Goal: Task Accomplishment & Management: Manage account settings

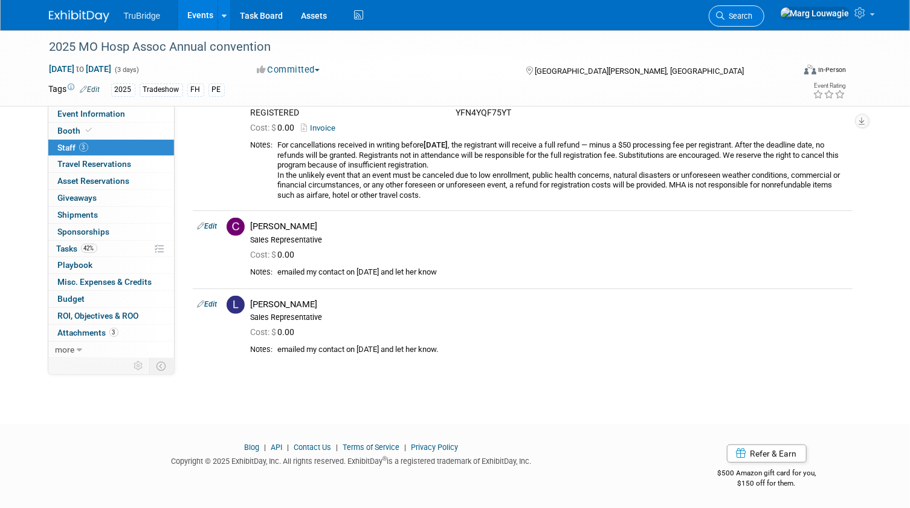
click at [753, 16] on span "Search" at bounding box center [739, 15] width 28 height 9
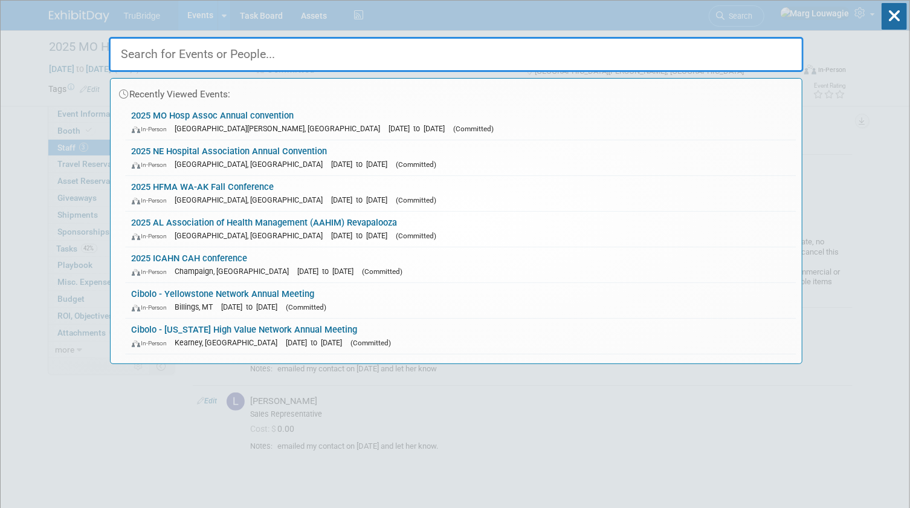
click at [769, 44] on input "text" at bounding box center [456, 54] width 695 height 35
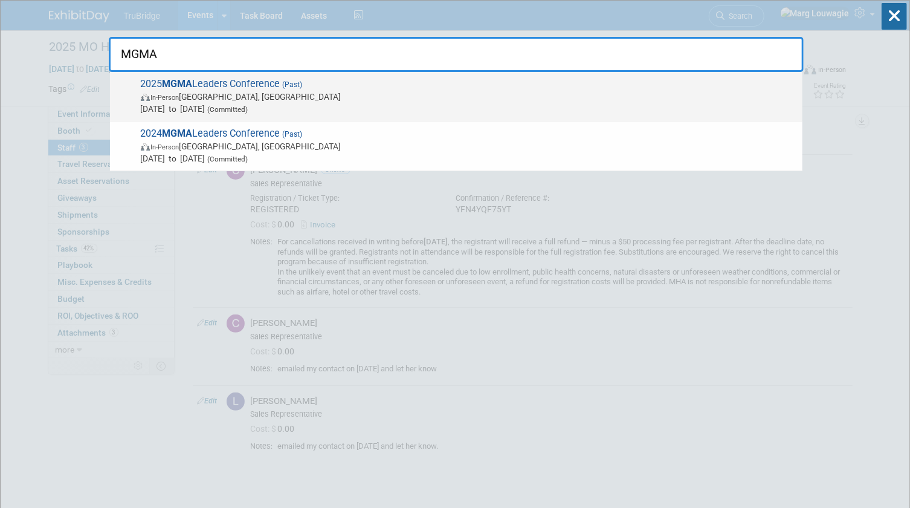
type input "MGMA"
click at [239, 99] on span "In-Person [GEOGRAPHIC_DATA], [GEOGRAPHIC_DATA]" at bounding box center [469, 97] width 656 height 12
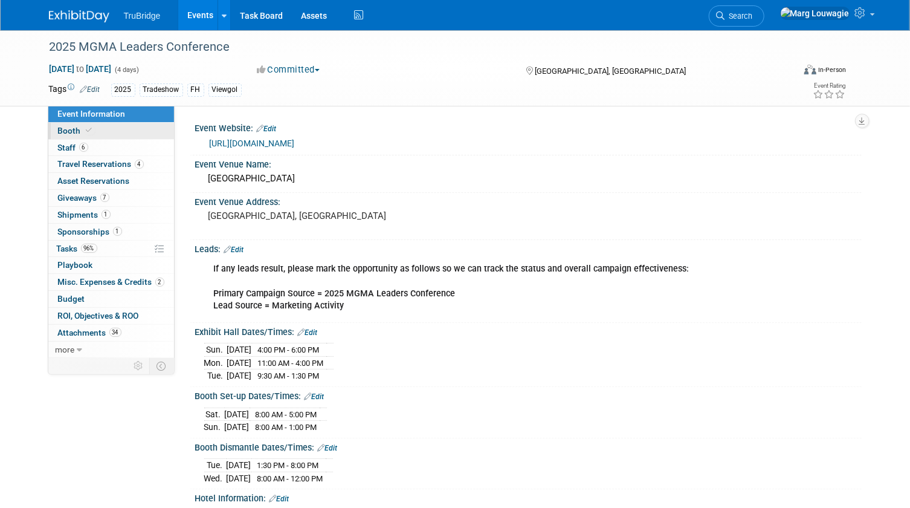
click at [79, 132] on span "Booth" at bounding box center [76, 131] width 37 height 10
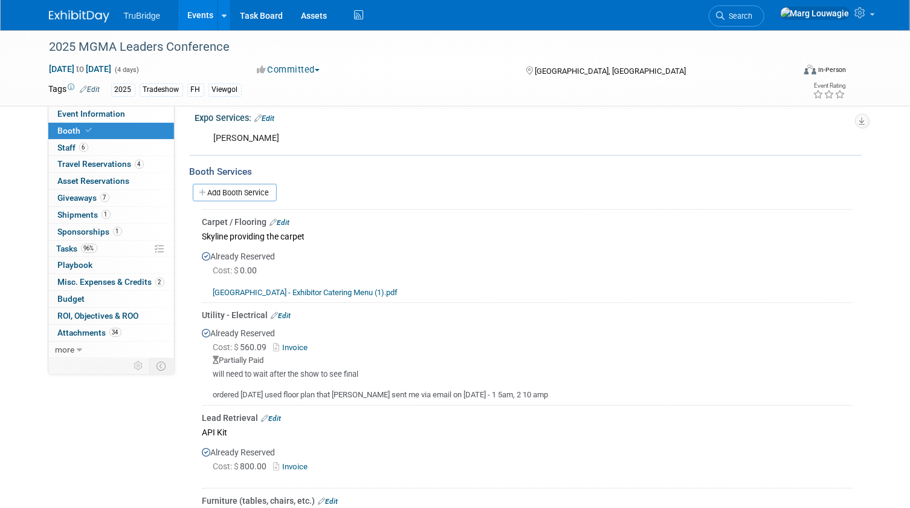
scroll to position [274, 0]
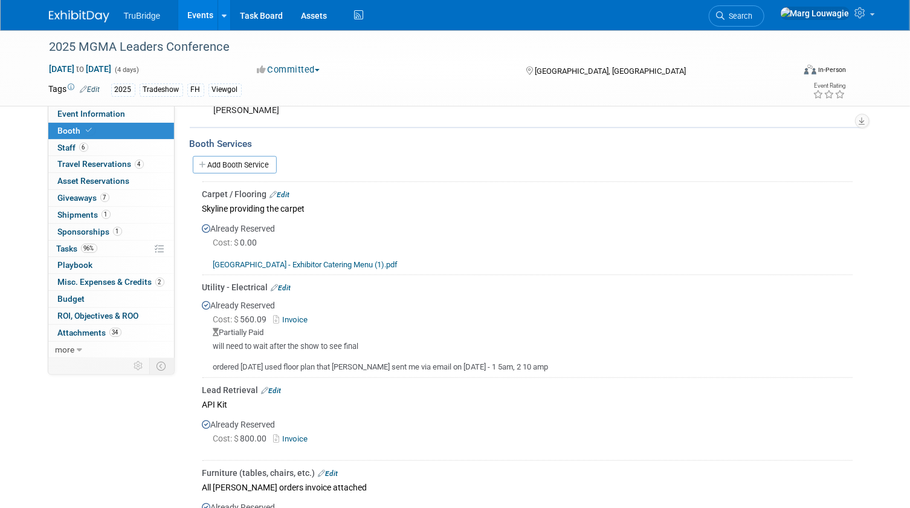
click at [287, 283] on link "Edit" at bounding box center [281, 287] width 20 height 8
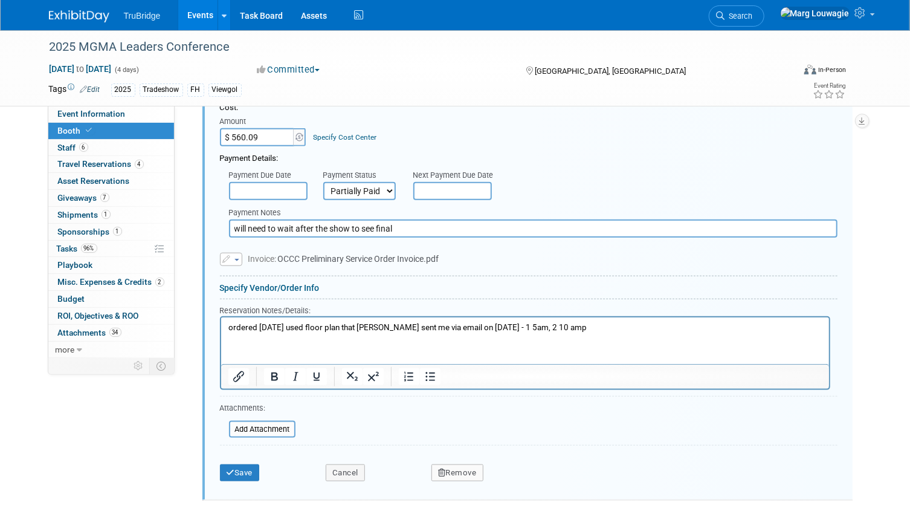
scroll to position [574, 0]
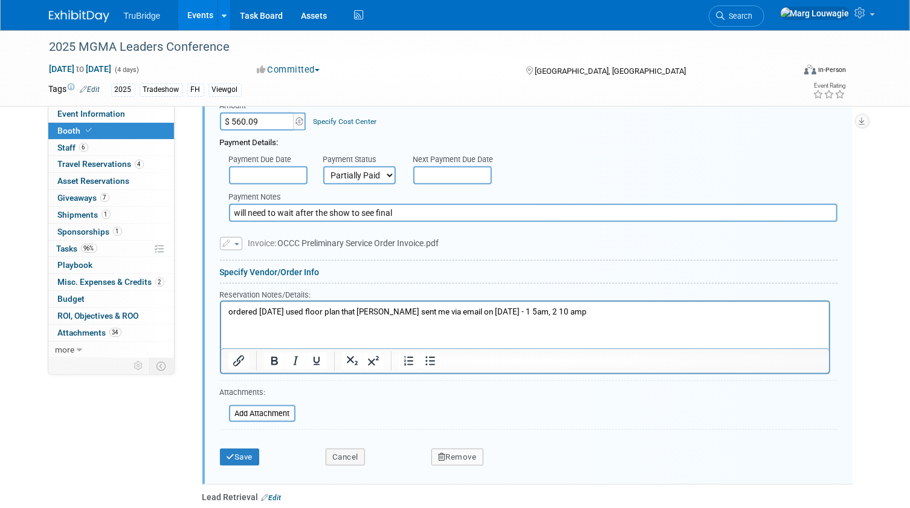
click at [237, 243] on span "button" at bounding box center [236, 244] width 5 height 2
click at [248, 255] on link "Replace with a new file" at bounding box center [281, 261] width 121 height 17
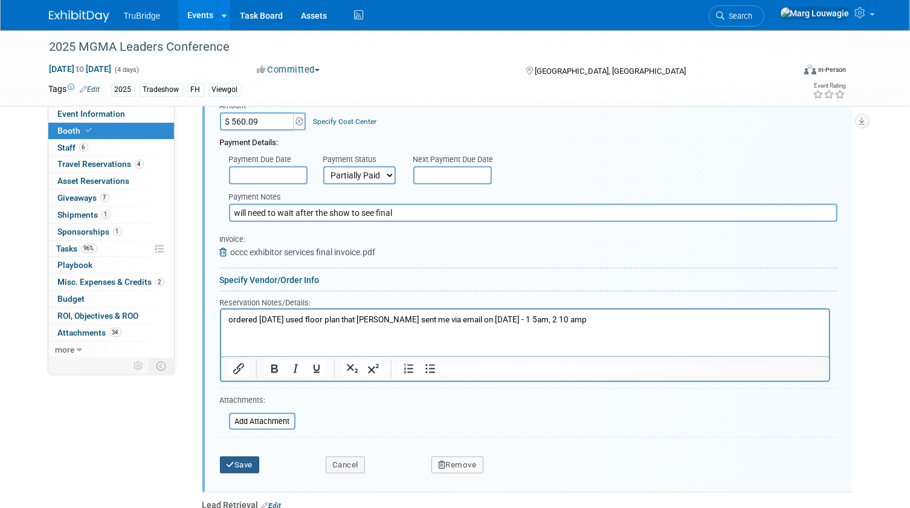
click at [244, 460] on button "Save" at bounding box center [240, 464] width 40 height 17
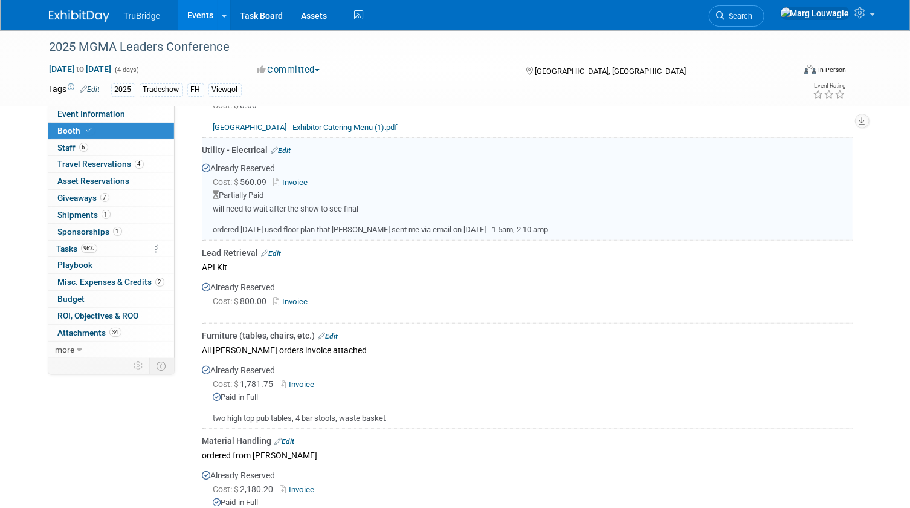
scroll to position [410, 0]
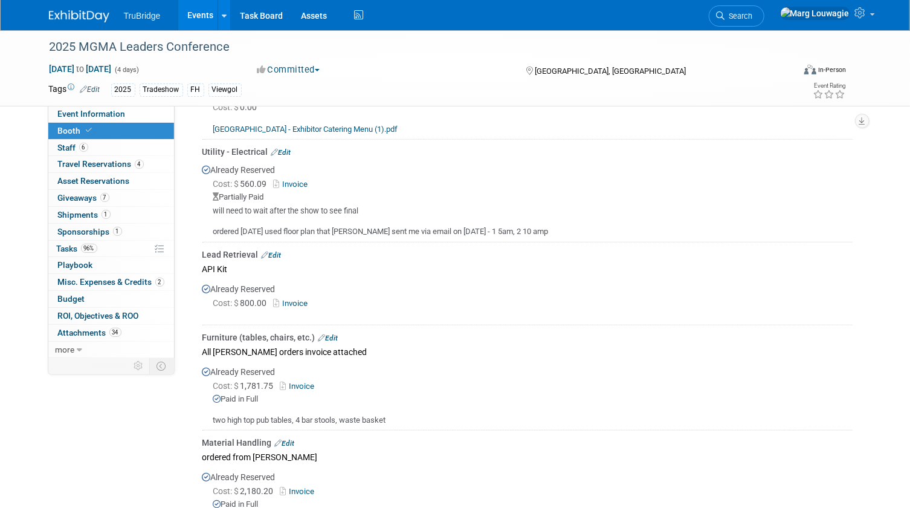
click at [287, 150] on link "Edit" at bounding box center [281, 152] width 20 height 8
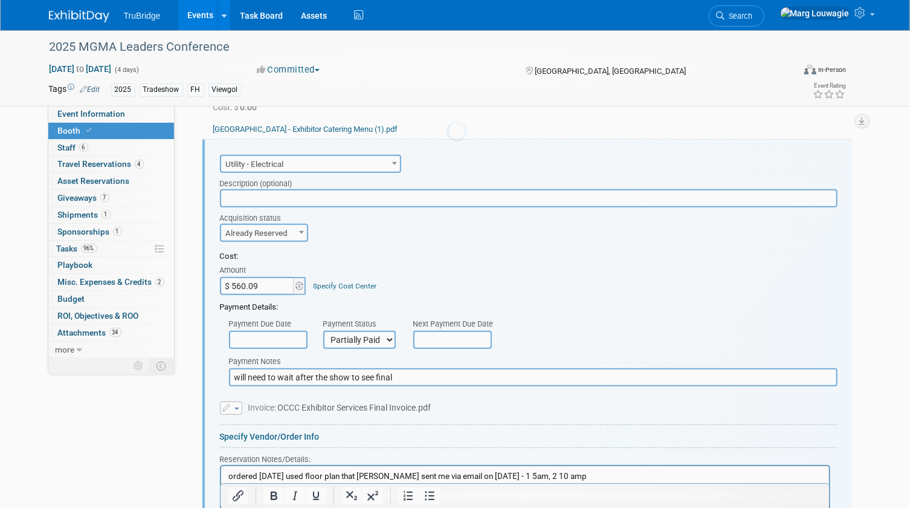
scroll to position [0, 0]
click at [381, 333] on select "Not Paid Yet Partially Paid Paid in Full" at bounding box center [359, 340] width 73 height 18
select select "1"
click at [323, 331] on select "Not Paid Yet Partially Paid Paid in Full" at bounding box center [359, 340] width 73 height 18
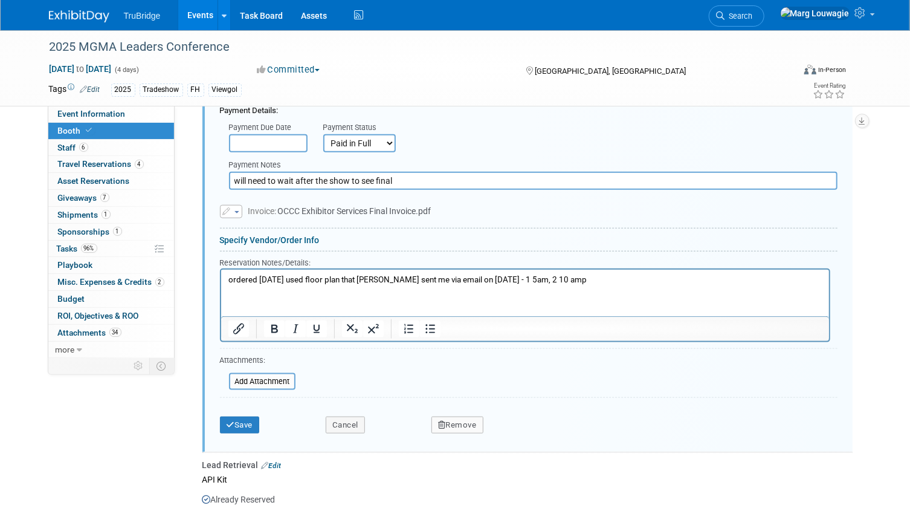
scroll to position [629, 0]
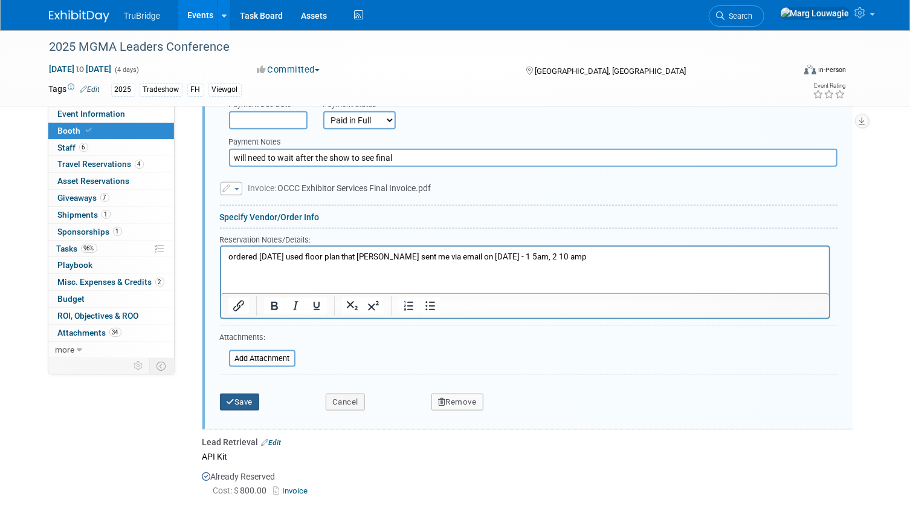
click at [245, 396] on button "Save" at bounding box center [240, 401] width 40 height 17
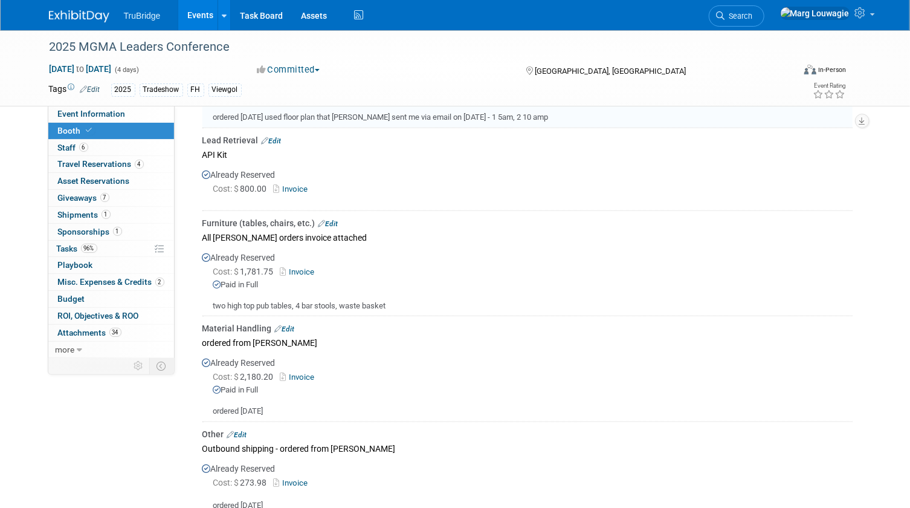
scroll to position [410, 0]
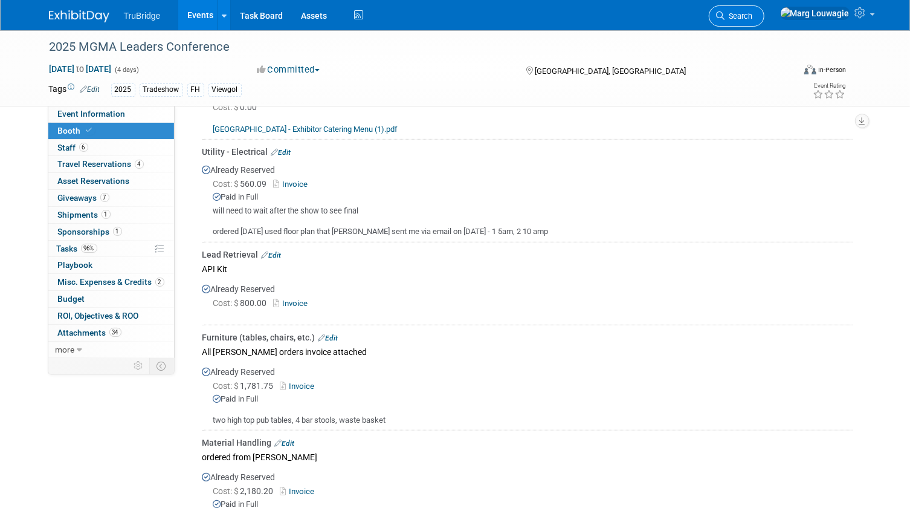
click at [753, 18] on span "Search" at bounding box center [739, 15] width 28 height 9
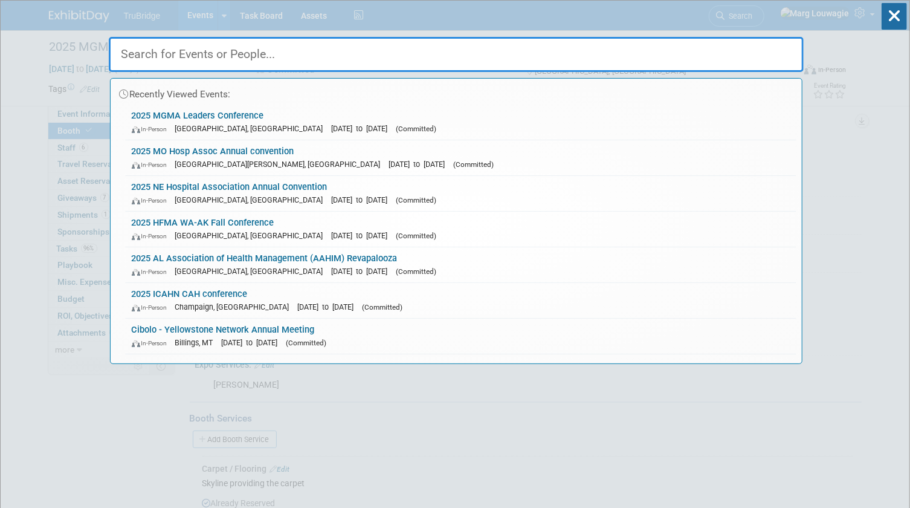
click at [302, 52] on input "text" at bounding box center [456, 54] width 695 height 35
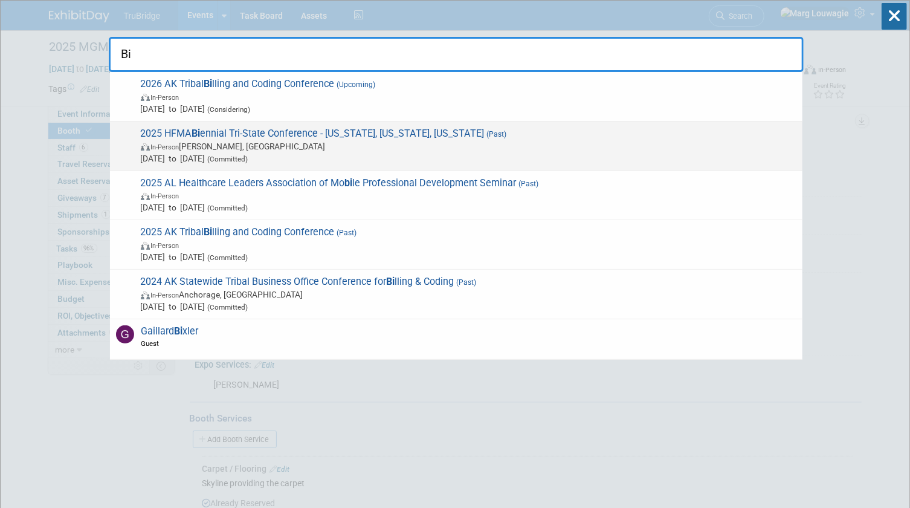
type input "Bi"
click at [190, 142] on span "In-Person Florence, IN" at bounding box center [469, 146] width 656 height 12
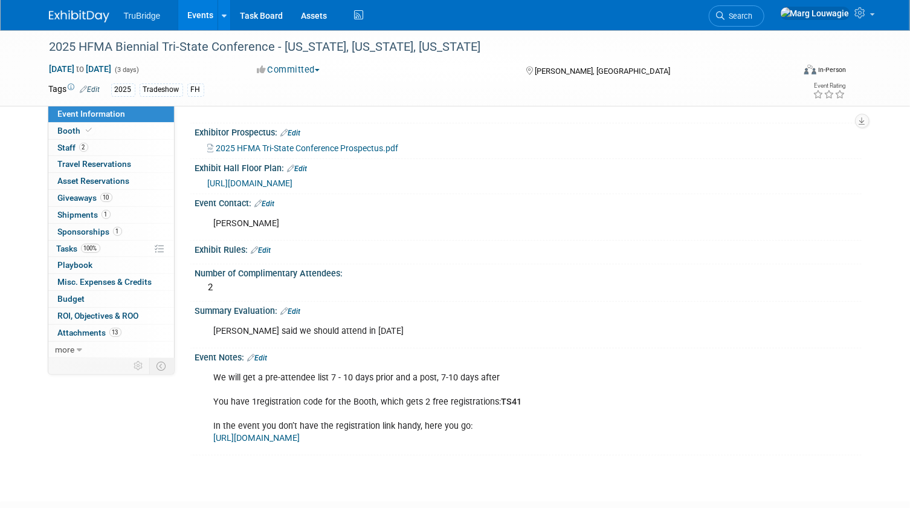
scroll to position [439, 0]
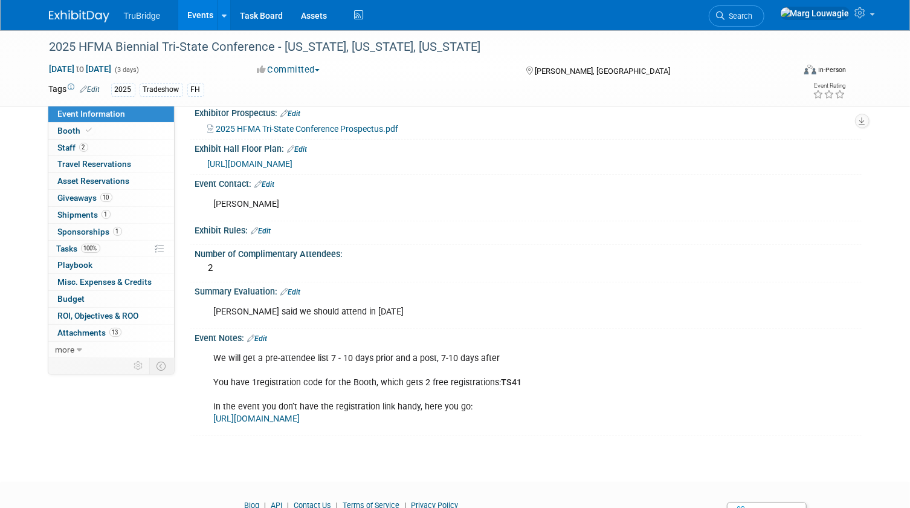
click at [298, 296] on link "Edit" at bounding box center [291, 292] width 20 height 8
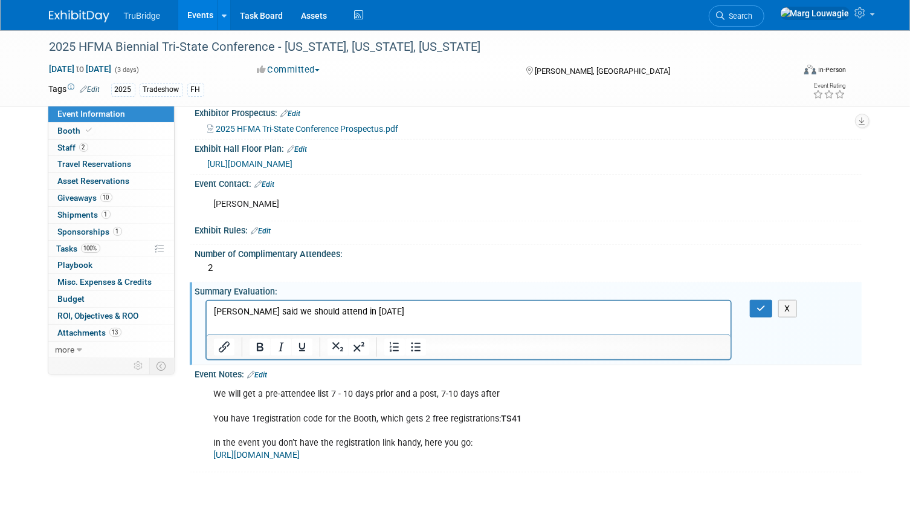
scroll to position [0, 0]
click at [356, 309] on p "Jeff said we should attend in 2027" at bounding box center [468, 311] width 511 height 12
drag, startPoint x: 763, startPoint y: 317, endPoint x: 469, endPoint y: 18, distance: 419.2
click at [763, 312] on icon "button" at bounding box center [760, 308] width 9 height 8
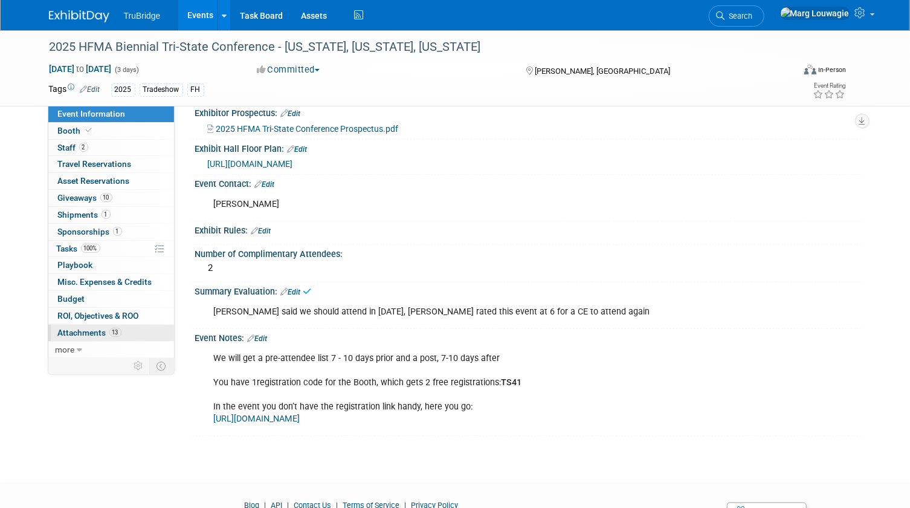
click at [75, 334] on span "Attachments 13" at bounding box center [89, 332] width 63 height 10
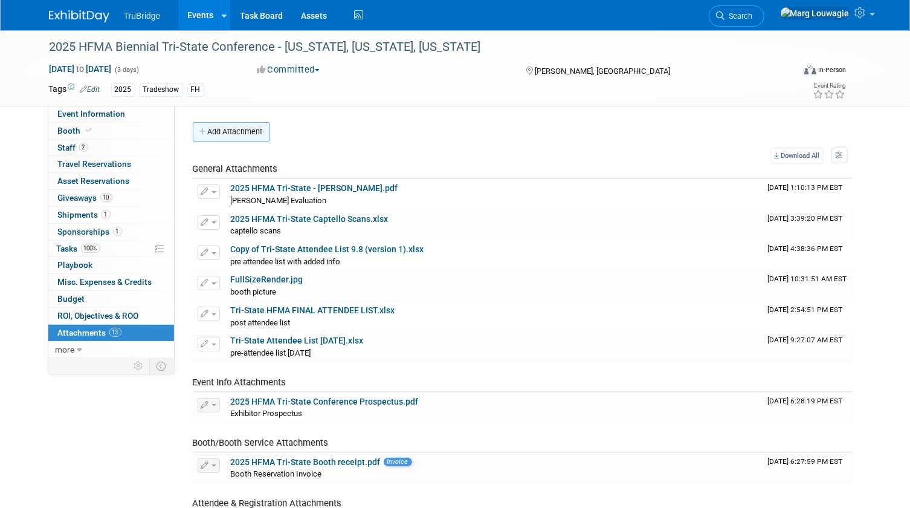
click at [247, 131] on button "Add Attachment" at bounding box center [231, 131] width 77 height 19
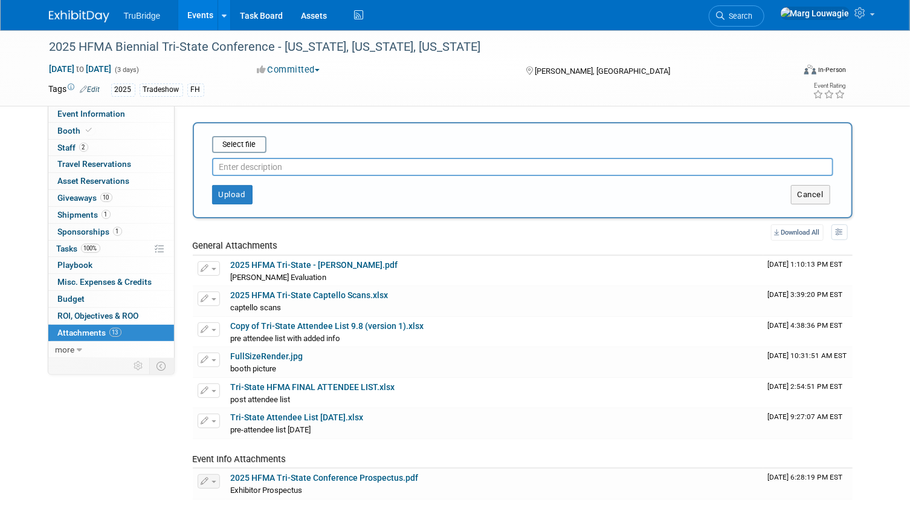
click at [255, 164] on input "text" at bounding box center [522, 167] width 621 height 18
type input "Jamie's eval"
click at [248, 140] on input "file" at bounding box center [193, 144] width 144 height 15
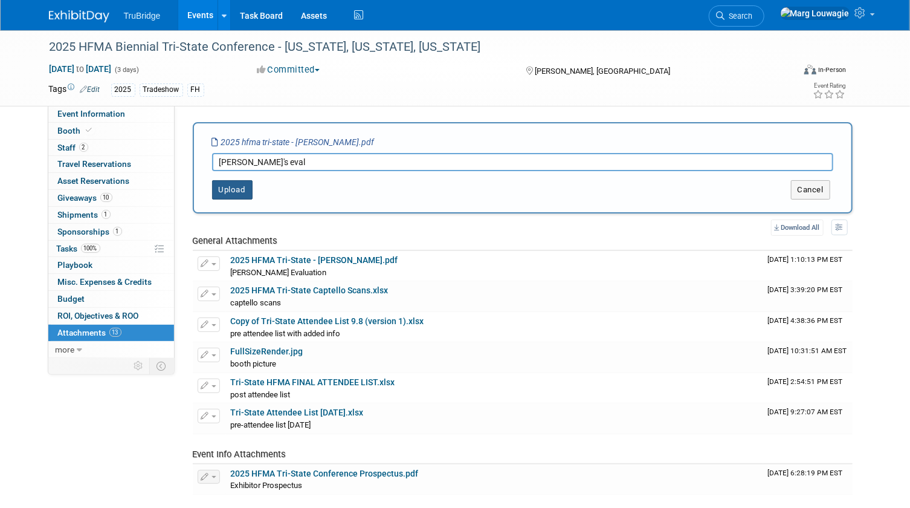
click at [237, 189] on button "Upload" at bounding box center [232, 189] width 40 height 19
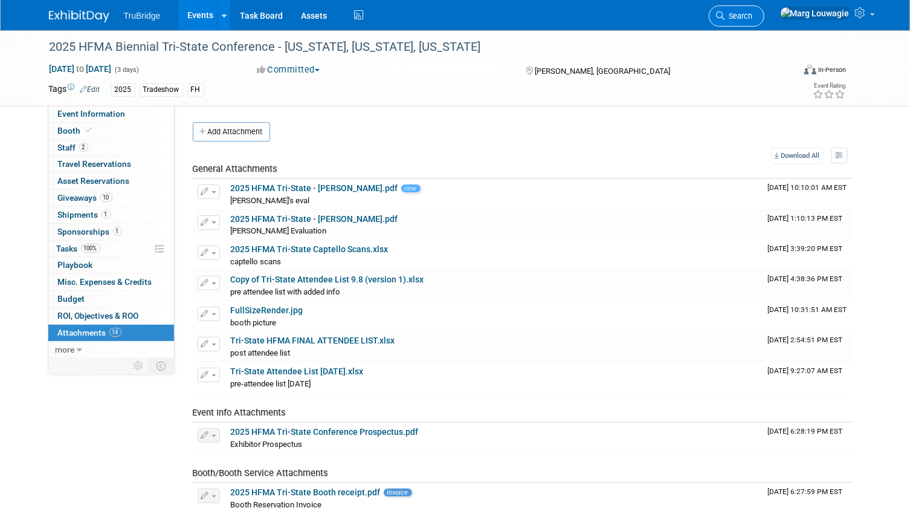
click at [753, 12] on span "Search" at bounding box center [739, 15] width 28 height 9
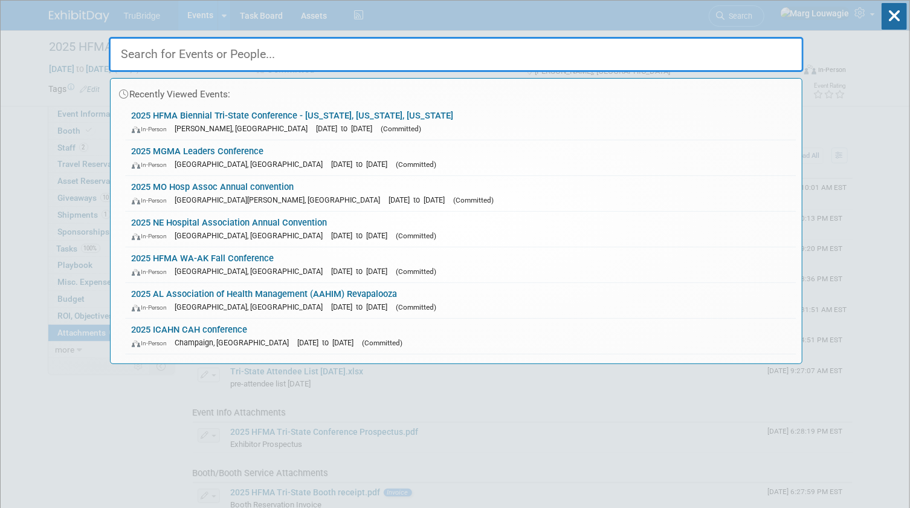
click at [737, 55] on input "text" at bounding box center [456, 54] width 695 height 35
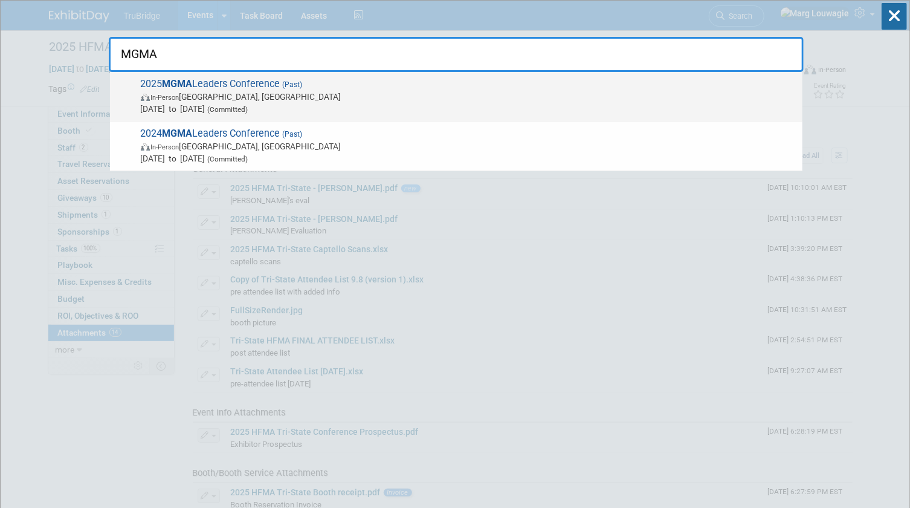
type input "MGMA"
click at [280, 102] on span "In-Person Orlando, FL" at bounding box center [469, 97] width 656 height 12
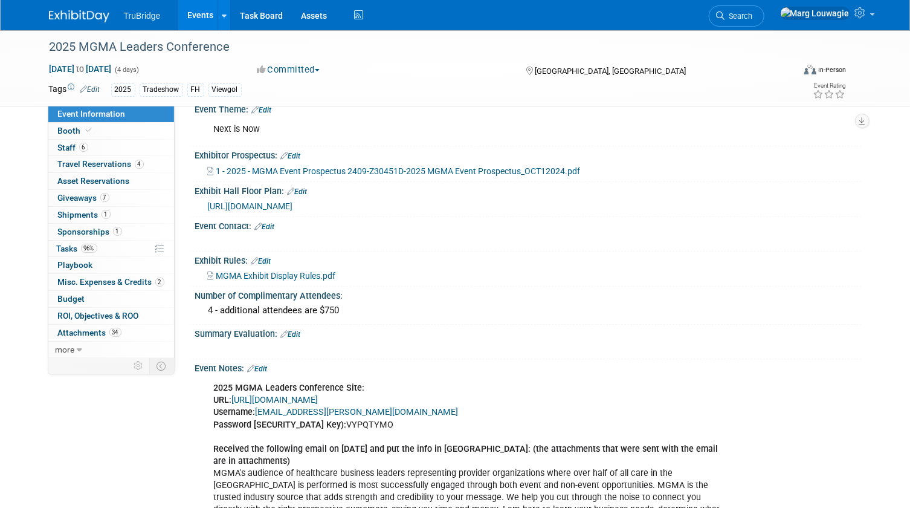
scroll to position [549, 0]
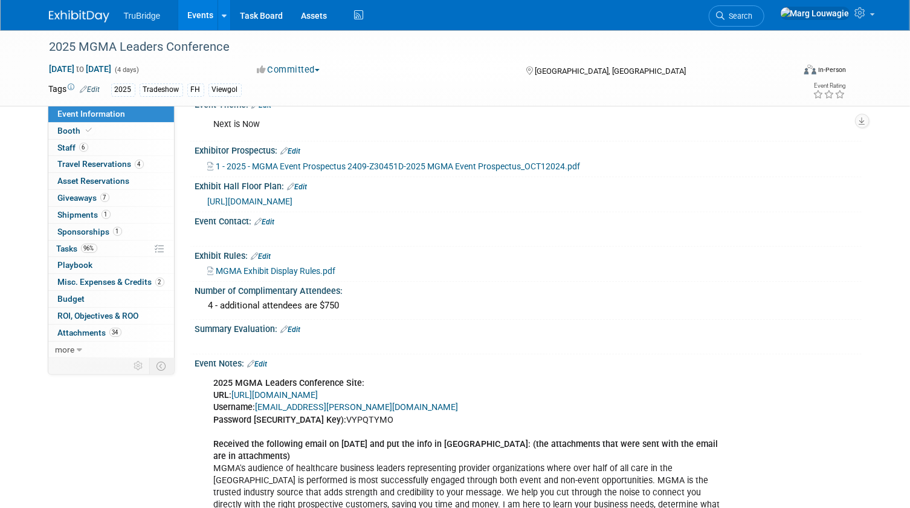
click at [294, 334] on link "Edit" at bounding box center [291, 329] width 20 height 8
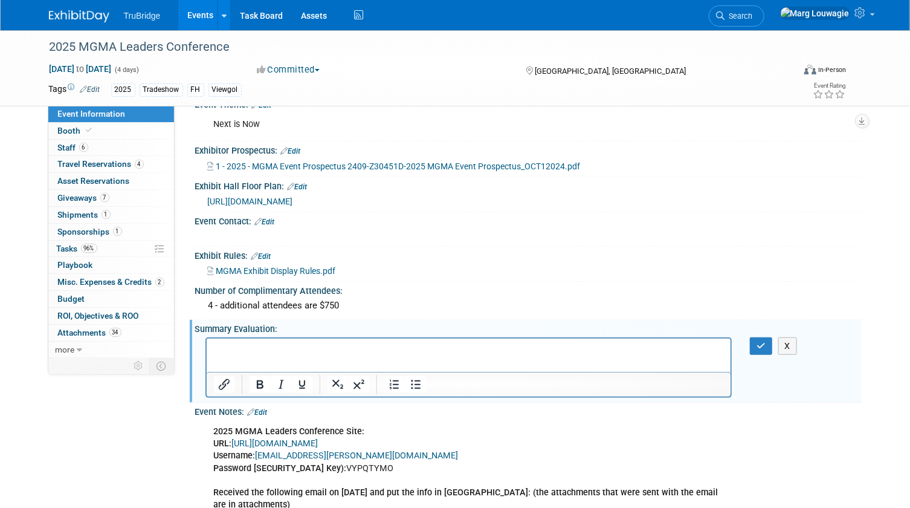
scroll to position [0, 0]
click at [282, 343] on p "Rich Text Area. Press ALT-0 for help." at bounding box center [468, 349] width 511 height 12
click at [763, 350] on icon "button" at bounding box center [760, 345] width 9 height 8
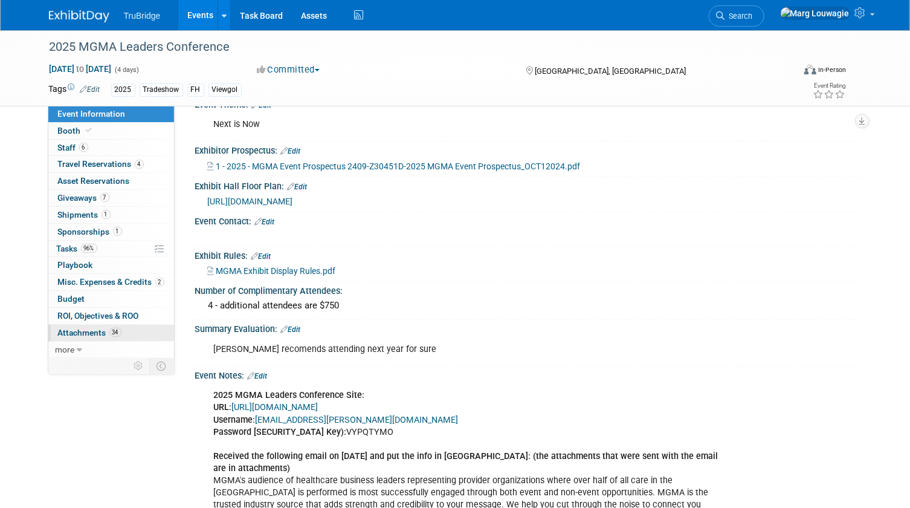
click at [72, 327] on span "Attachments 34" at bounding box center [89, 332] width 63 height 10
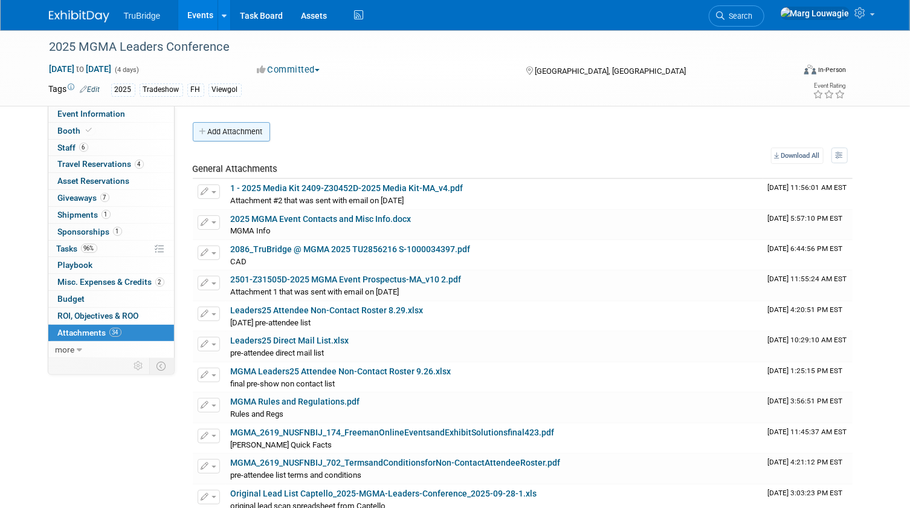
click at [251, 132] on button "Add Attachment" at bounding box center [231, 131] width 77 height 19
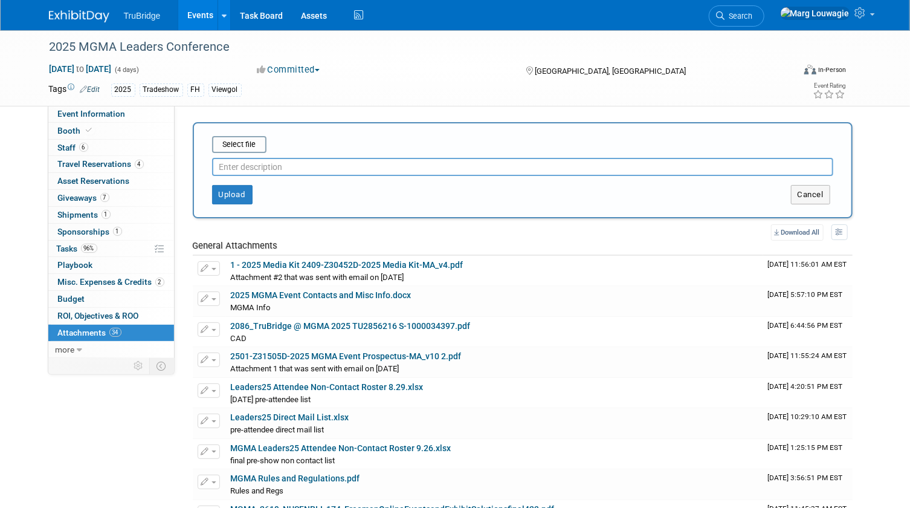
click at [302, 165] on input "text" at bounding box center [522, 167] width 621 height 18
type input "Andrea's eval"
click at [243, 145] on input "file" at bounding box center [193, 144] width 144 height 15
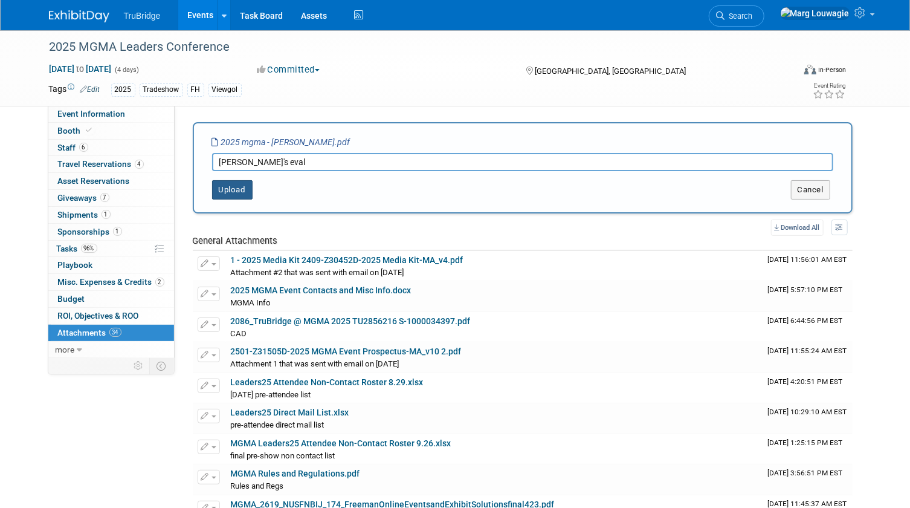
click at [236, 187] on button "Upload" at bounding box center [232, 189] width 40 height 19
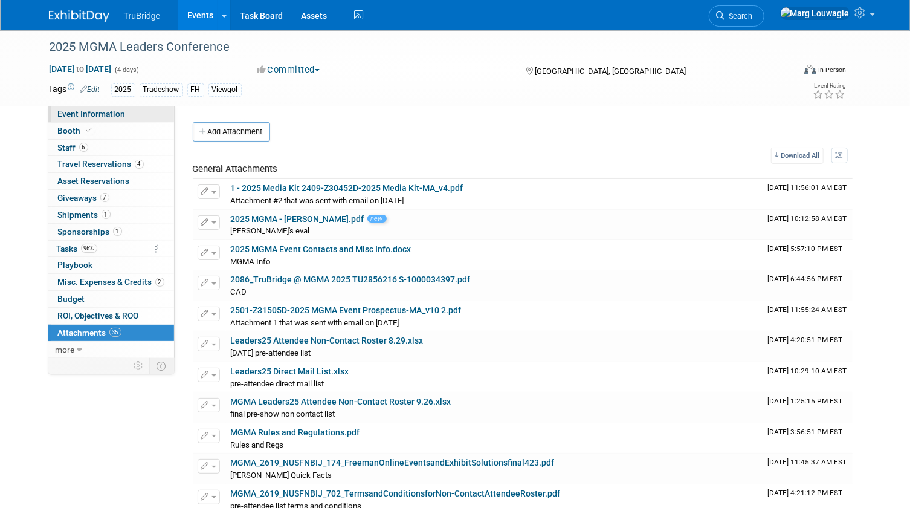
click at [75, 112] on span "Event Information" at bounding box center [92, 114] width 68 height 10
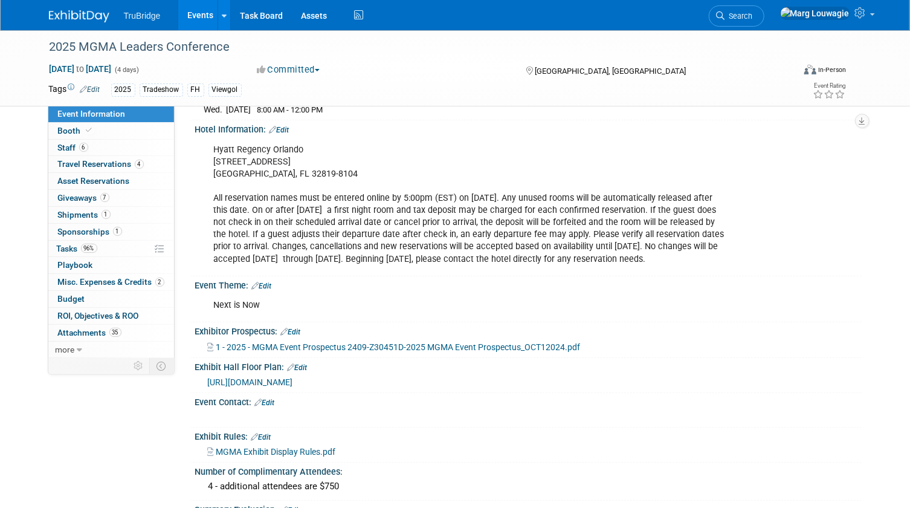
scroll to position [384, 0]
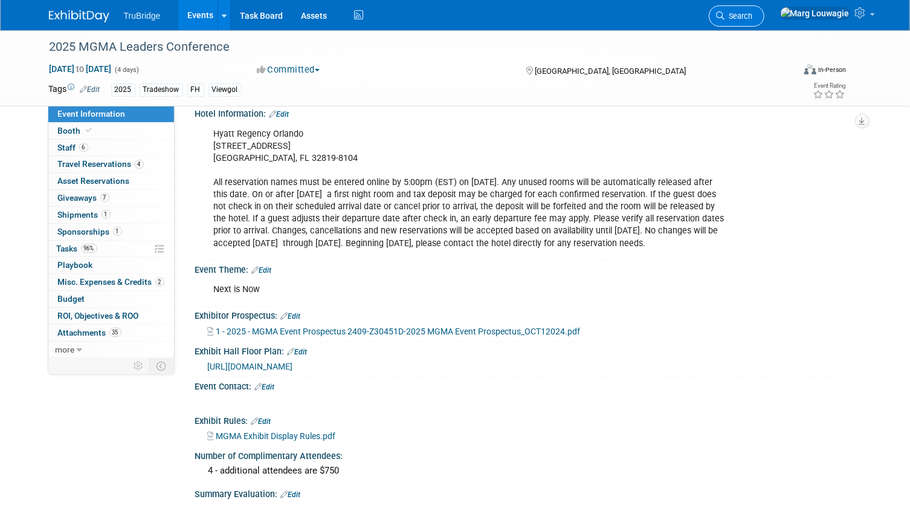
click at [753, 18] on span "Search" at bounding box center [739, 15] width 28 height 9
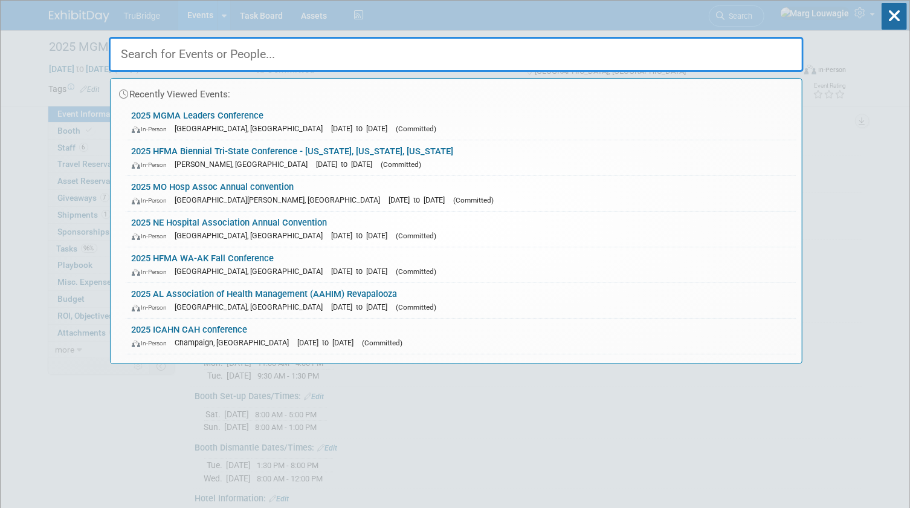
click at [731, 45] on input "text" at bounding box center [456, 54] width 695 height 35
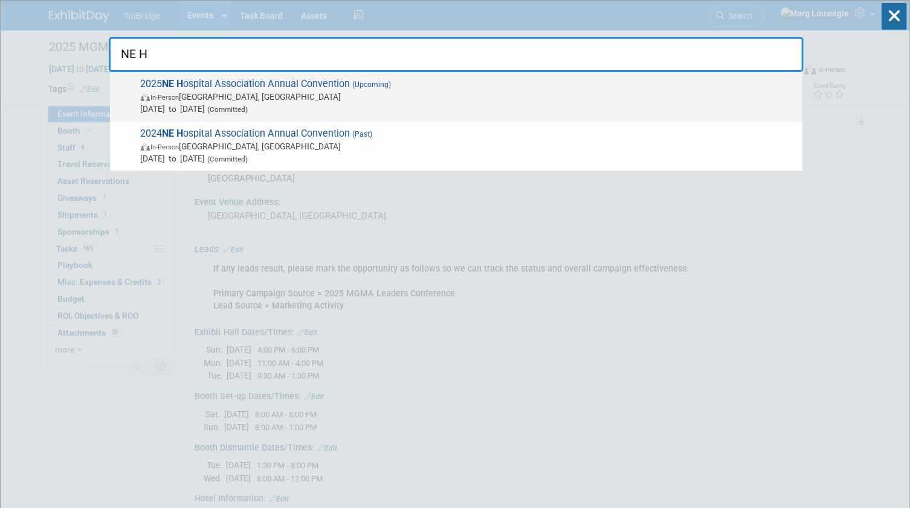
type input "NE H"
click at [394, 96] on span "In-Person La Vista, NE" at bounding box center [469, 97] width 656 height 12
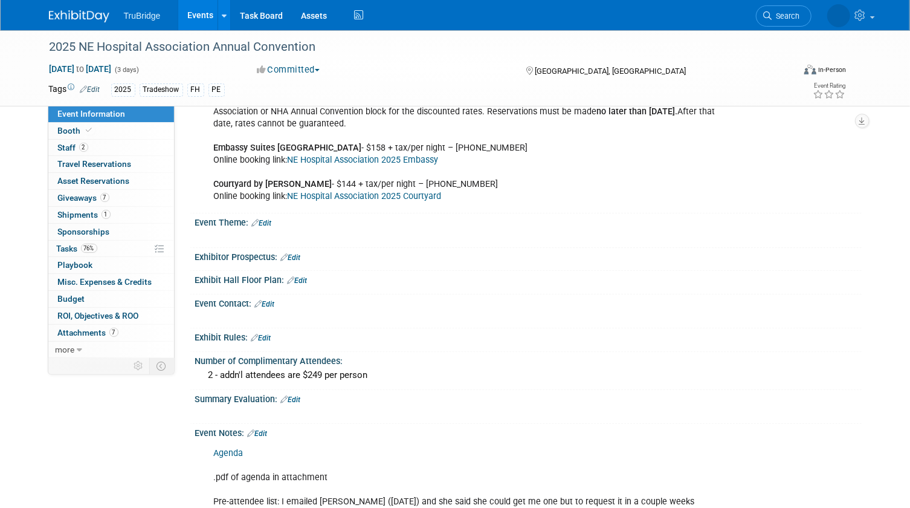
scroll to position [549, 0]
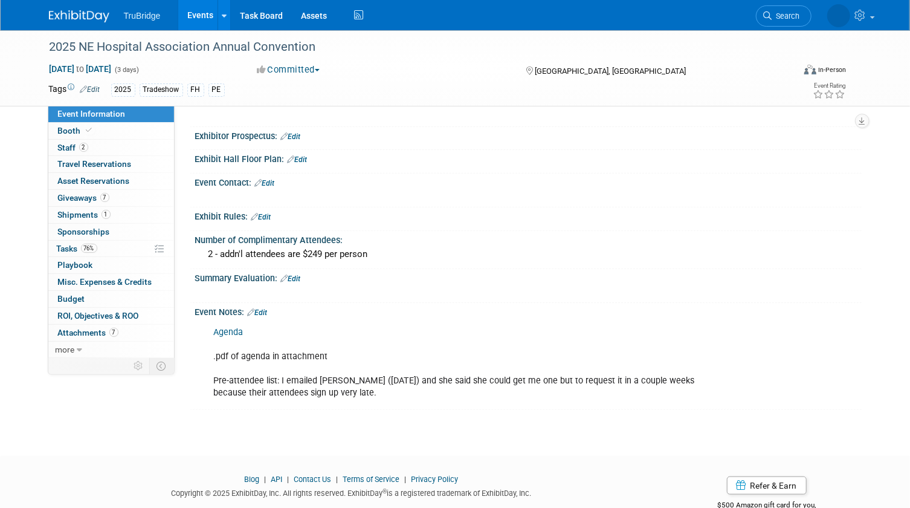
click at [302, 155] on link "Edit" at bounding box center [298, 159] width 20 height 8
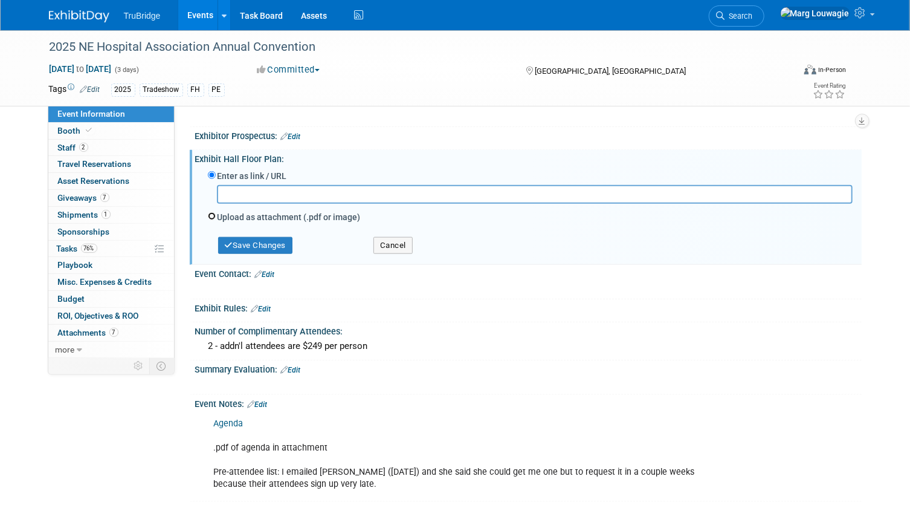
click at [211, 212] on input "Upload as attachment (.pdf or image)" at bounding box center [212, 216] width 8 height 8
radio input "true"
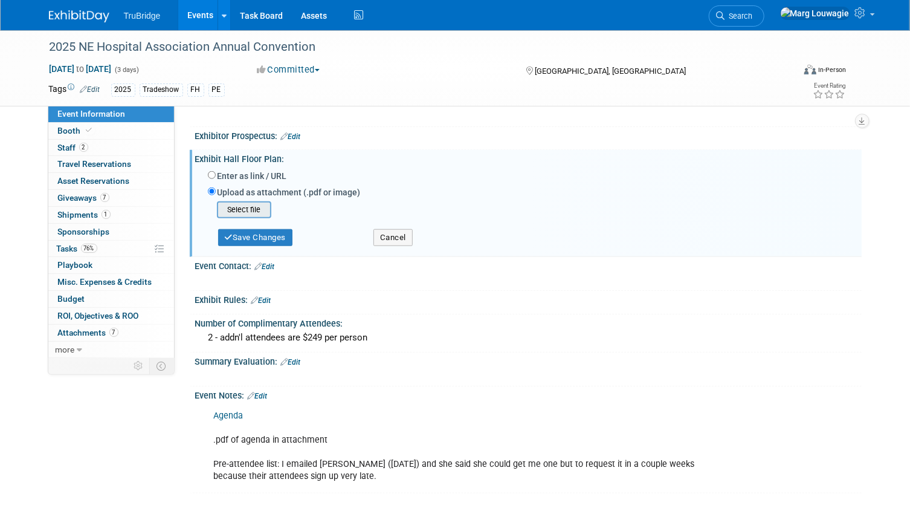
click at [256, 207] on input "file" at bounding box center [198, 209] width 144 height 15
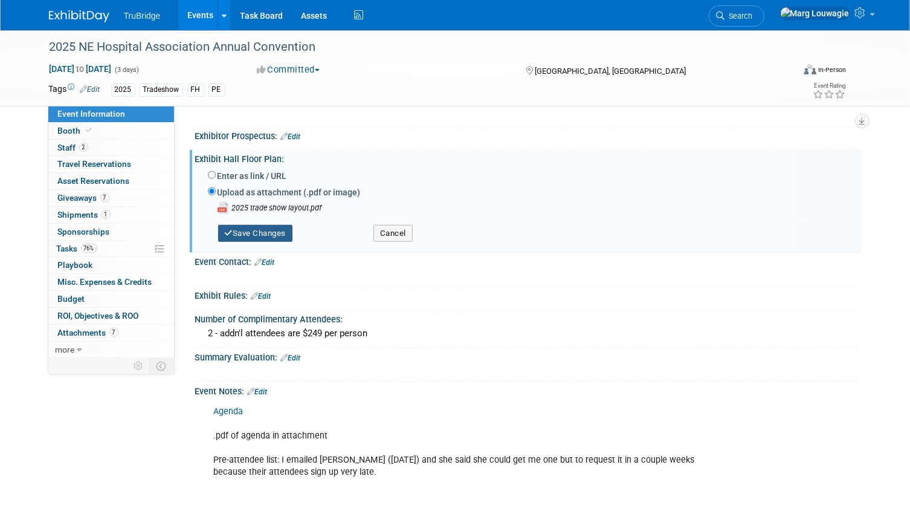
click at [288, 230] on button "Save Changes" at bounding box center [255, 233] width 75 height 17
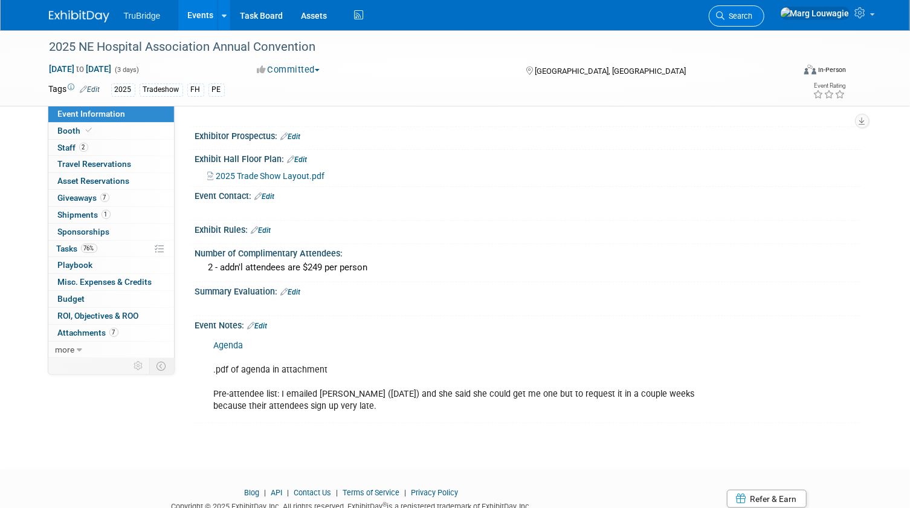
click at [764, 21] on link "Search" at bounding box center [737, 15] width 56 height 21
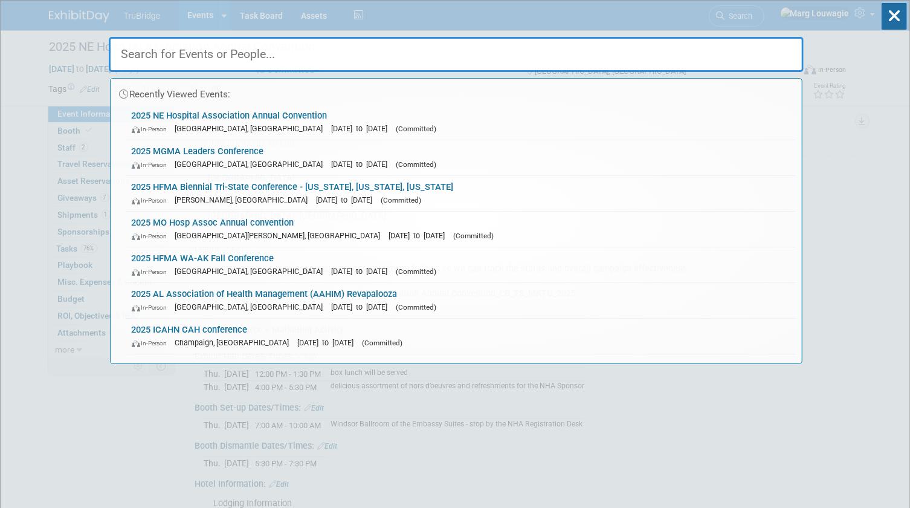
click at [785, 54] on input "text" at bounding box center [456, 54] width 695 height 35
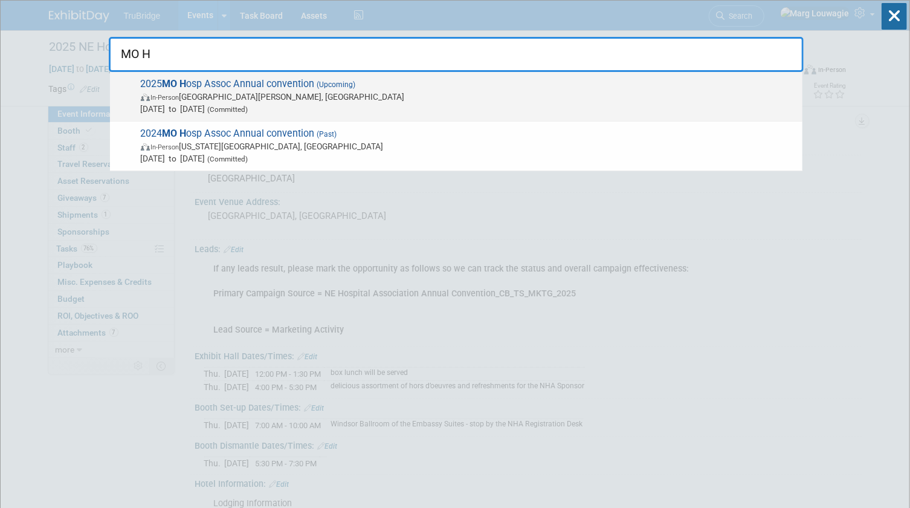
type input "MO H"
click at [308, 79] on span "2025 MO H osp Assoc Annual convention (Upcoming) In-Person Saint Charles, MO No…" at bounding box center [466, 96] width 659 height 37
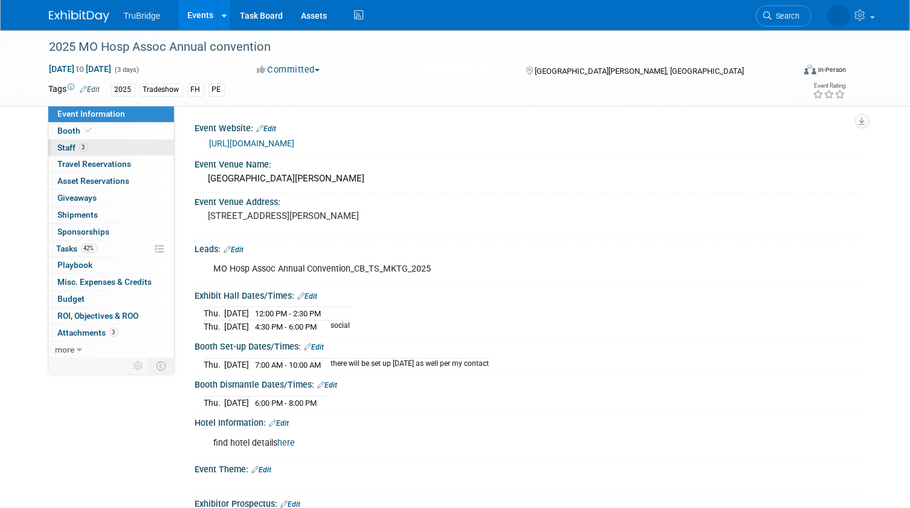
drag, startPoint x: 97, startPoint y: 130, endPoint x: 121, endPoint y: 140, distance: 26.6
click at [97, 130] on link "Booth" at bounding box center [111, 131] width 126 height 16
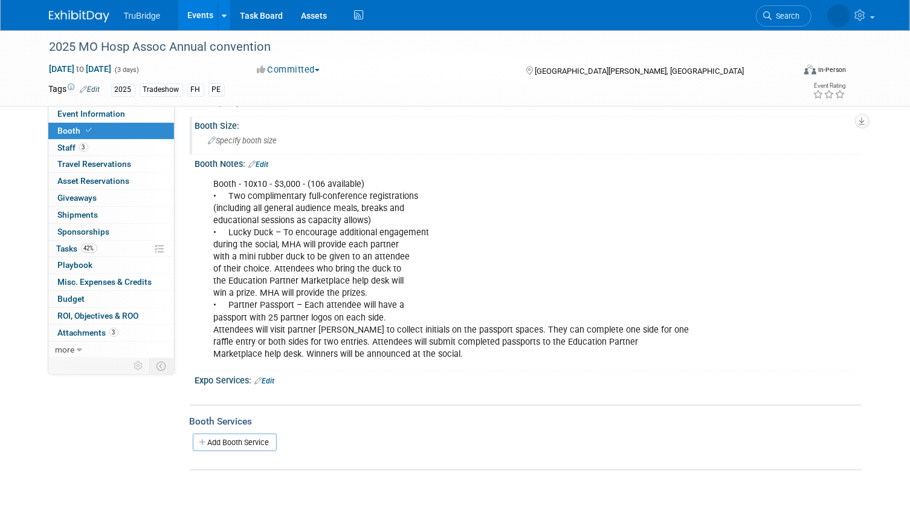
scroll to position [209, 0]
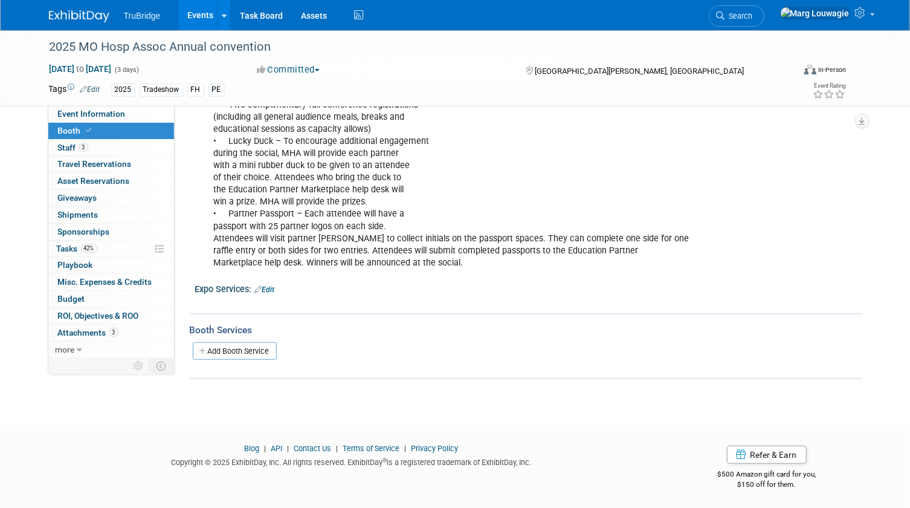
click at [273, 288] on link "Edit" at bounding box center [265, 289] width 20 height 8
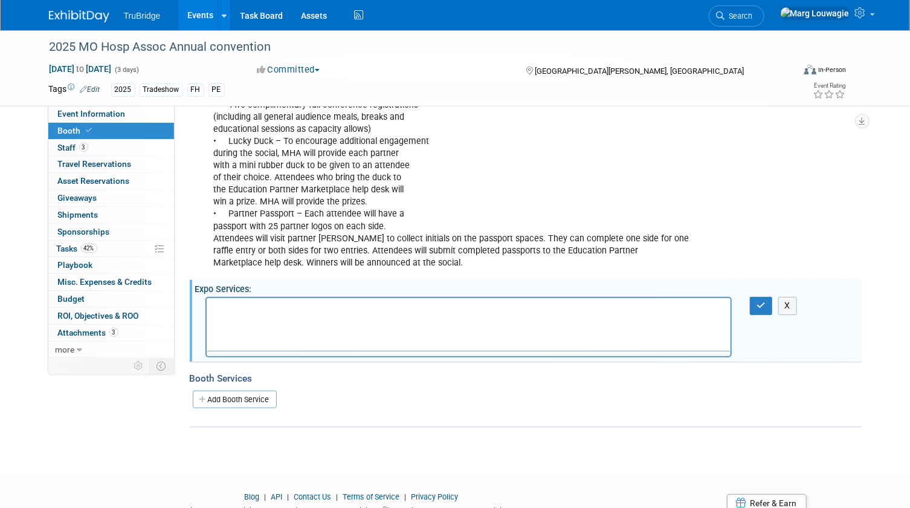
scroll to position [0, 0]
click at [392, 314] on p "Rich Text Area. Press ALT-0 for help." at bounding box center [468, 309] width 511 height 12
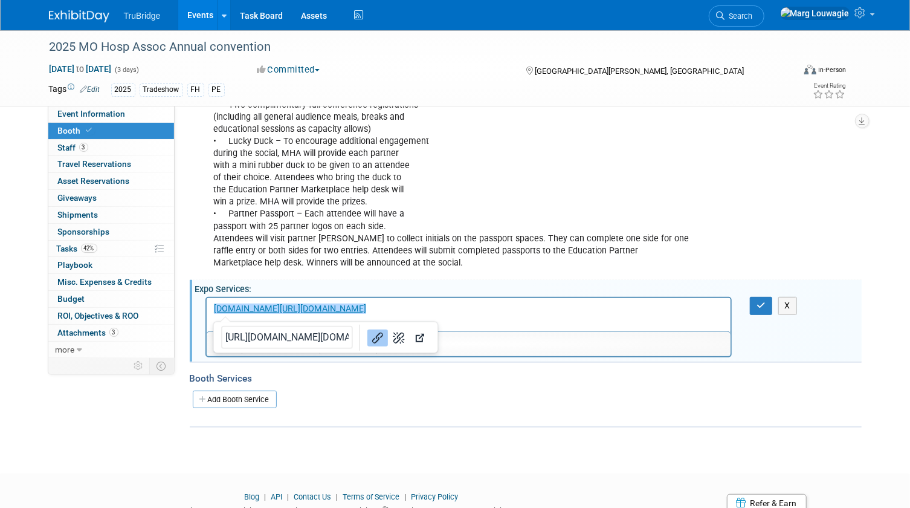
click at [567, 315] on html "﻿scmocc.ungerboeck.net/prod/app85.cshtml?AppCode=COE&CC=1&OrgCode=10" at bounding box center [468, 306] width 524 height 17
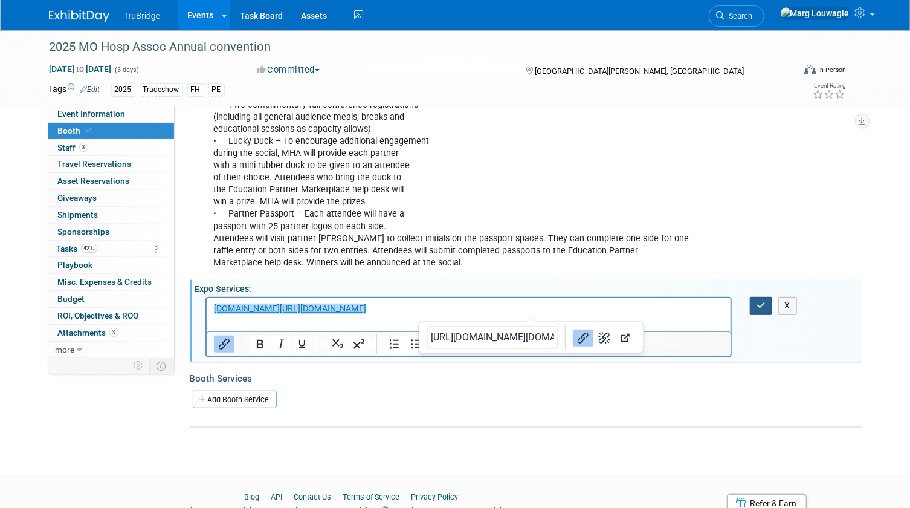
click at [763, 302] on icon "button" at bounding box center [760, 305] width 9 height 8
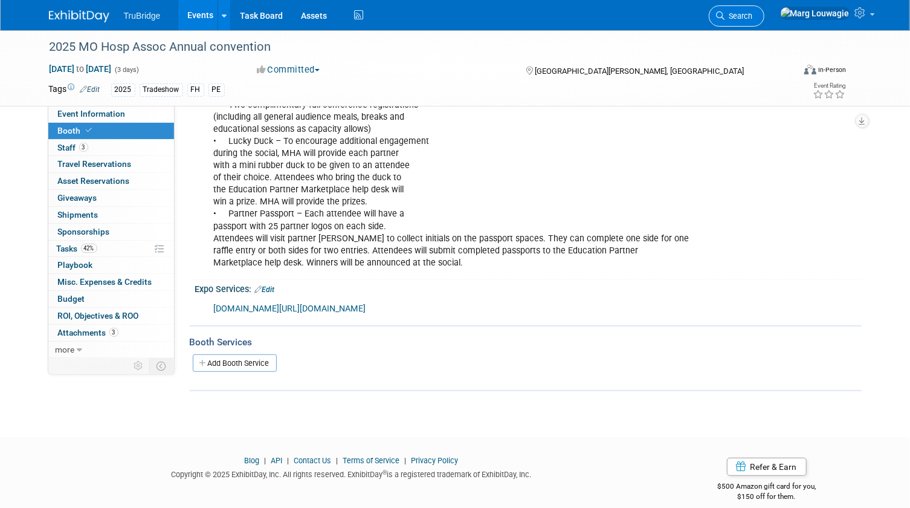
click at [753, 18] on span "Search" at bounding box center [739, 15] width 28 height 9
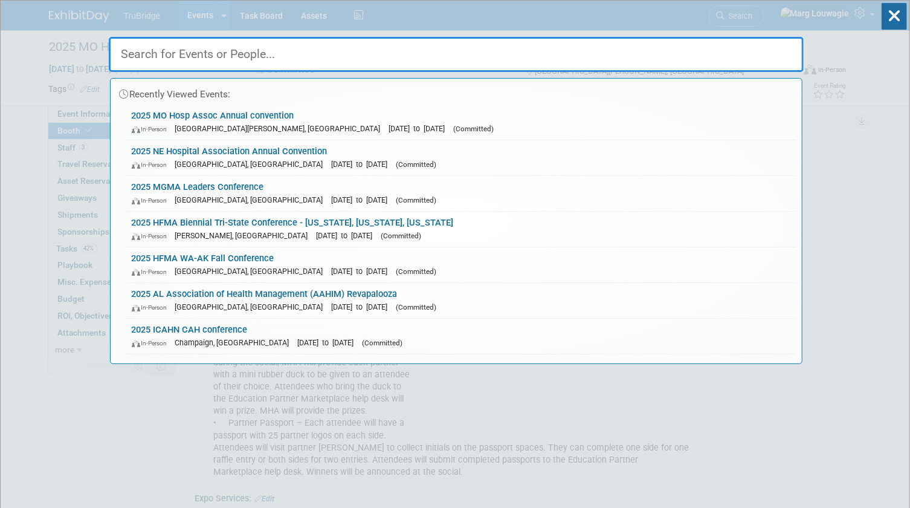
click at [774, 52] on input "text" at bounding box center [456, 54] width 695 height 35
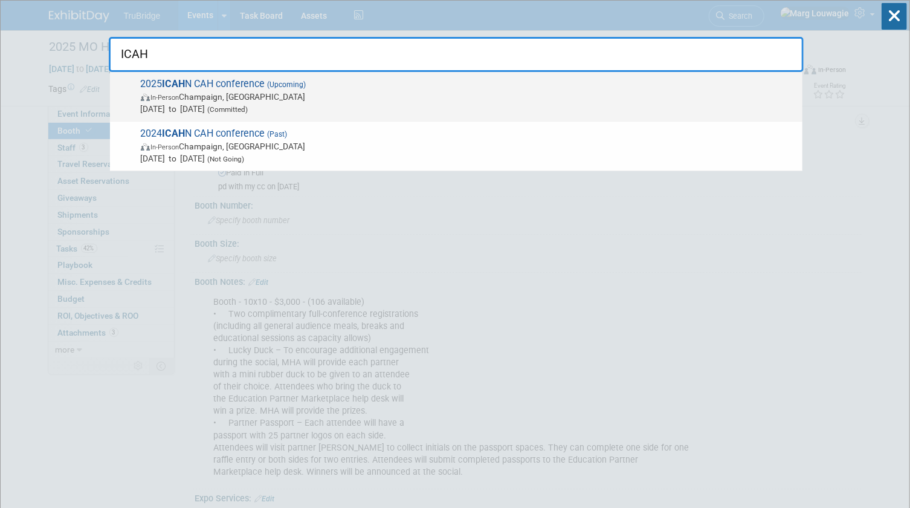
type input "ICAH"
click at [236, 103] on span "Nov 3, 2025 to Nov 4, 2025 (Committed)" at bounding box center [469, 109] width 656 height 12
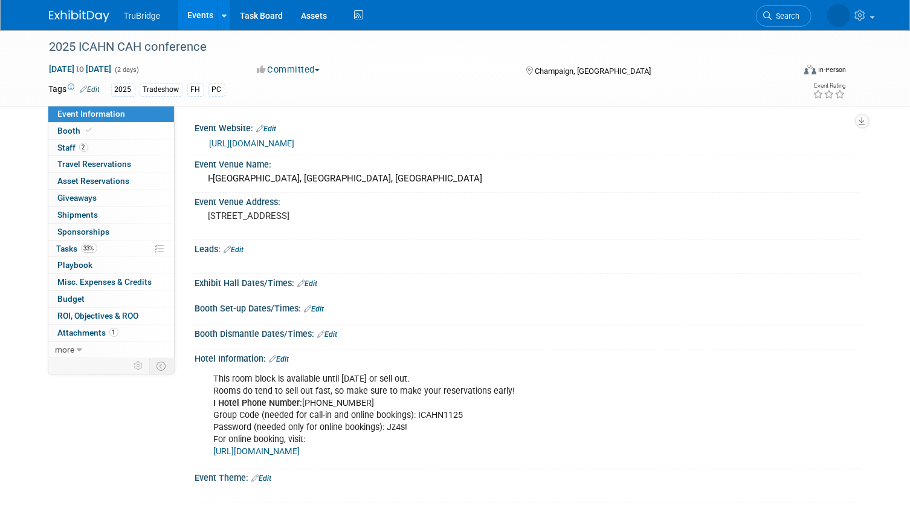
click at [326, 309] on div "Booth Set-up Dates/Times: Edit" at bounding box center [528, 307] width 666 height 16
click at [318, 306] on link "Edit" at bounding box center [315, 309] width 20 height 8
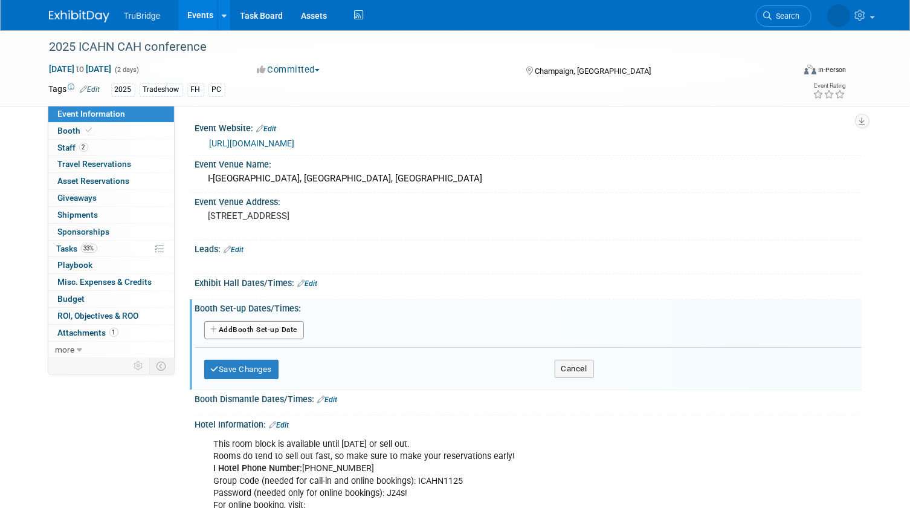
click at [289, 326] on button "Add Another Booth Set-up Date" at bounding box center [254, 330] width 100 height 18
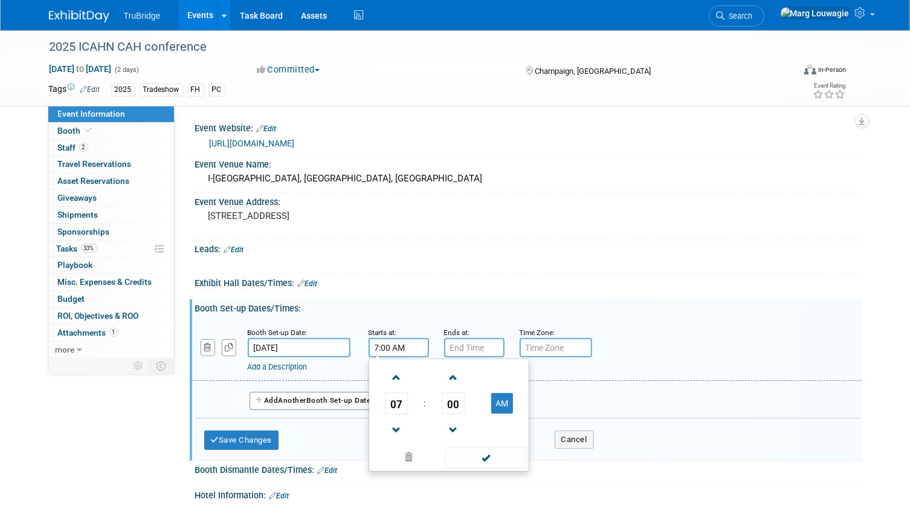
click at [387, 347] on input "7:00 AM" at bounding box center [399, 347] width 60 height 19
drag, startPoint x: 382, startPoint y: 349, endPoint x: 363, endPoint y: 344, distance: 19.8
click at [363, 344] on div "Starts at: 7:00 AM 07 : 00 AM 12 01 02 03 04 05 06 07 08 09 10 11 00 05 10 15 2…" at bounding box center [398, 341] width 76 height 31
click at [398, 398] on span "07" at bounding box center [396, 403] width 23 height 22
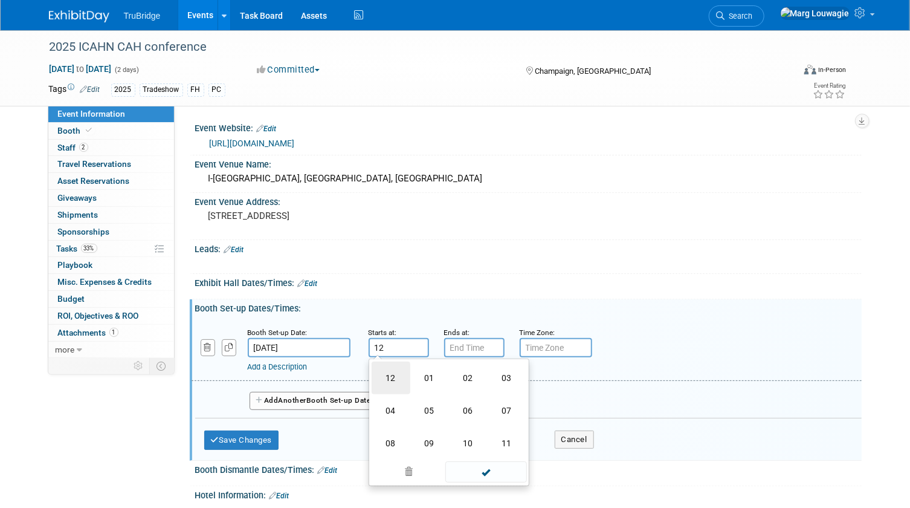
click at [383, 378] on td "12" at bounding box center [391, 377] width 39 height 33
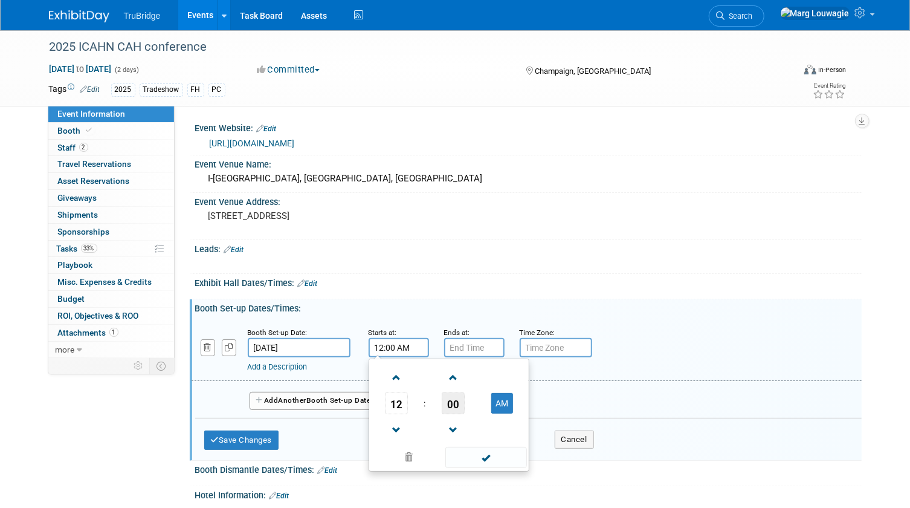
click at [449, 396] on span "00" at bounding box center [453, 403] width 23 height 22
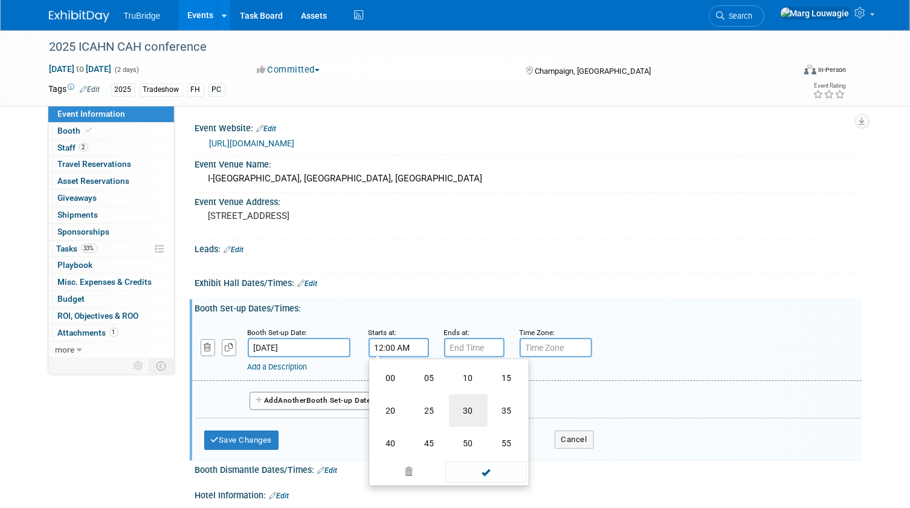
click at [465, 411] on td "30" at bounding box center [468, 410] width 39 height 33
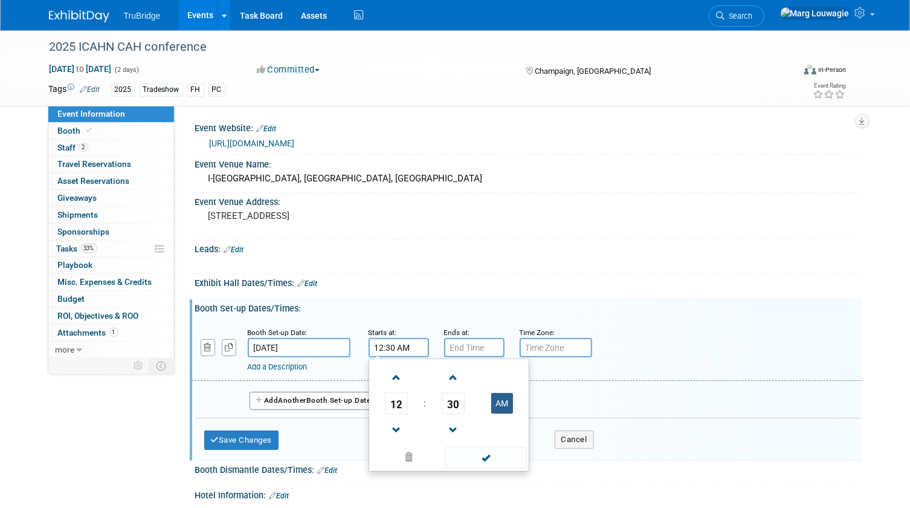
click at [495, 402] on button "AM" at bounding box center [502, 403] width 22 height 21
click at [495, 449] on span at bounding box center [486, 457] width 82 height 21
type input "12:30 PM"
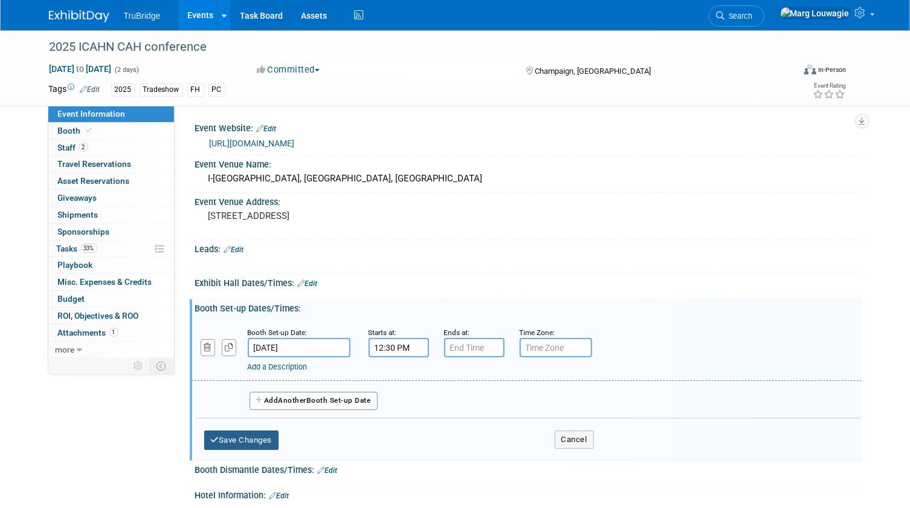
click at [264, 445] on button "Save Changes" at bounding box center [241, 439] width 75 height 19
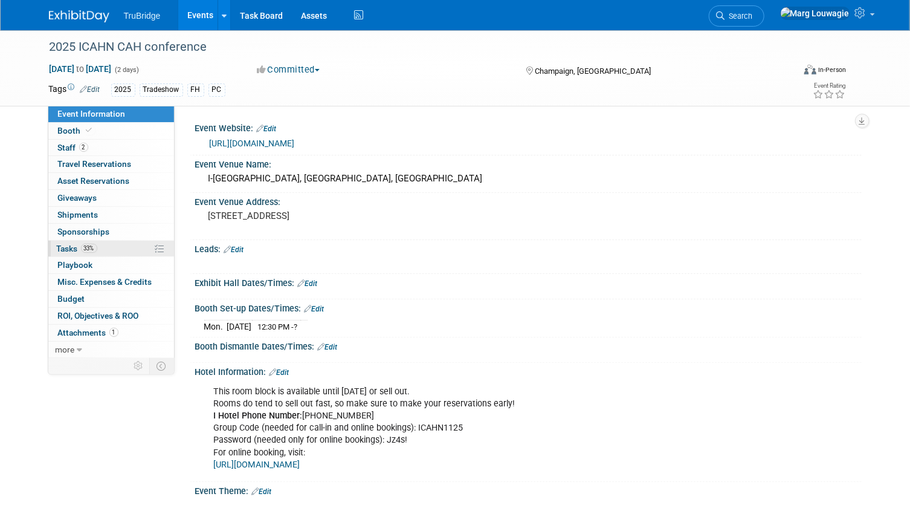
click at [62, 248] on span "Tasks 33%" at bounding box center [77, 249] width 40 height 10
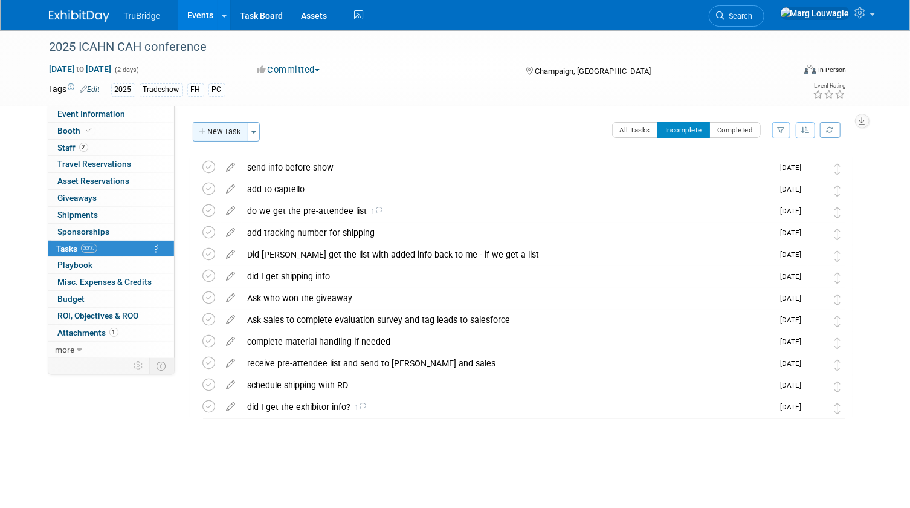
click at [224, 132] on button "New Task" at bounding box center [221, 131] width 56 height 19
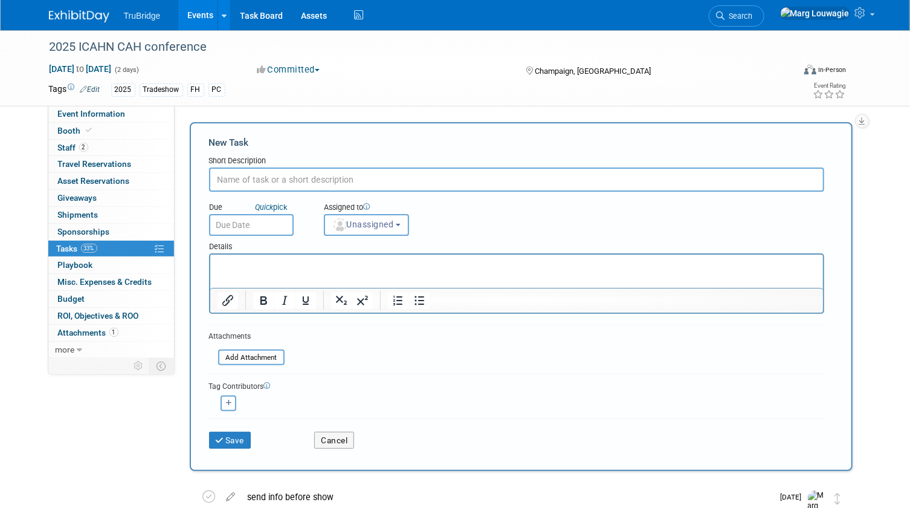
click at [261, 179] on input "text" at bounding box center [516, 179] width 615 height 24
type input "should get booth number/position about 10 days before event"
click at [381, 224] on span "Unassigned" at bounding box center [363, 224] width 62 height 10
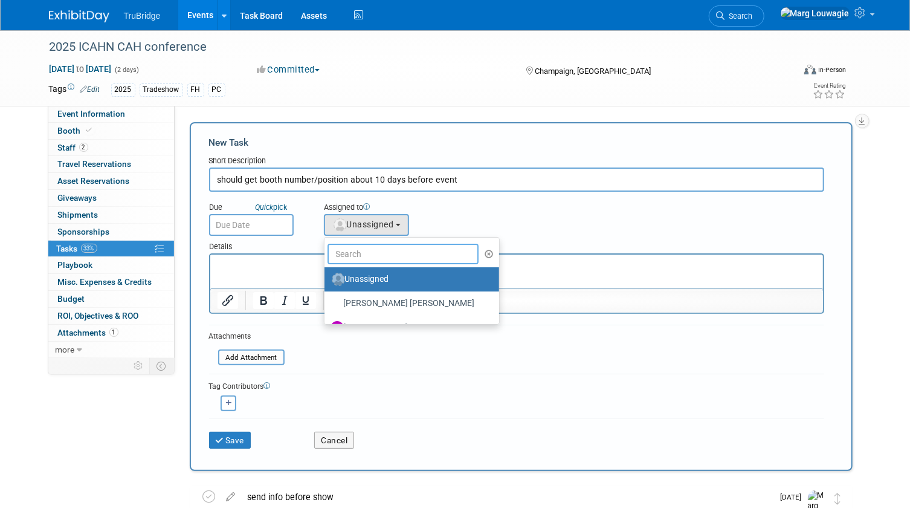
click at [381, 248] on input "text" at bounding box center [403, 254] width 152 height 21
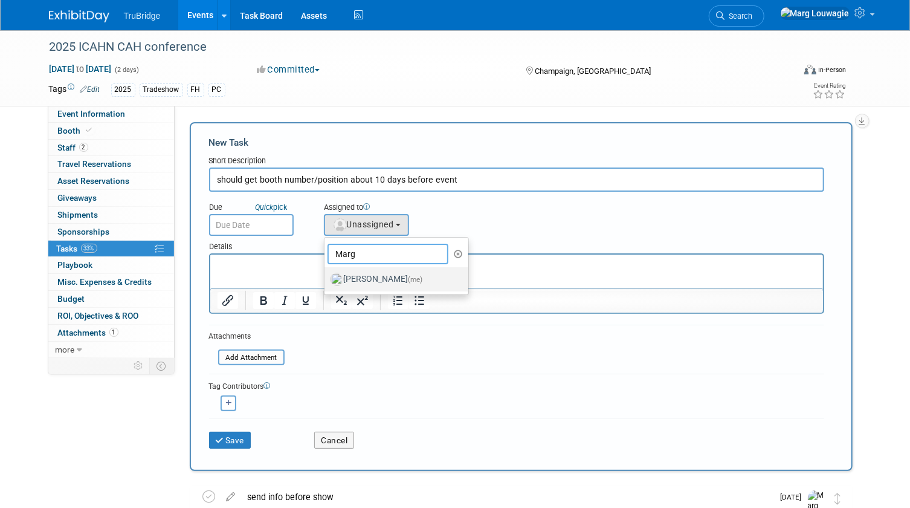
type input "Marg"
click at [370, 273] on label "Marg Louwagie (me)" at bounding box center [394, 278] width 126 height 19
click at [326, 274] on input "Marg Louwagie (me)" at bounding box center [322, 278] width 8 height 8
select select "0abee163-1570-438d-a0ea-e9129f2ffbd7"
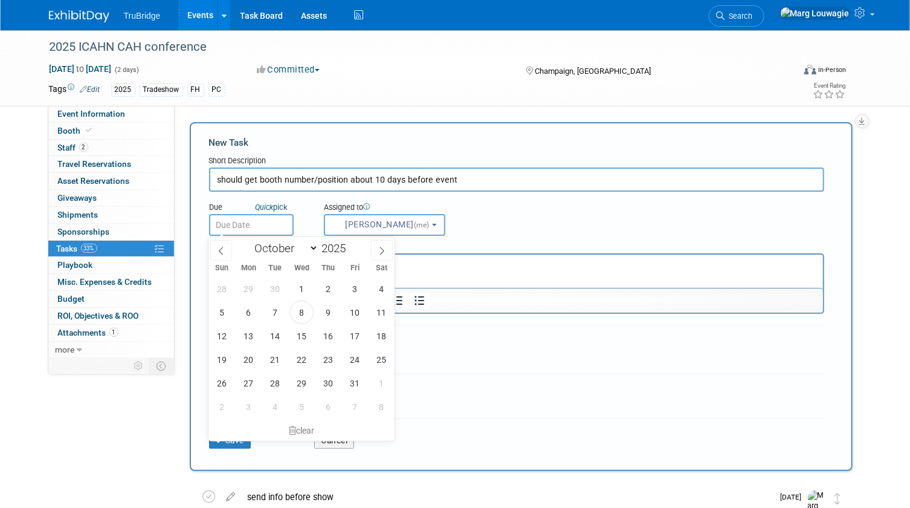
click at [277, 224] on input "text" at bounding box center [251, 225] width 85 height 22
click at [354, 358] on span "24" at bounding box center [355, 359] width 24 height 24
type input "Oct 24, 2025"
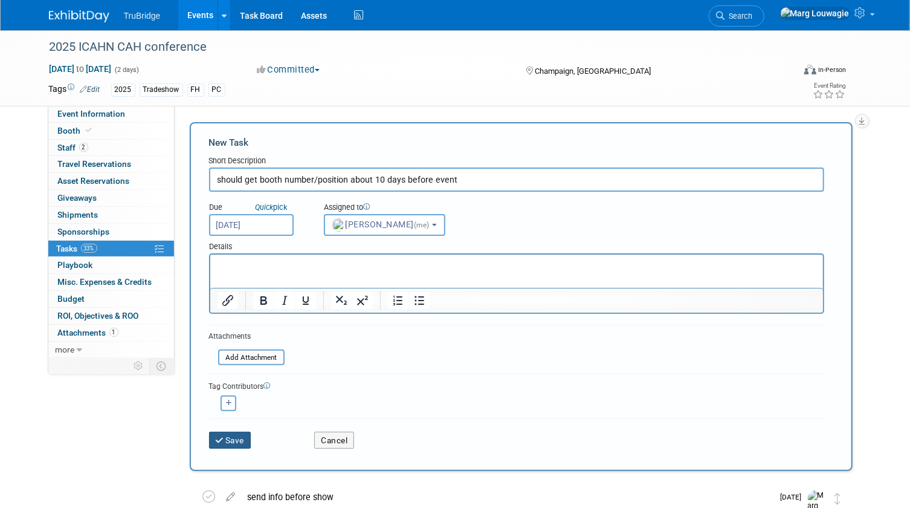
click at [242, 437] on button "Save" at bounding box center [230, 439] width 42 height 17
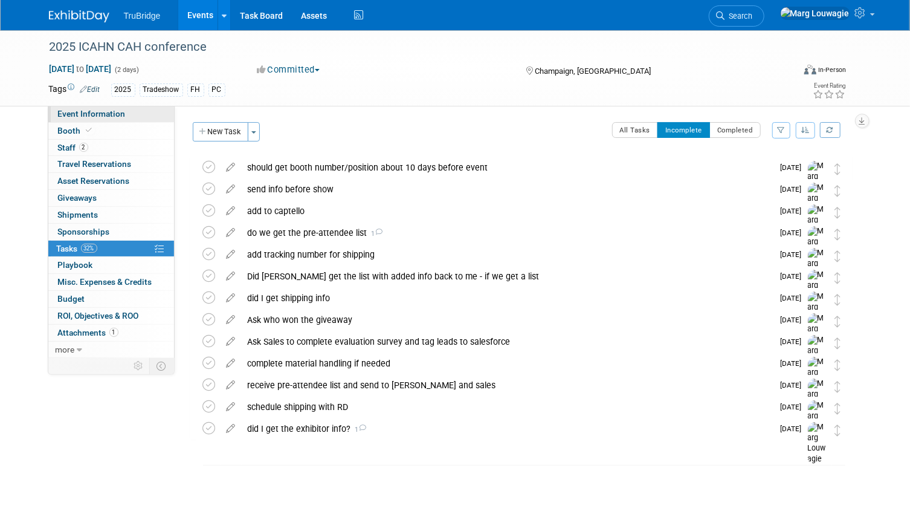
click at [104, 117] on span "Event Information" at bounding box center [92, 114] width 68 height 10
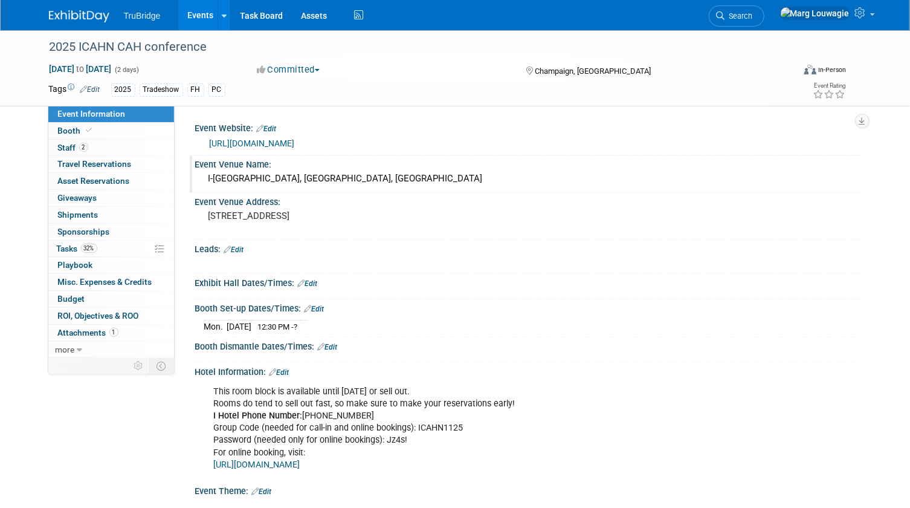
drag, startPoint x: 205, startPoint y: 175, endPoint x: 426, endPoint y: 178, distance: 220.6
click at [426, 178] on div "I-Hotel and Conference Center, Champaign, IL" at bounding box center [528, 178] width 648 height 19
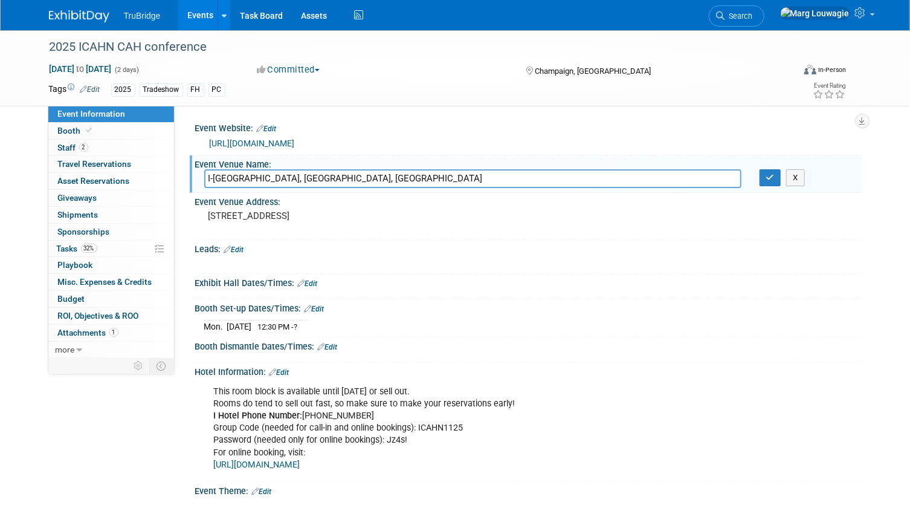
drag, startPoint x: 411, startPoint y: 179, endPoint x: 188, endPoint y: 172, distance: 223.1
click at [188, 172] on div "Event Website: Edit https://icahn.org/event/2025-icahn-annual-conference/ Event…" at bounding box center [518, 231] width 687 height 251
click at [770, 178] on icon "button" at bounding box center [770, 177] width 8 height 8
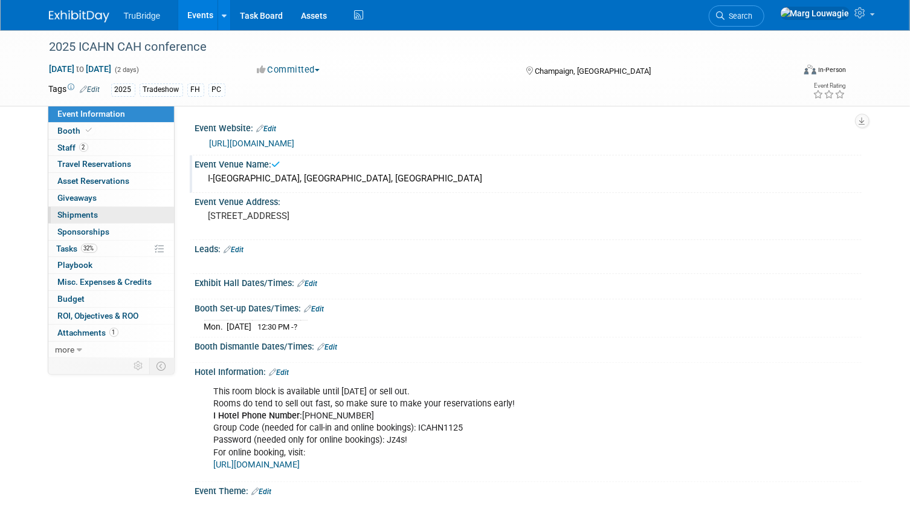
click at [89, 214] on span "Shipments 0" at bounding box center [78, 215] width 40 height 10
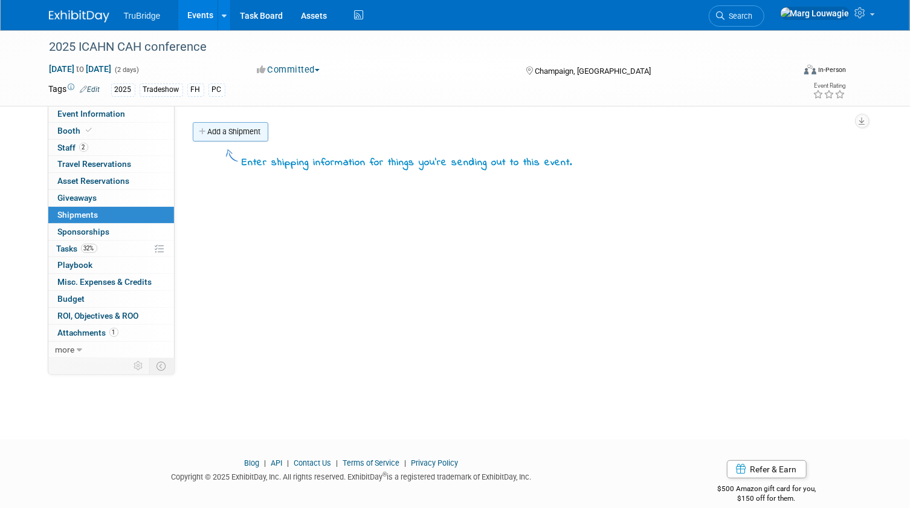
click at [242, 137] on link "Add a Shipment" at bounding box center [231, 131] width 76 height 19
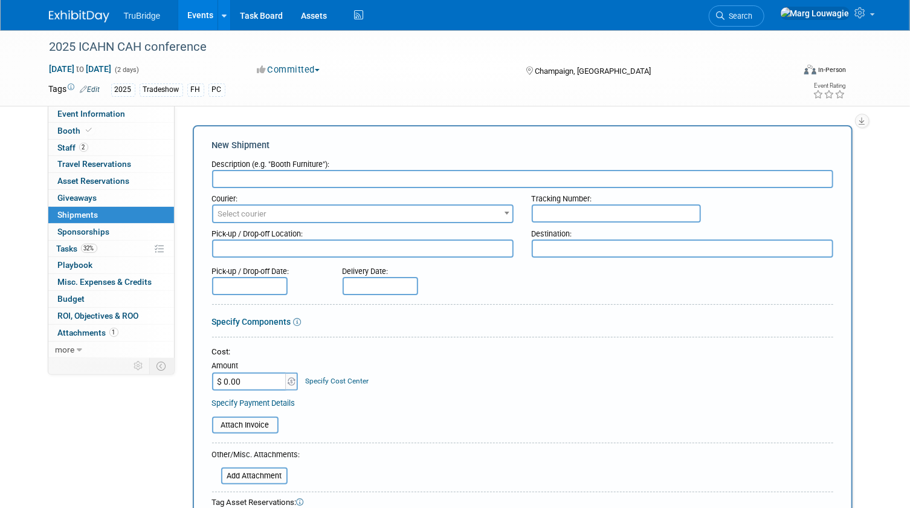
click at [570, 243] on textarea at bounding box center [683, 248] width 302 height 18
paste textarea "I-Hotel and Conference Center, Champaign, IL"
click at [723, 251] on textarea "I-Hotel and Conference Center, Champaign, IL" at bounding box center [683, 248] width 302 height 18
type textarea "I-Hotel and Conference Center"
click at [384, 172] on input "text" at bounding box center [522, 179] width 621 height 18
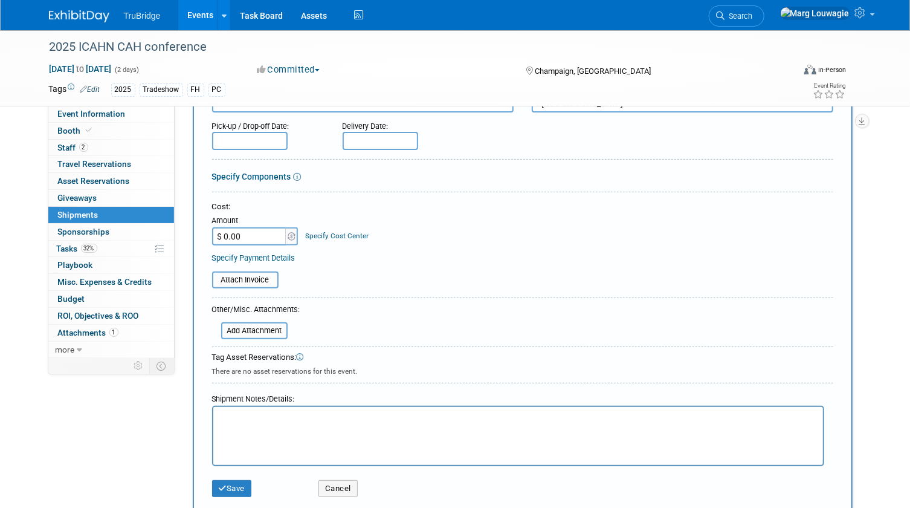
scroll to position [164, 0]
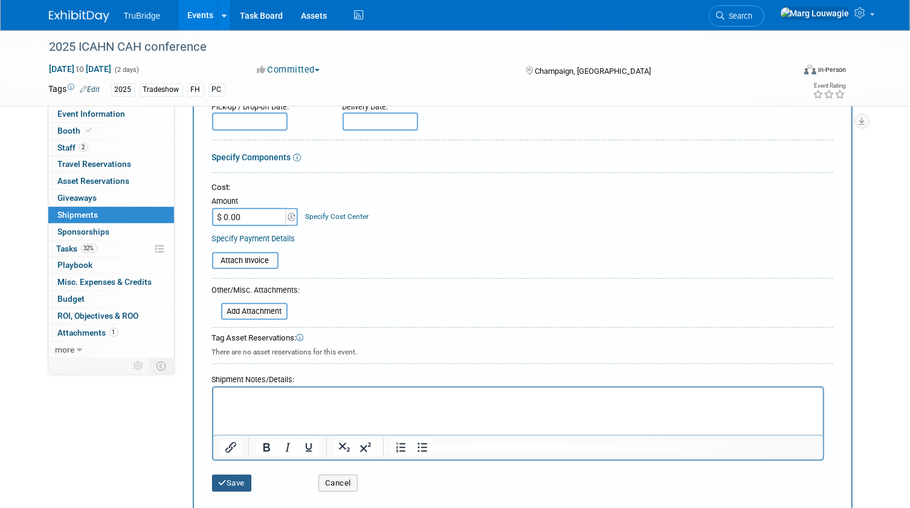
type input "booth/swag etc"
click at [243, 476] on button "Save" at bounding box center [232, 482] width 40 height 17
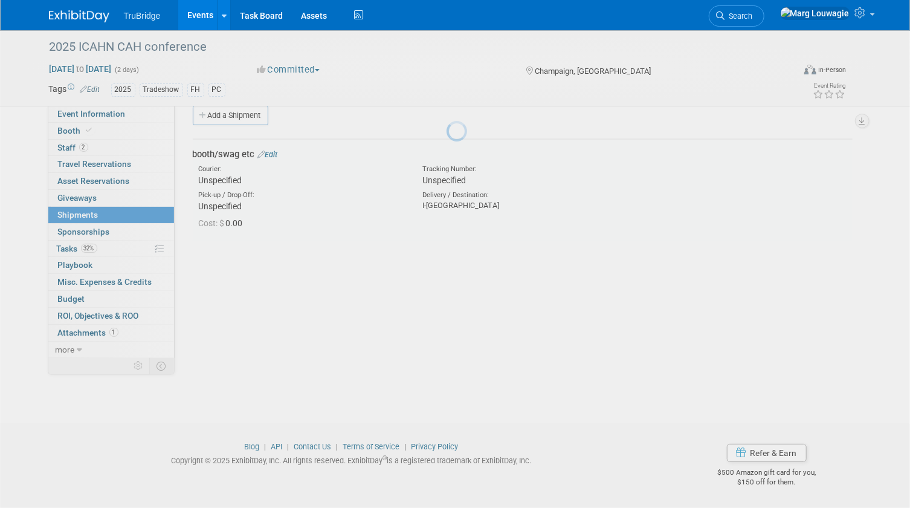
scroll to position [16, 0]
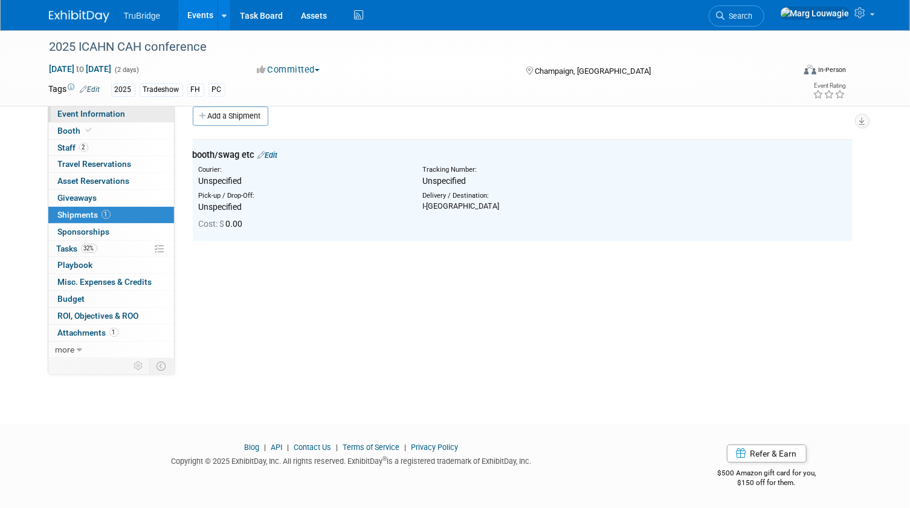
click at [102, 115] on span "Event Information" at bounding box center [92, 114] width 68 height 10
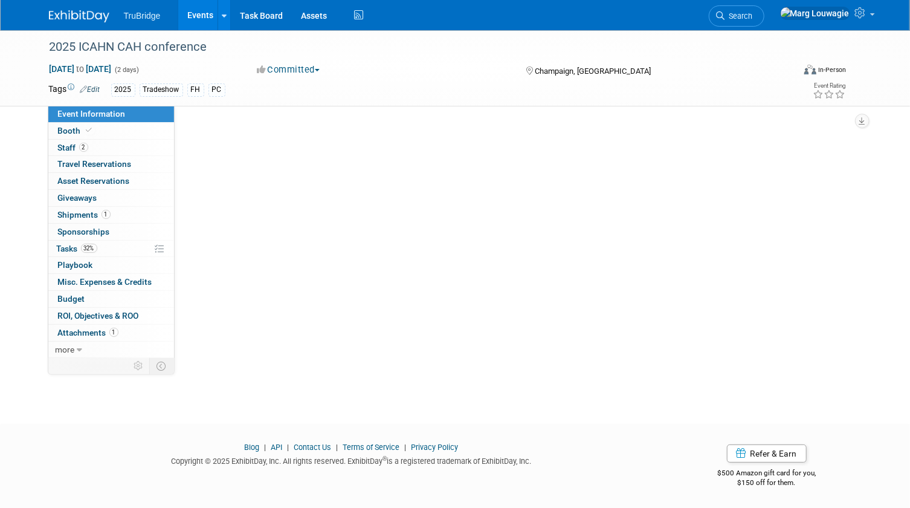
scroll to position [0, 0]
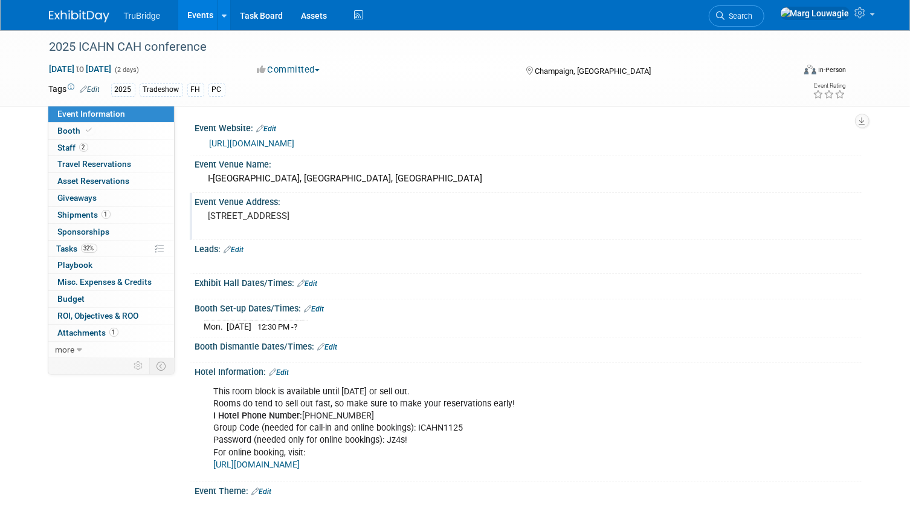
drag, startPoint x: 205, startPoint y: 216, endPoint x: 308, endPoint y: 228, distance: 103.4
click at [308, 228] on div "1900 South First Street Champaign, IL" at bounding box center [334, 221] width 260 height 28
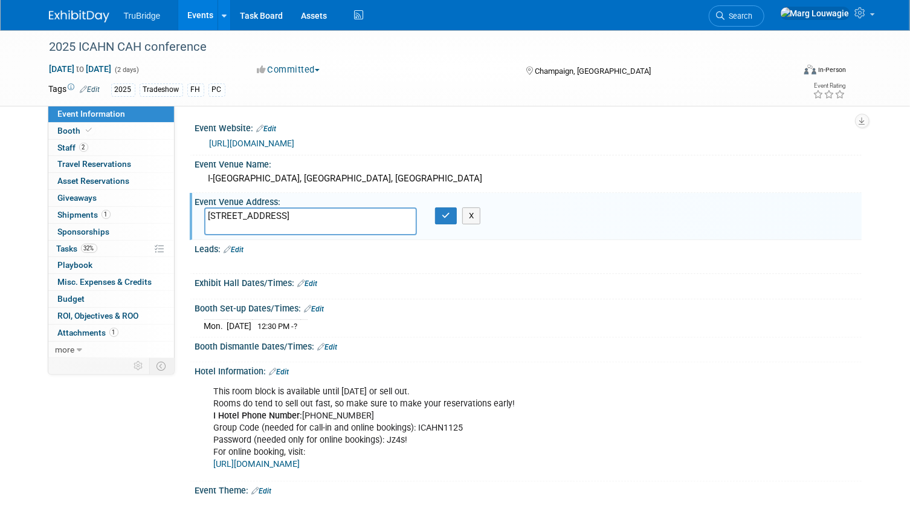
drag, startPoint x: 206, startPoint y: 212, endPoint x: 309, endPoint y: 224, distance: 104.0
click at [309, 224] on textarea "1900 South First Street Champaign, IL" at bounding box center [310, 221] width 213 height 28
click at [447, 213] on icon "button" at bounding box center [446, 215] width 8 height 8
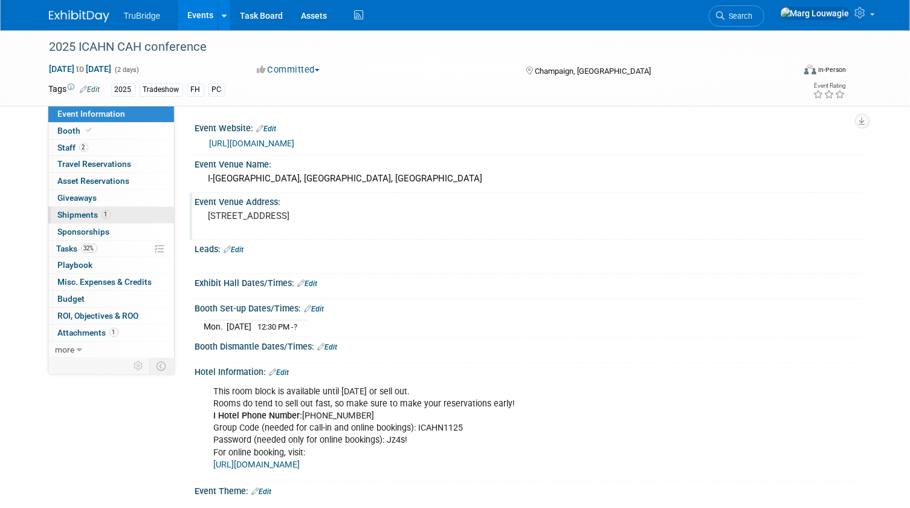
click at [96, 210] on span "Shipments 1" at bounding box center [84, 215] width 53 height 10
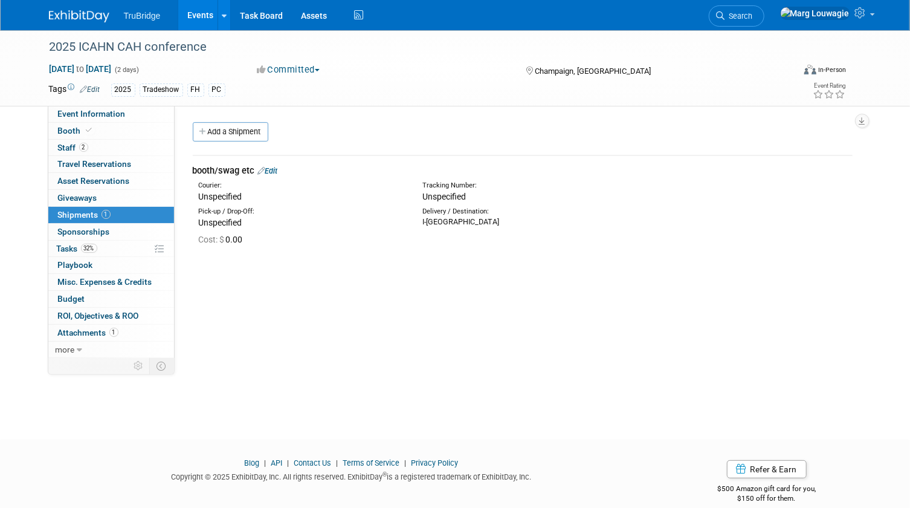
click at [273, 170] on link "Edit" at bounding box center [268, 170] width 20 height 9
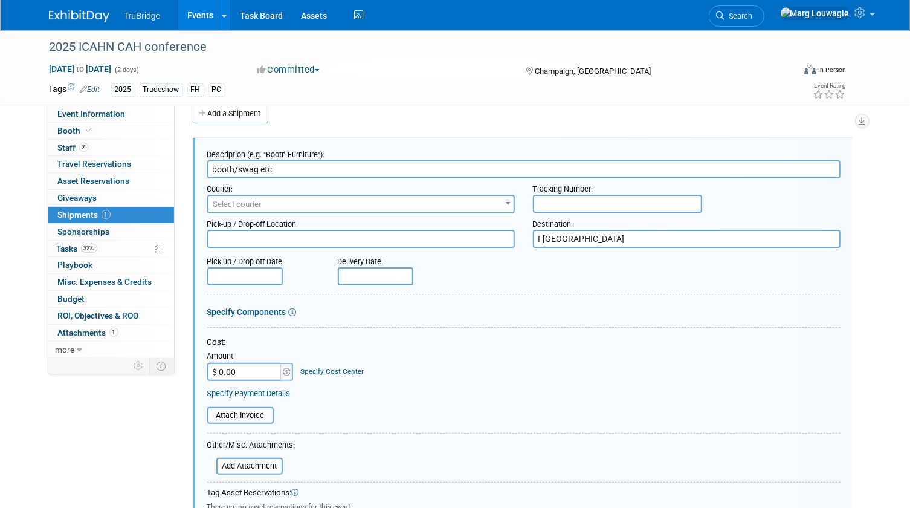
click at [662, 240] on textarea "I-Hotel and Conference Center" at bounding box center [687, 239] width 308 height 18
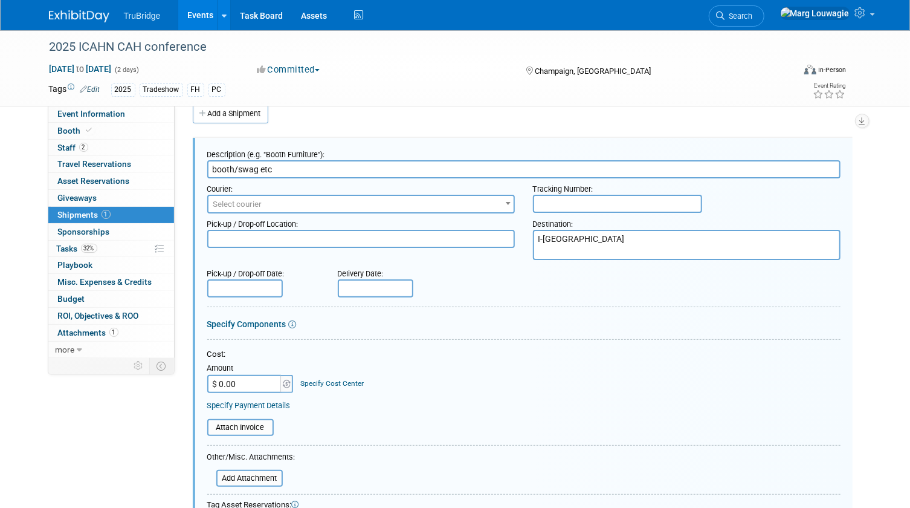
paste textarea "1900 South First Street Champaign, IL"
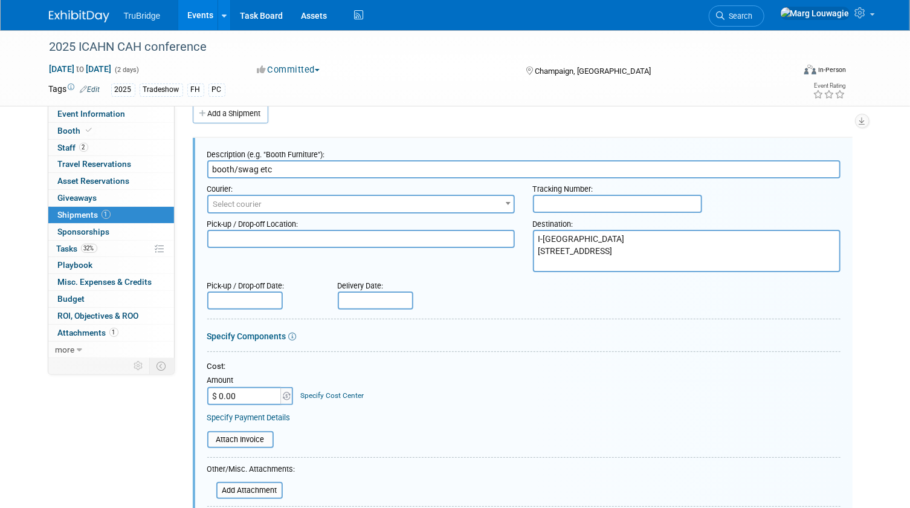
drag, startPoint x: 599, startPoint y: 265, endPoint x: 620, endPoint y: 258, distance: 22.4
click at [599, 265] on textarea "I-Hotel and Conference Center" at bounding box center [687, 251] width 308 height 42
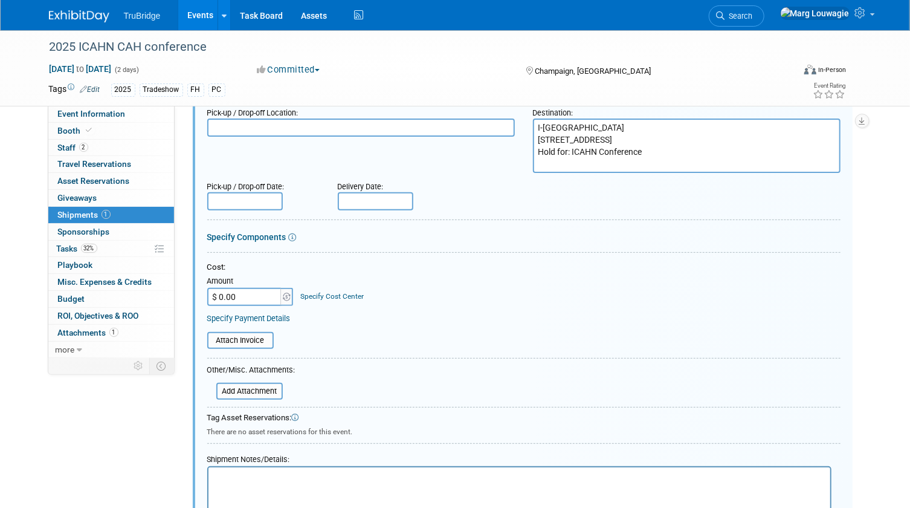
scroll to position [237, 0]
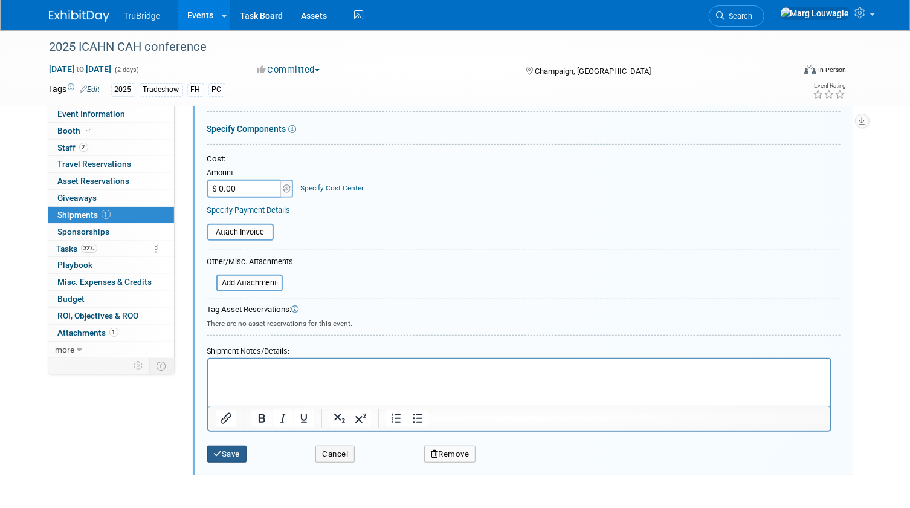
type textarea "I-Hotel and Conference Center 1900 South First Street Champaign, IL Hold for: I…"
click at [225, 448] on button "Save" at bounding box center [227, 453] width 40 height 17
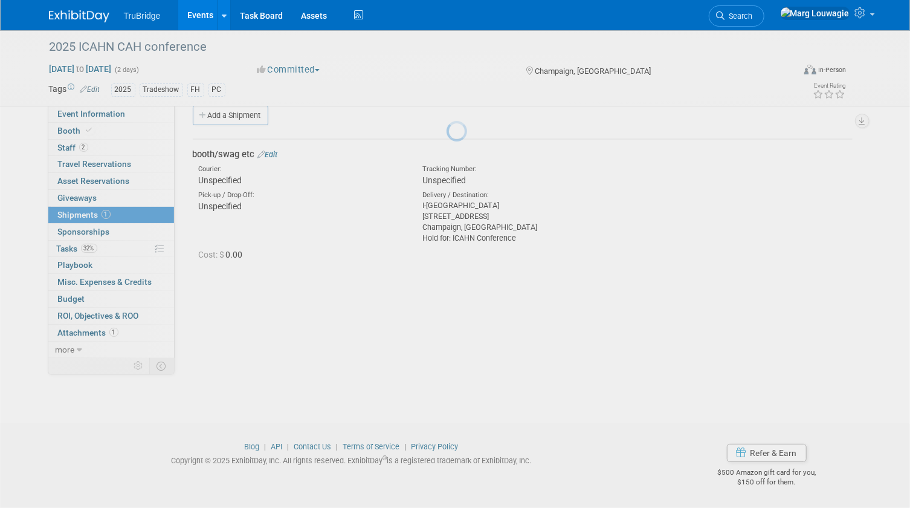
scroll to position [16, 0]
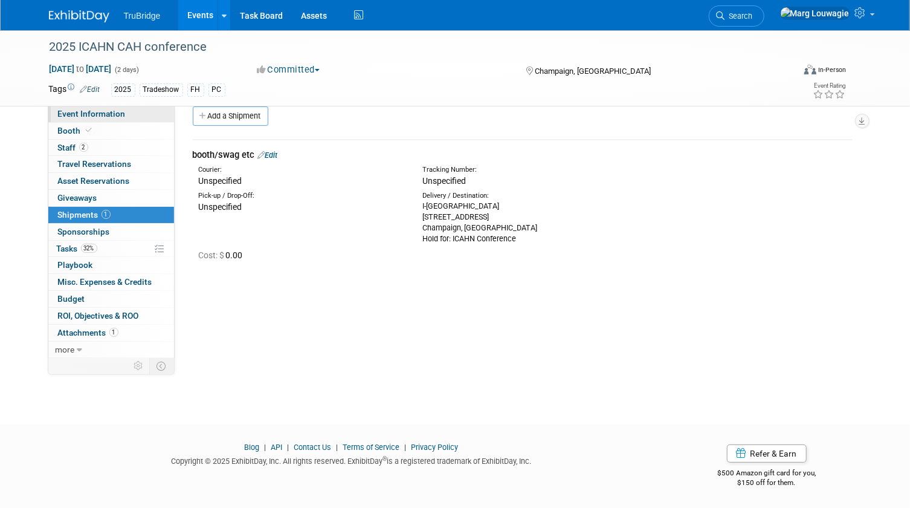
click at [95, 112] on span "Event Information" at bounding box center [92, 114] width 68 height 10
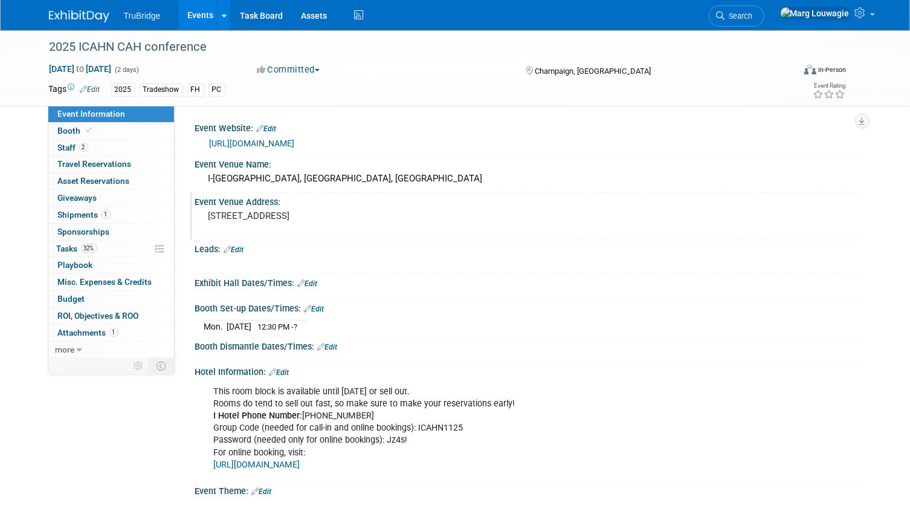
scroll to position [54, 0]
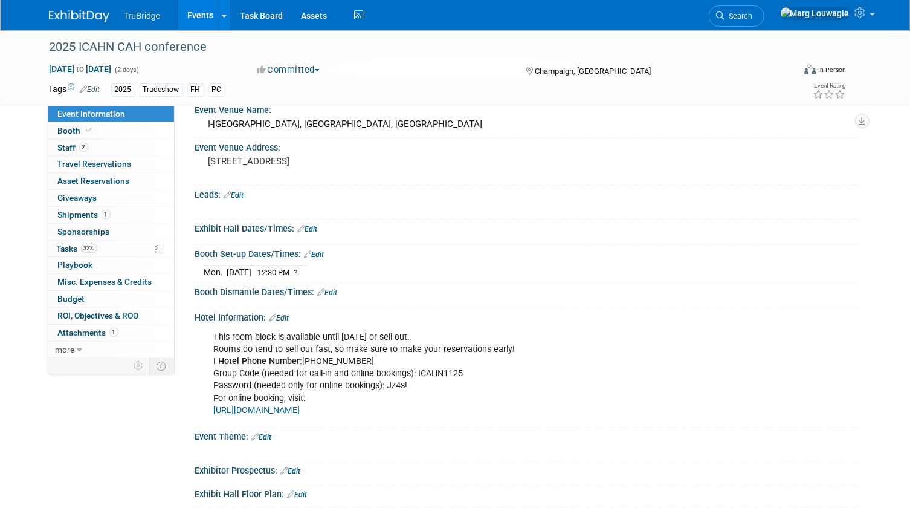
click at [330, 291] on link "Edit" at bounding box center [328, 292] width 20 height 8
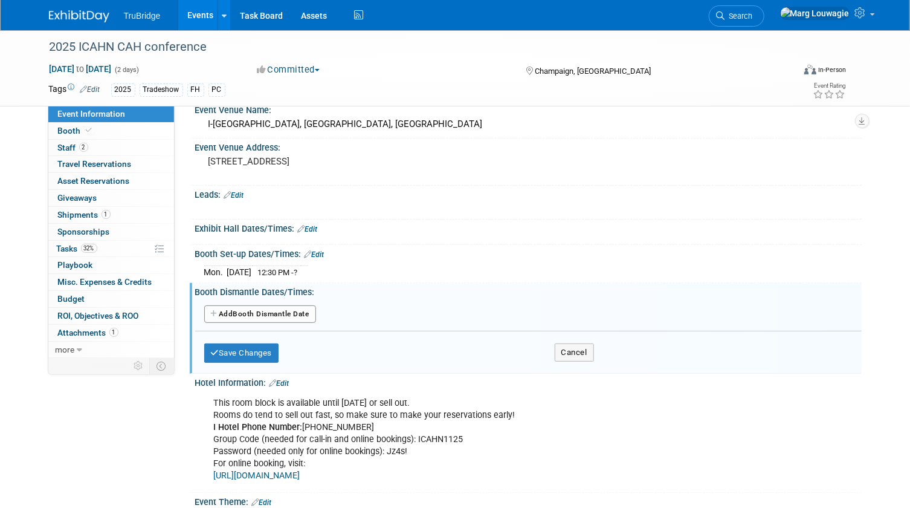
click at [301, 308] on button "Add Another Booth Dismantle Date" at bounding box center [260, 314] width 112 height 18
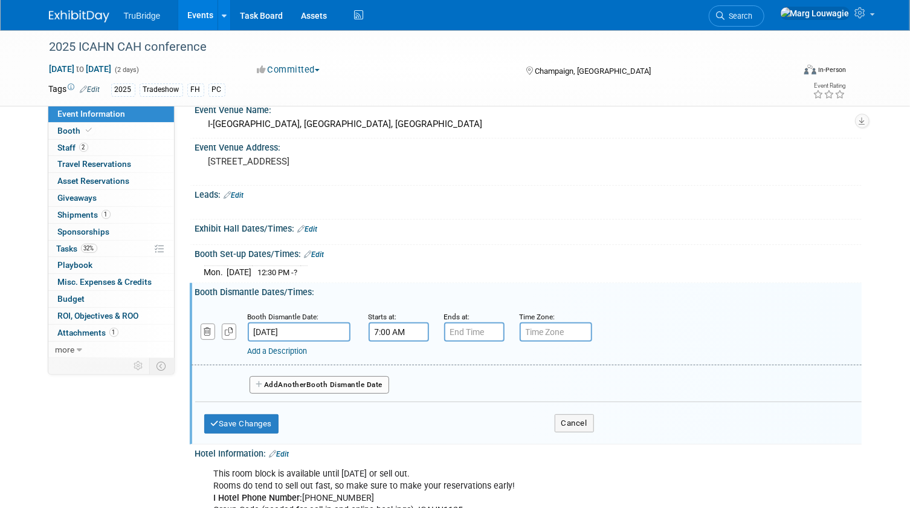
click at [396, 331] on input "7:00 AM" at bounding box center [399, 331] width 60 height 19
click at [405, 382] on span "07" at bounding box center [396, 387] width 23 height 22
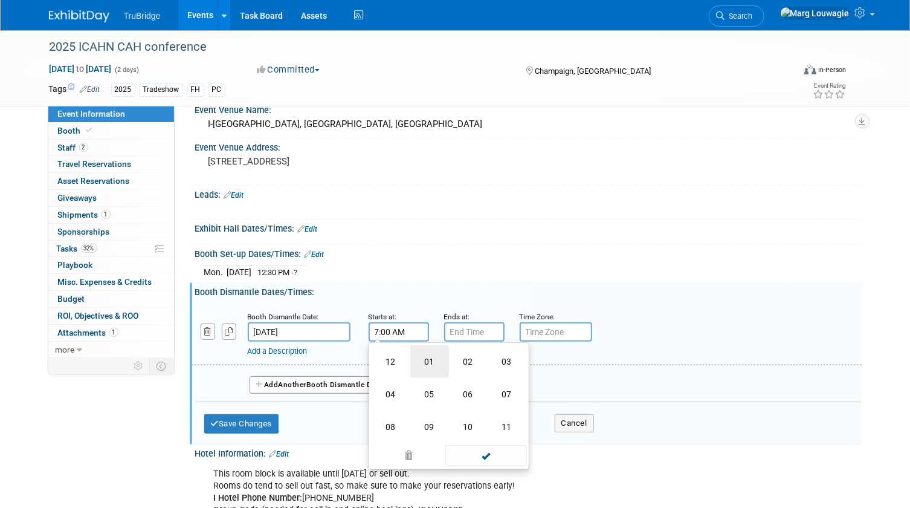
click at [423, 362] on td "01" at bounding box center [429, 361] width 39 height 33
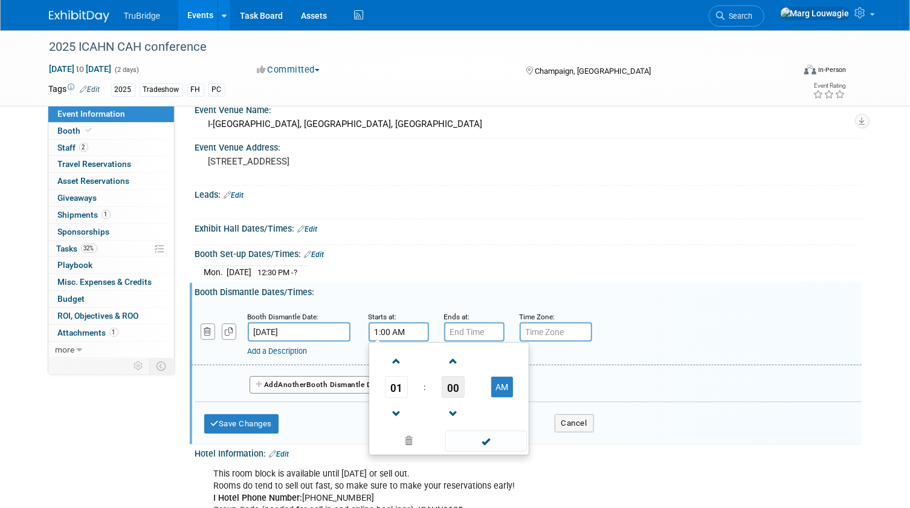
click at [447, 381] on span "00" at bounding box center [453, 387] width 23 height 22
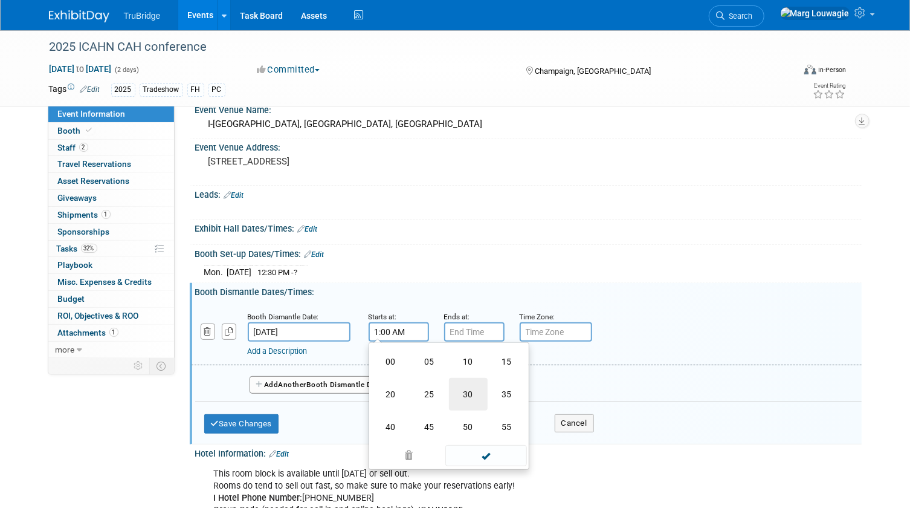
click at [466, 395] on td "30" at bounding box center [468, 394] width 39 height 33
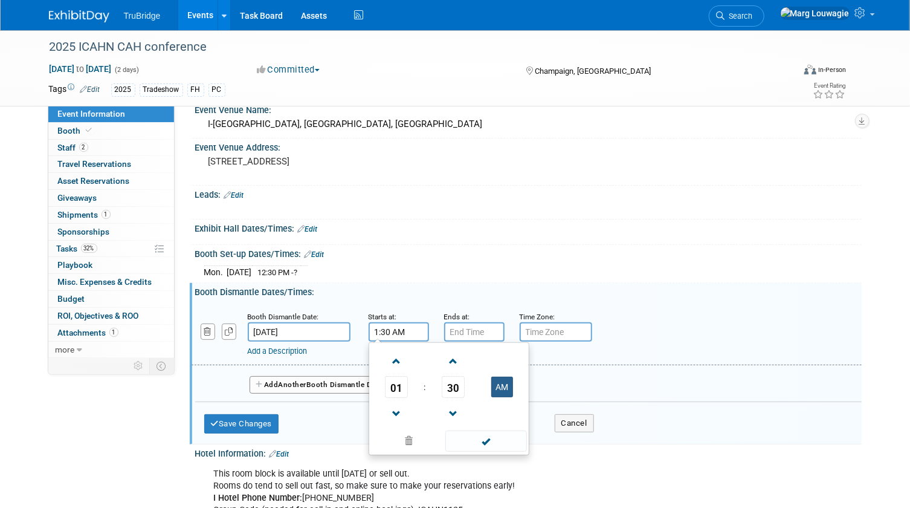
click at [504, 388] on button "AM" at bounding box center [502, 386] width 22 height 21
type input "1:30 PM"
click at [471, 439] on span at bounding box center [486, 440] width 82 height 21
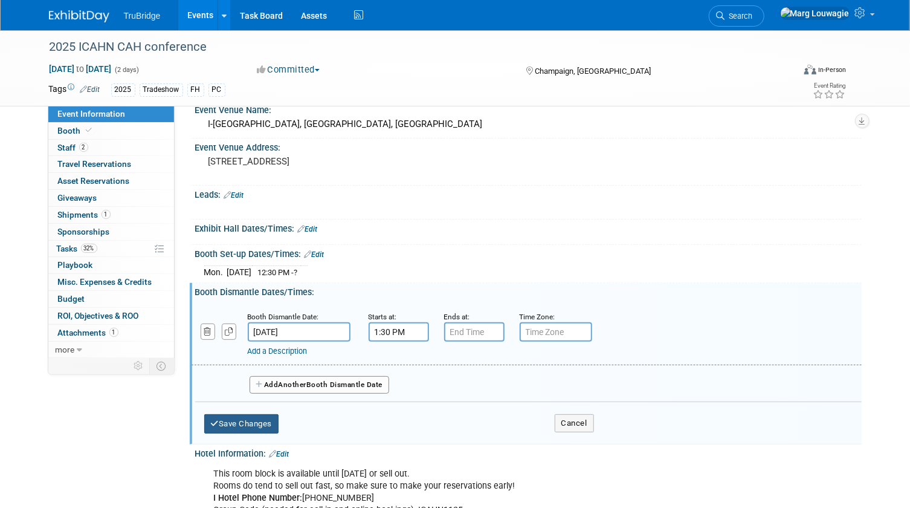
click at [256, 423] on button "Save Changes" at bounding box center [241, 423] width 75 height 19
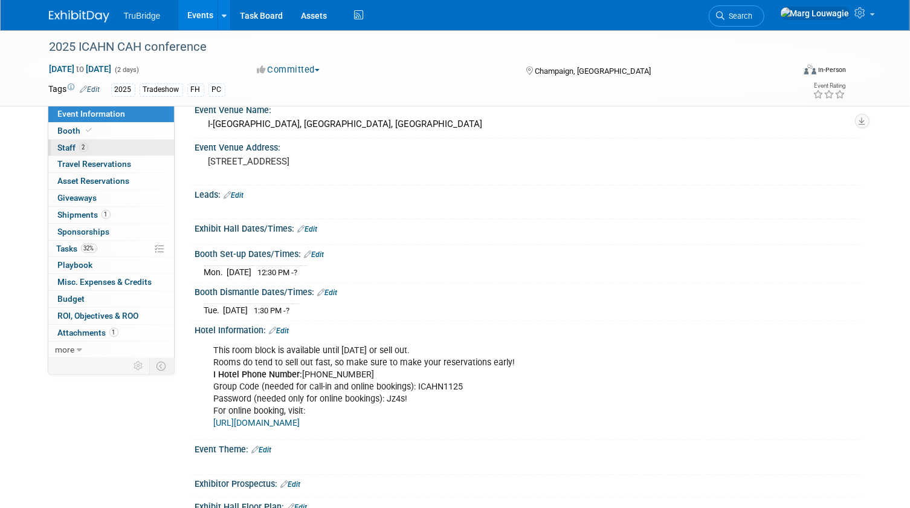
click at [114, 147] on link "2 Staff 2" at bounding box center [111, 148] width 126 height 16
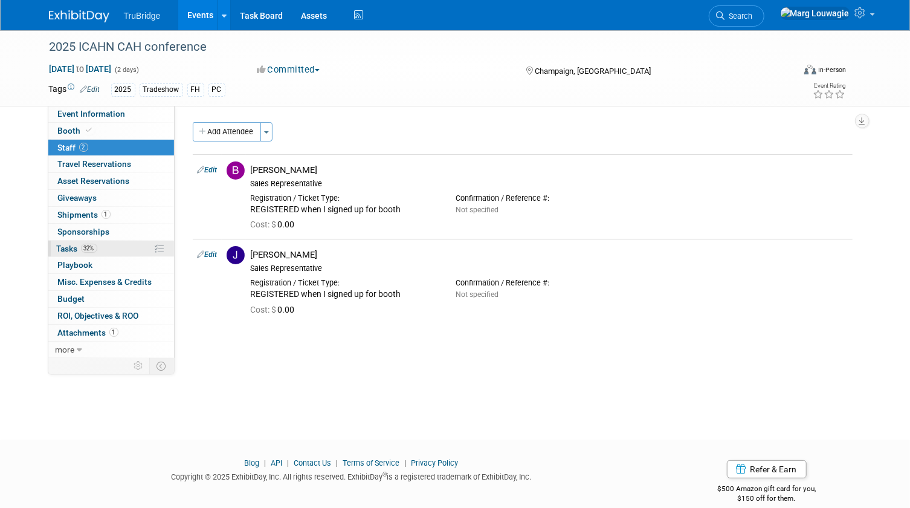
click at [74, 250] on span "Tasks 32%" at bounding box center [77, 249] width 40 height 10
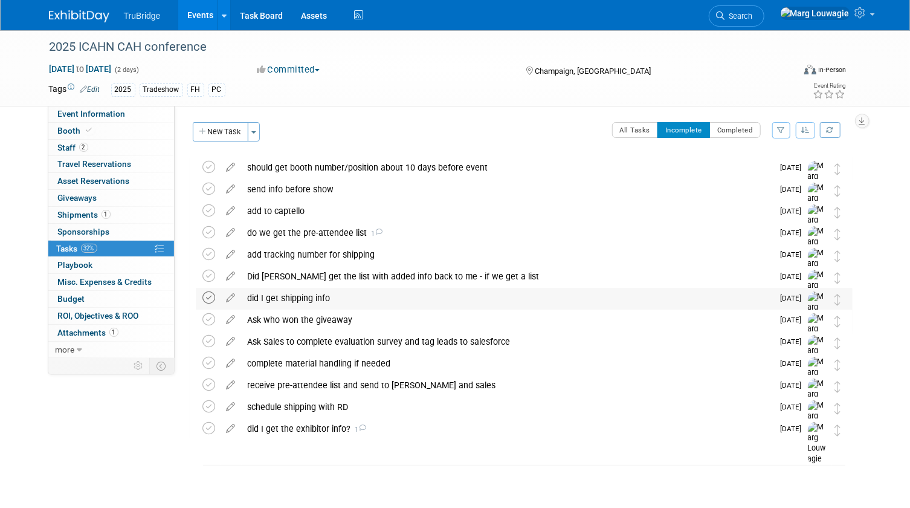
click at [208, 298] on icon at bounding box center [209, 297] width 13 height 13
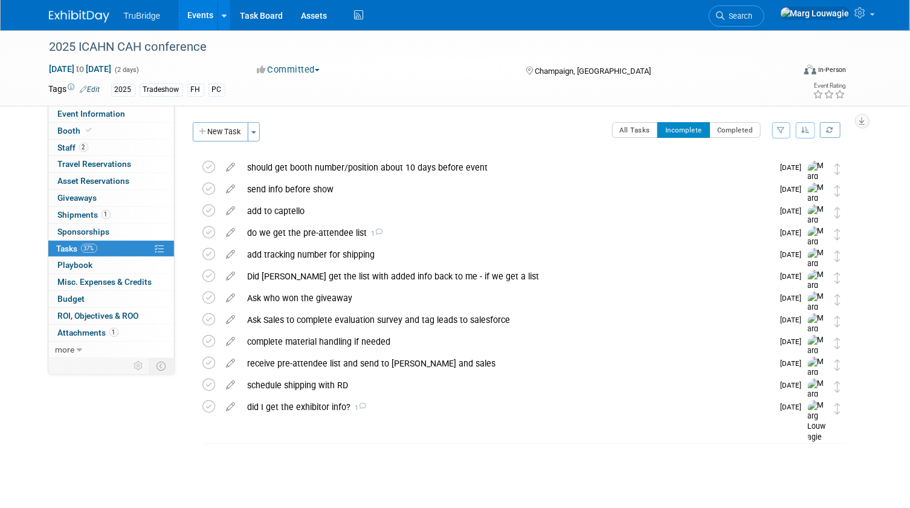
drag, startPoint x: 107, startPoint y: 129, endPoint x: 202, endPoint y: 149, distance: 97.7
click at [107, 129] on link "Booth" at bounding box center [111, 131] width 126 height 16
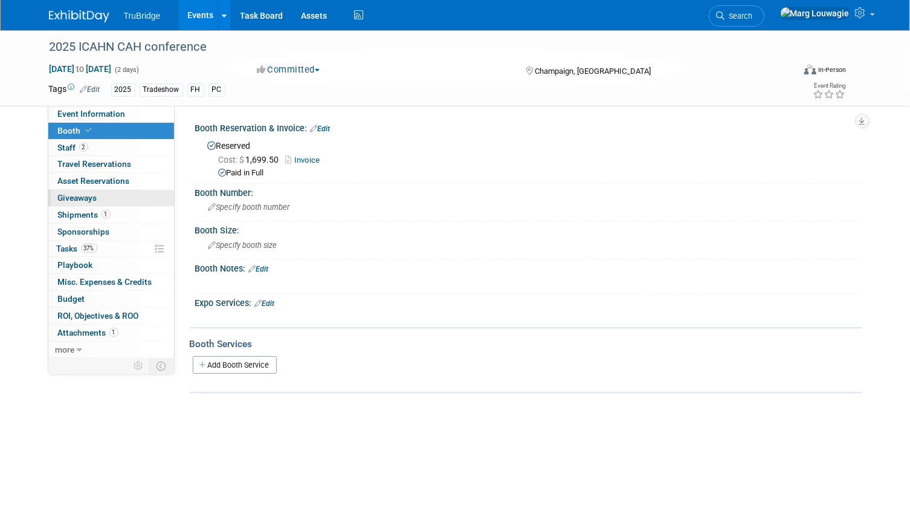
click at [100, 199] on link "0 Giveaways 0" at bounding box center [111, 198] width 126 height 16
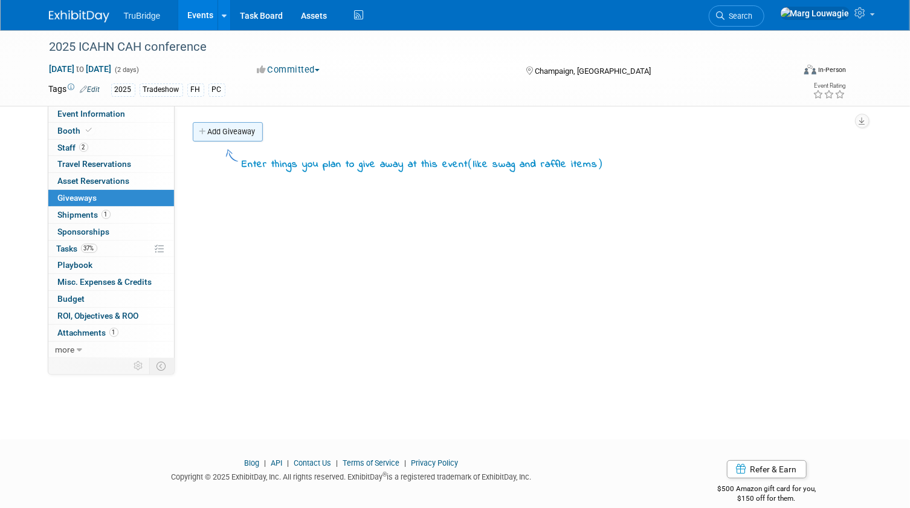
click at [228, 133] on link "Add Giveaway" at bounding box center [228, 131] width 70 height 19
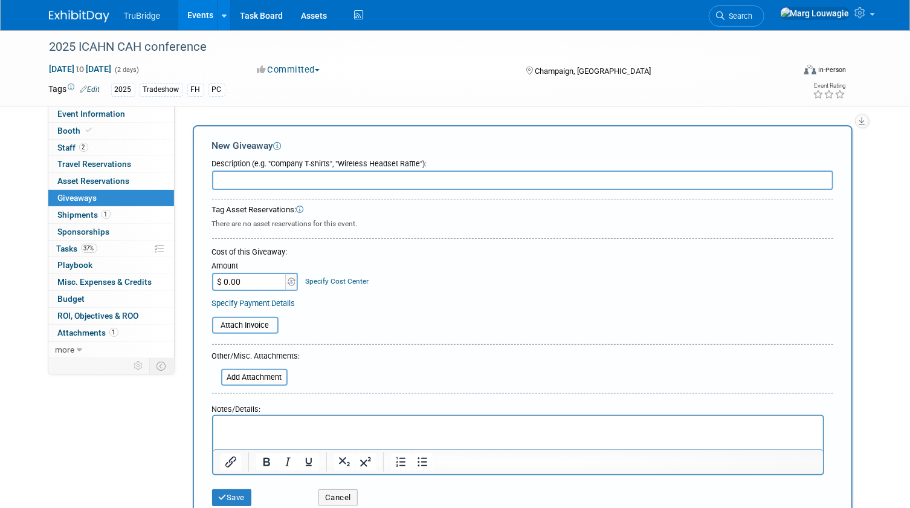
click at [251, 175] on input "text" at bounding box center [522, 179] width 621 height 19
type input "2"
type input "50 - tape measures"
click at [263, 279] on input "$ 0.00" at bounding box center [250, 282] width 76 height 18
type input "$ 79.50"
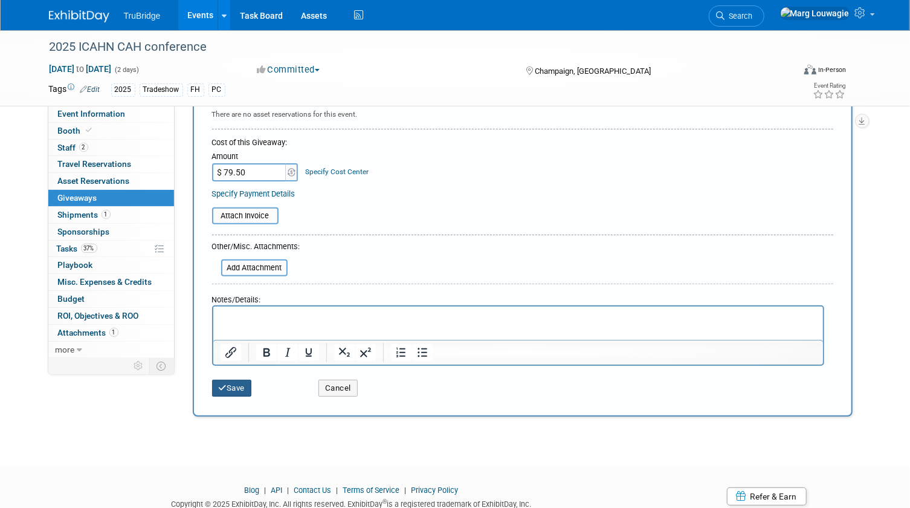
click at [244, 380] on button "Save" at bounding box center [232, 387] width 40 height 17
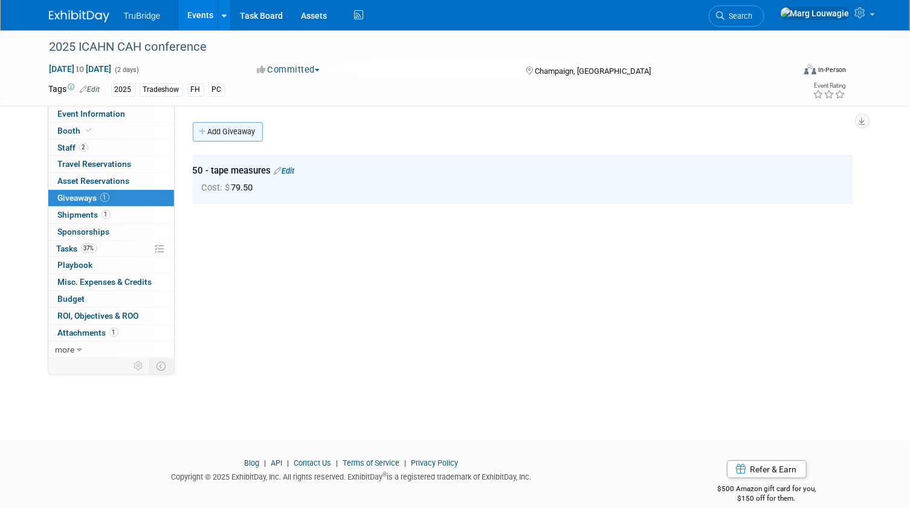
click at [245, 132] on link "Add Giveaway" at bounding box center [228, 131] width 70 height 19
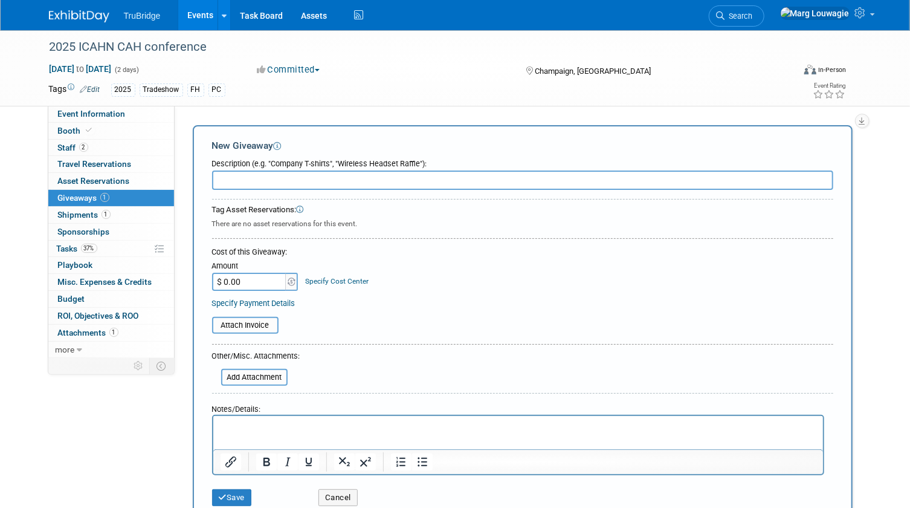
click at [252, 181] on input "text" at bounding box center [522, 179] width 621 height 19
type input "75 - pens"
click at [253, 276] on input "$ 0.00" at bounding box center [250, 282] width 76 height 18
type input "$ 96.50"
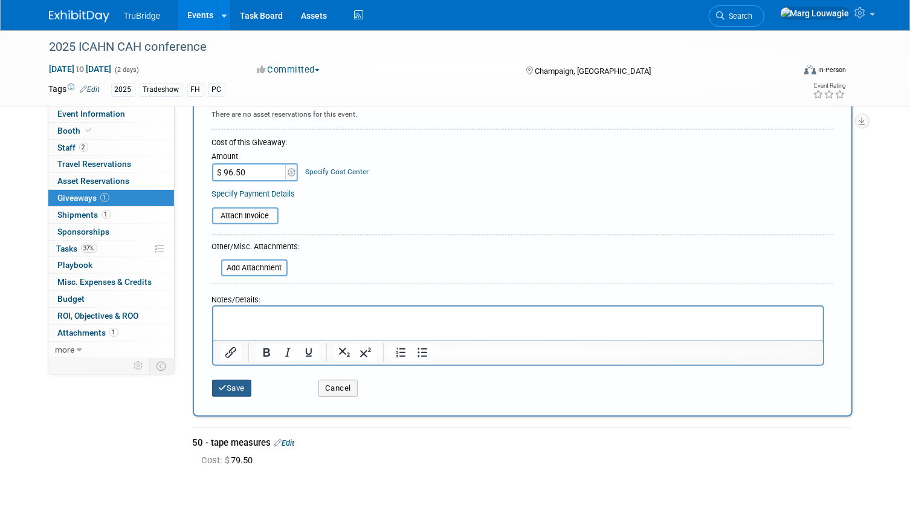
click at [239, 379] on button "Save" at bounding box center [232, 387] width 40 height 17
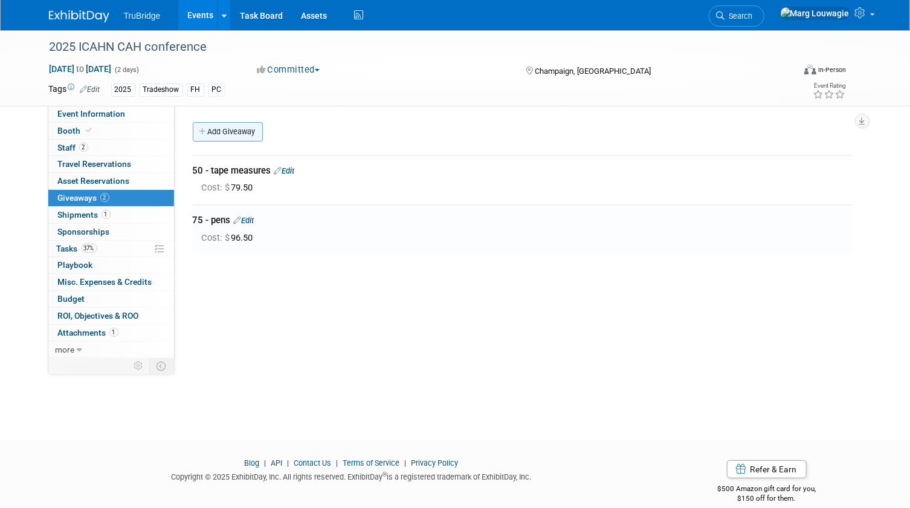
click at [231, 127] on link "Add Giveaway" at bounding box center [228, 131] width 70 height 19
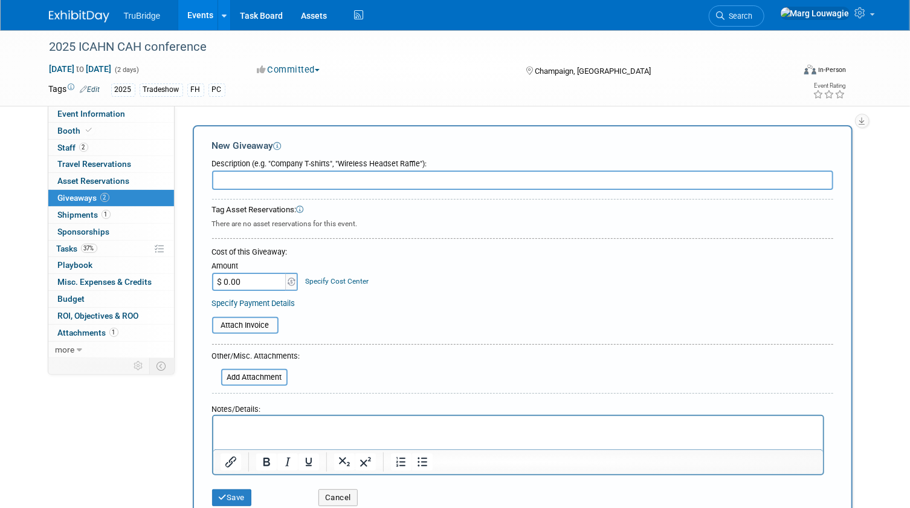
click at [234, 182] on input "text" at bounding box center [522, 179] width 621 height 19
type input "50 - post it notes"
click at [257, 280] on input "$ 0.00" at bounding box center [250, 282] width 76 height 18
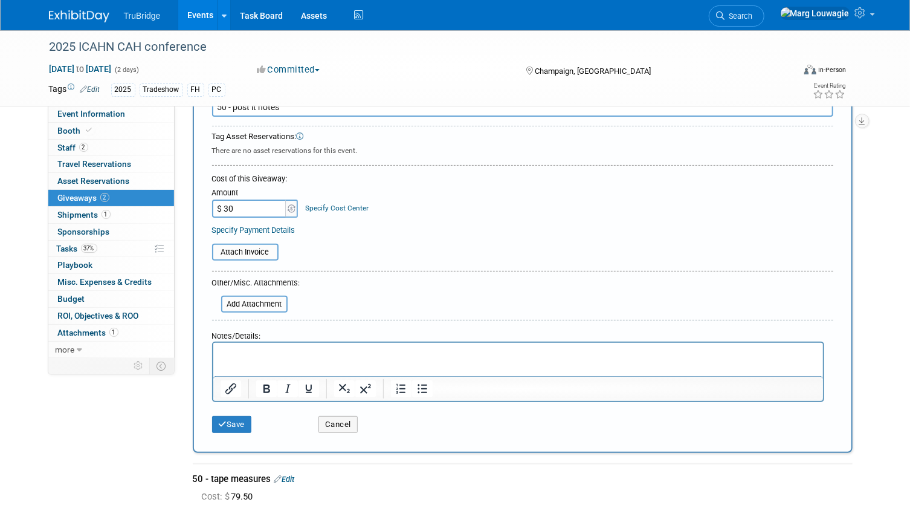
scroll to position [164, 0]
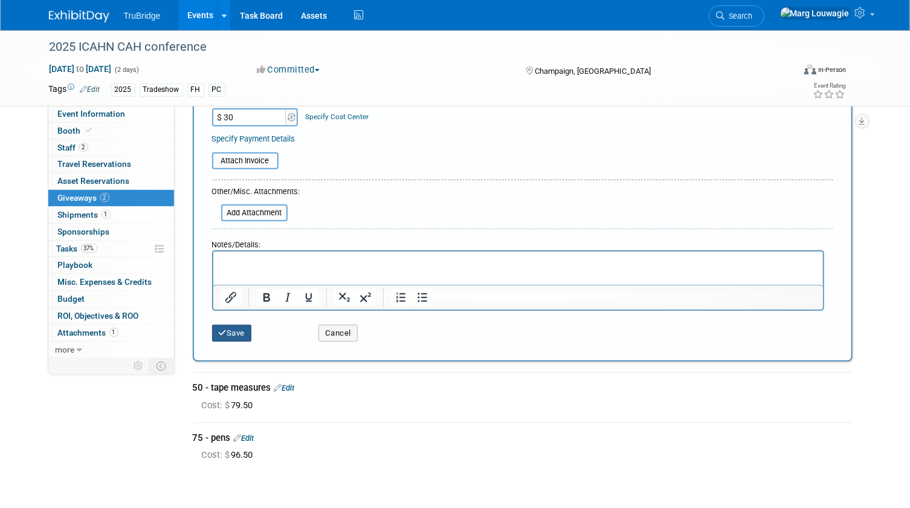
type input "$ 30.00"
click at [244, 337] on button "Save" at bounding box center [232, 332] width 40 height 17
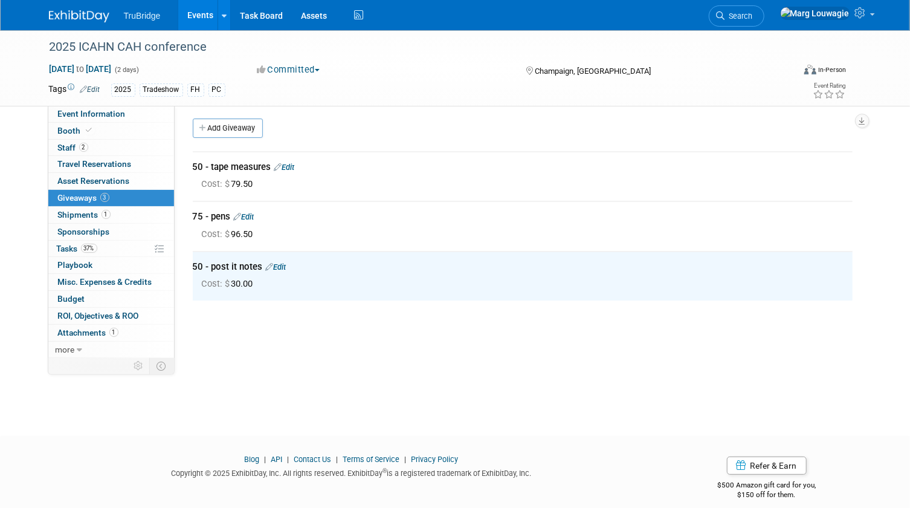
scroll to position [0, 0]
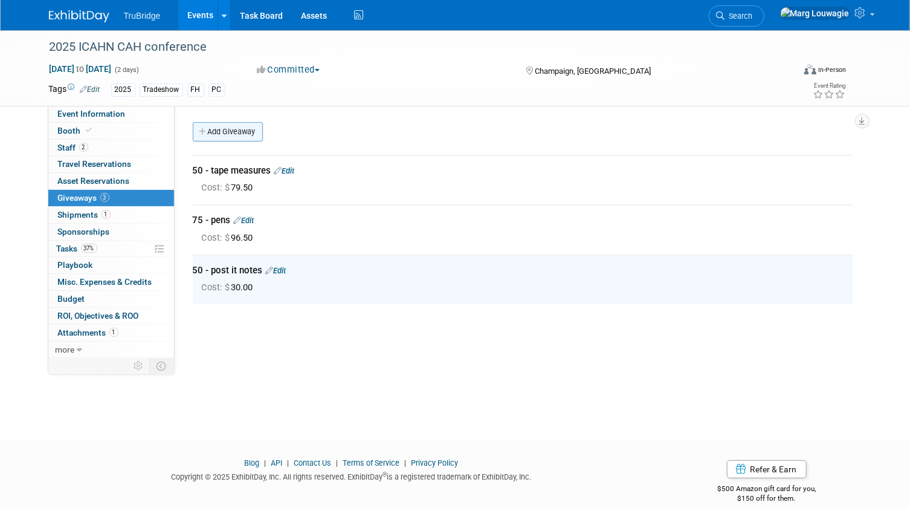
click at [227, 131] on link "Add Giveaway" at bounding box center [228, 131] width 70 height 19
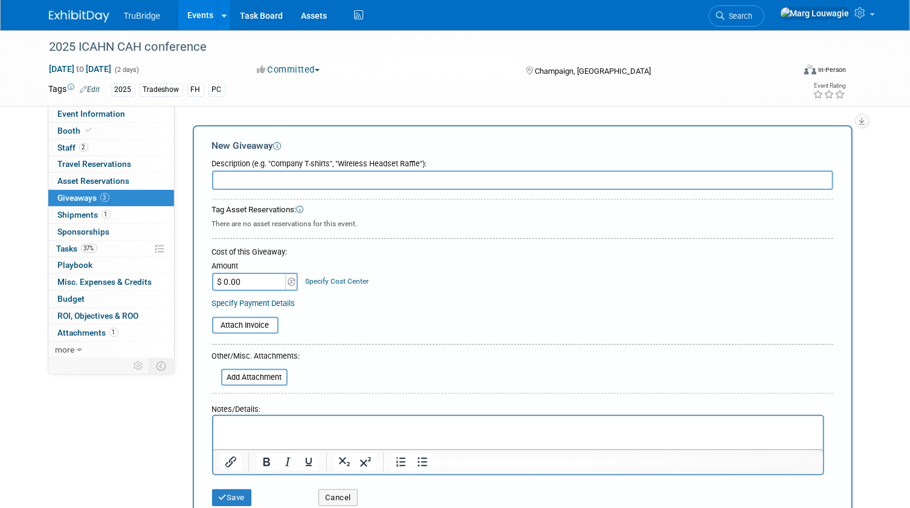
click at [248, 181] on input "text" at bounding box center [522, 179] width 621 height 19
type input "5 - socks"
click at [256, 280] on input "$ 0.00" at bounding box center [250, 282] width 76 height 18
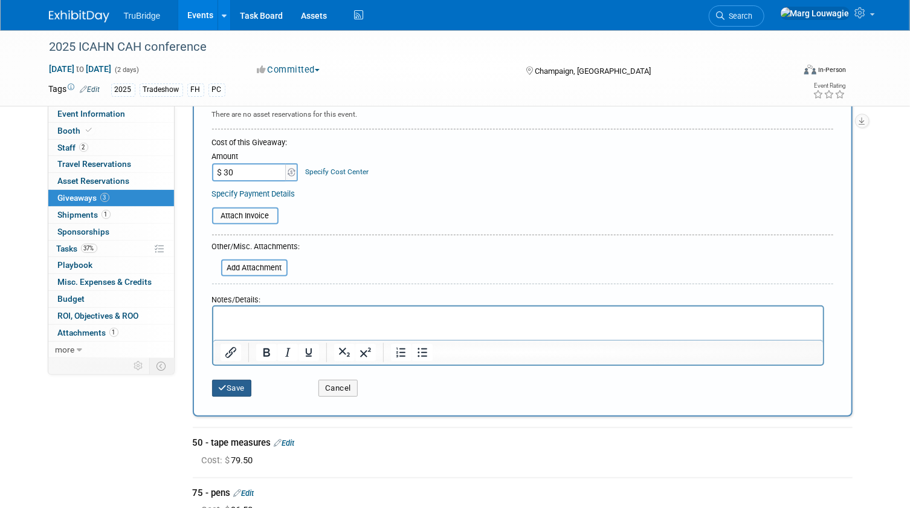
type input "$ 30.00"
click at [242, 384] on button "Save" at bounding box center [232, 387] width 40 height 17
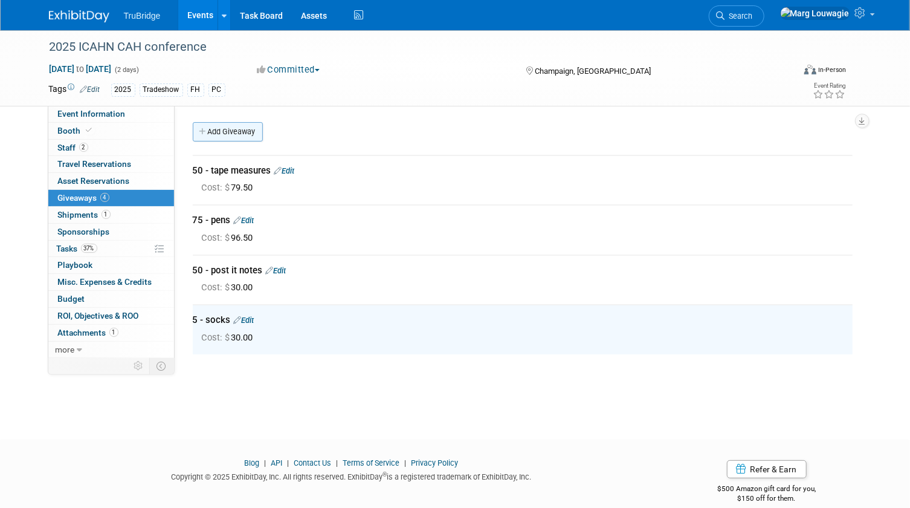
click at [222, 130] on link "Add Giveaway" at bounding box center [228, 131] width 70 height 19
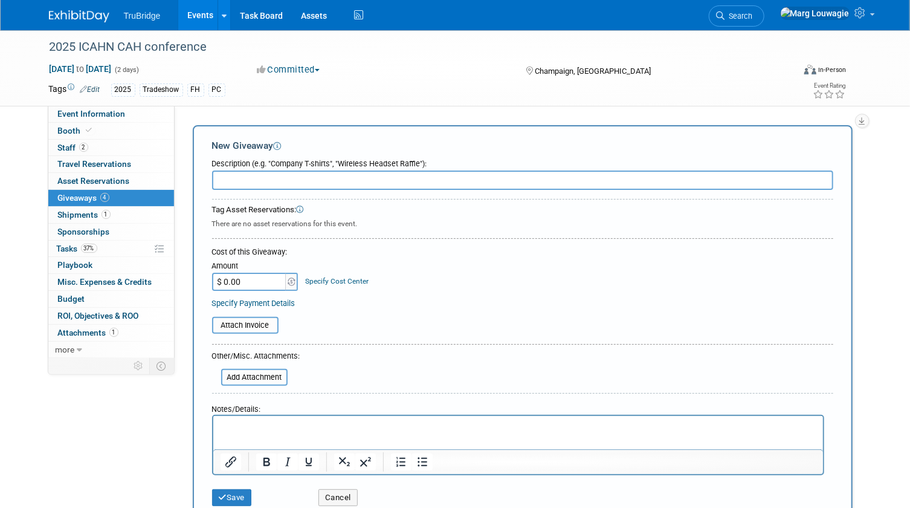
click at [242, 181] on input "text" at bounding box center [522, 179] width 621 height 19
type input "1 - portable lap top charger"
click at [265, 282] on input "$ 0.00" at bounding box center [250, 282] width 76 height 18
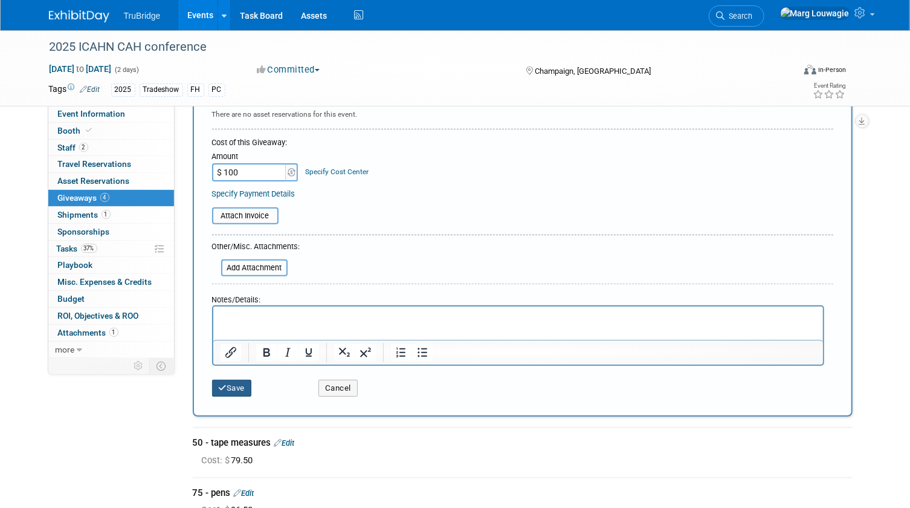
type input "$ 100.00"
click at [247, 381] on button "Save" at bounding box center [232, 387] width 40 height 17
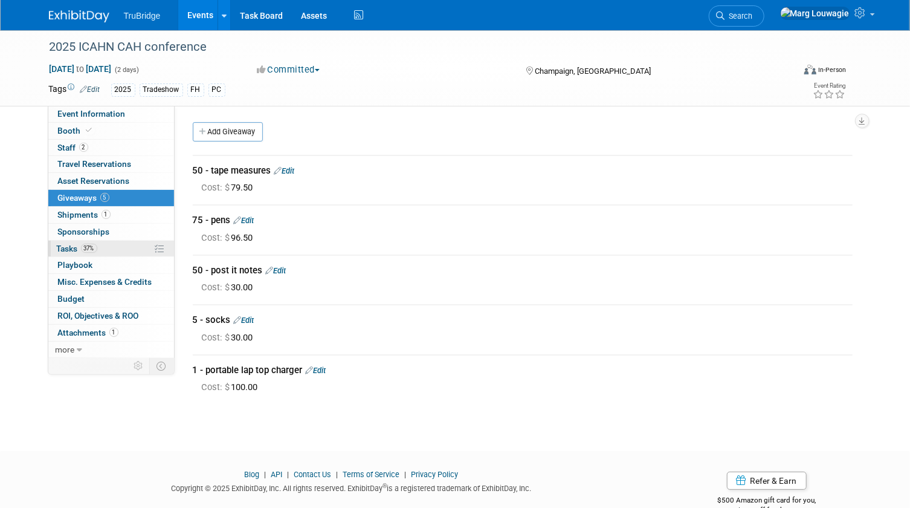
click at [65, 250] on span "Tasks 37%" at bounding box center [77, 249] width 40 height 10
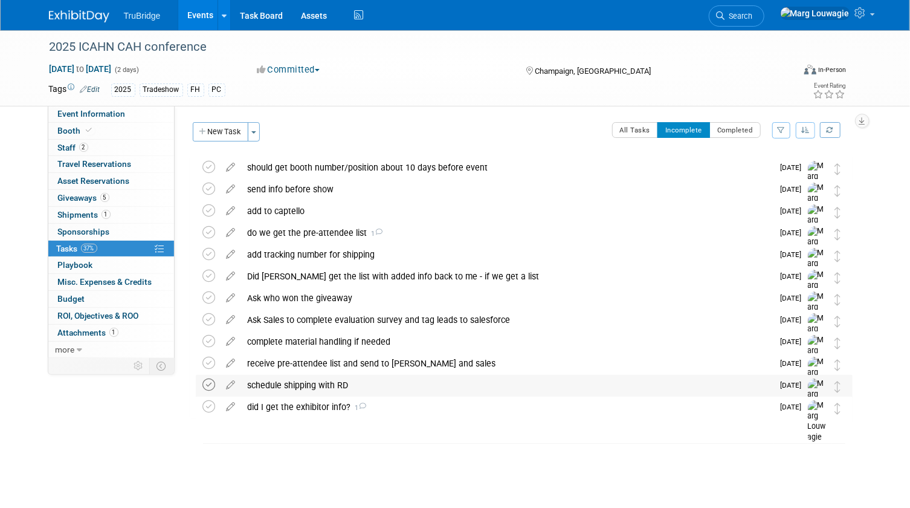
click at [211, 382] on icon at bounding box center [209, 384] width 13 height 13
click at [69, 214] on span "Shipments 1" at bounding box center [84, 215] width 53 height 10
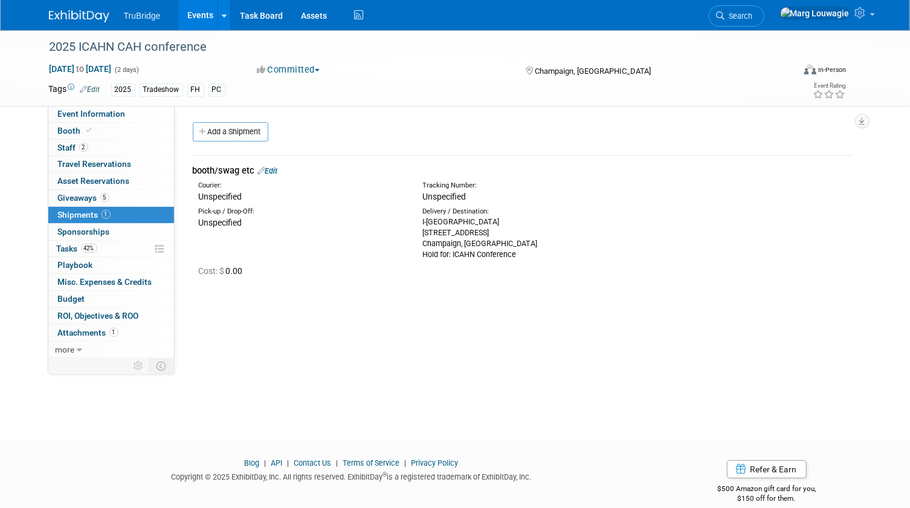
click at [276, 171] on link "Edit" at bounding box center [268, 170] width 20 height 9
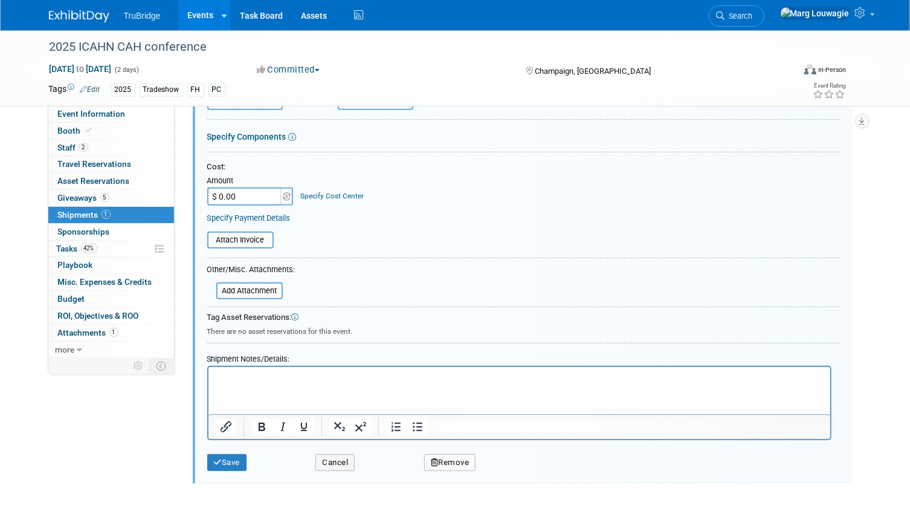
scroll to position [237, 0]
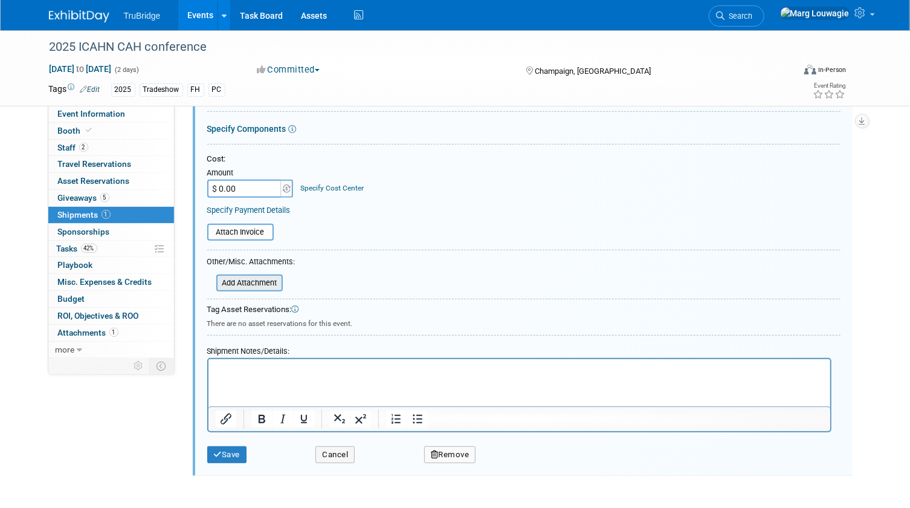
click at [266, 280] on input "file" at bounding box center [210, 283] width 144 height 15
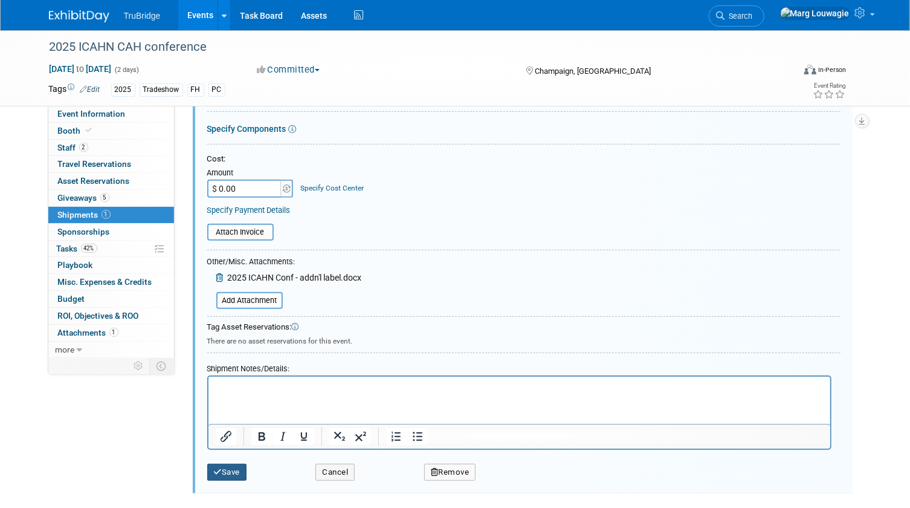
click at [244, 464] on button "Save" at bounding box center [227, 471] width 40 height 17
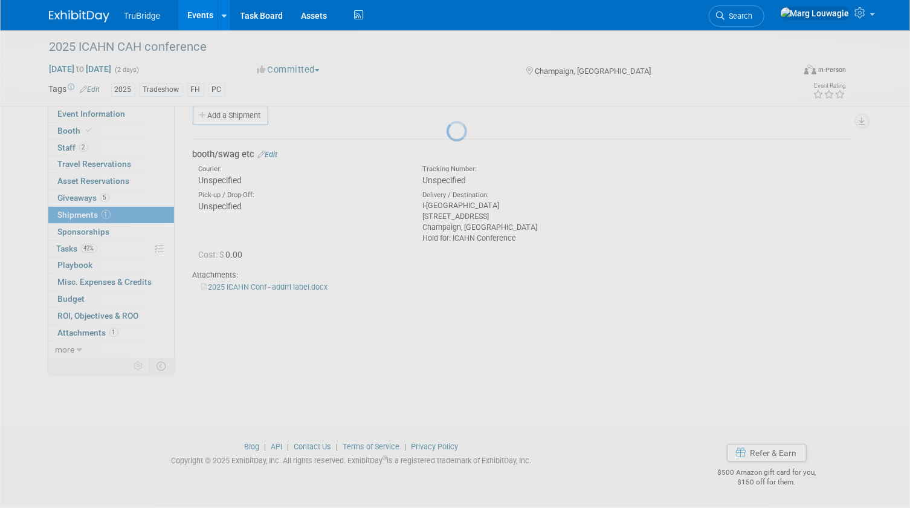
scroll to position [16, 0]
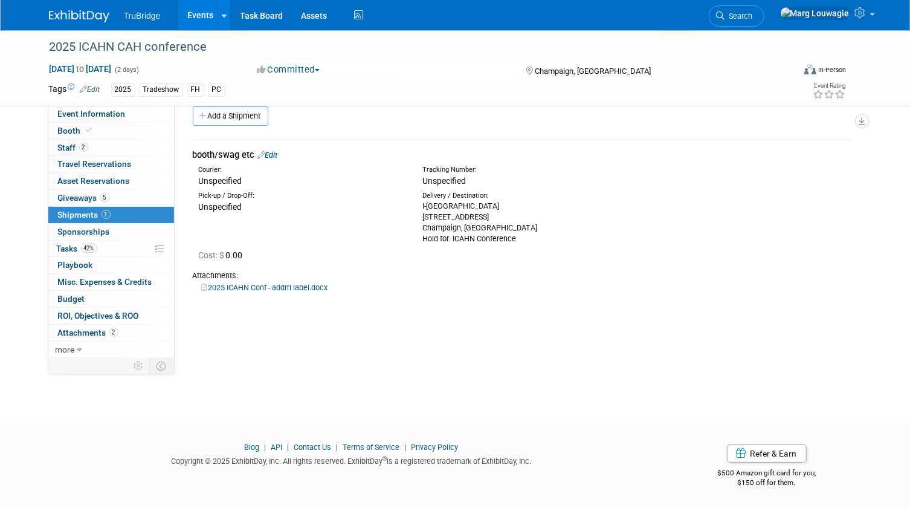
click at [197, 16] on link "Events" at bounding box center [200, 15] width 44 height 30
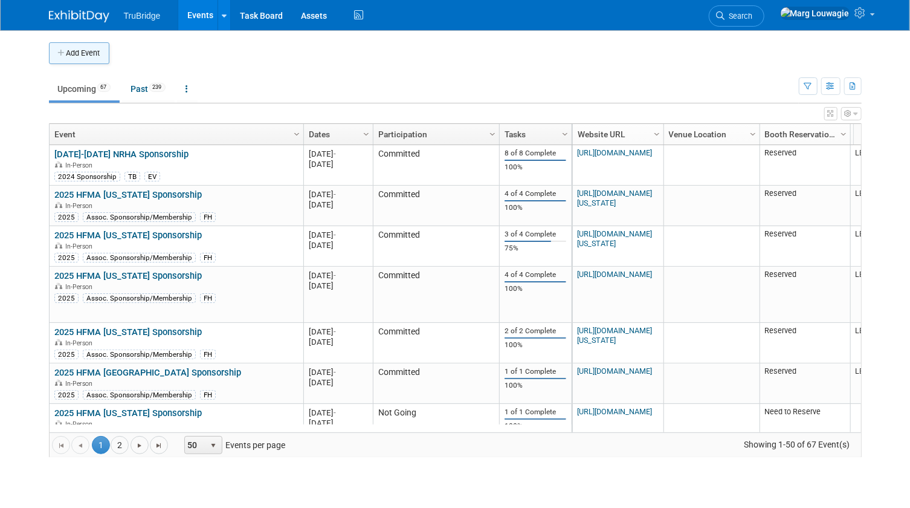
click at [95, 50] on button "Add Event" at bounding box center [79, 53] width 60 height 22
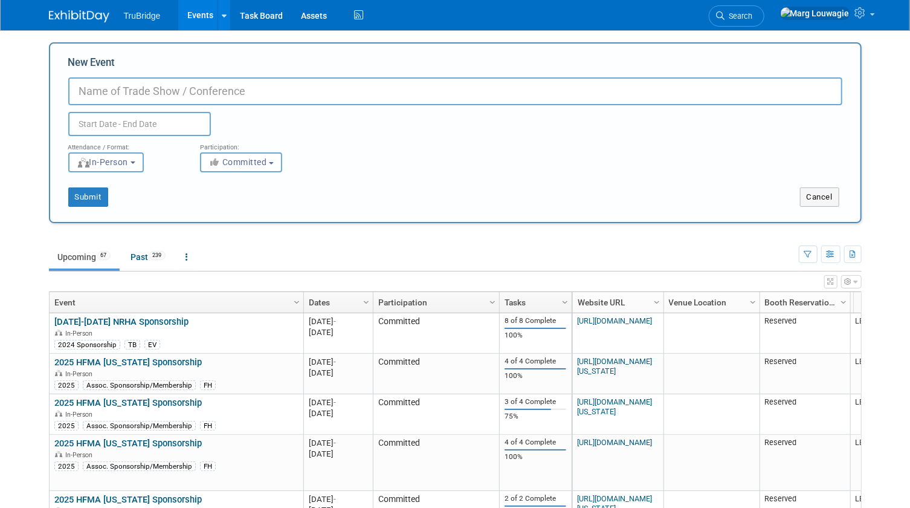
click at [121, 86] on input "New Event" at bounding box center [455, 91] width 774 height 28
click at [153, 89] on input "2025 HFMA WV Fall Conference" at bounding box center [455, 91] width 774 height 28
type input "2025 HFMA [US_STATE] Fall Conference"
click at [149, 118] on input "text" at bounding box center [139, 124] width 143 height 24
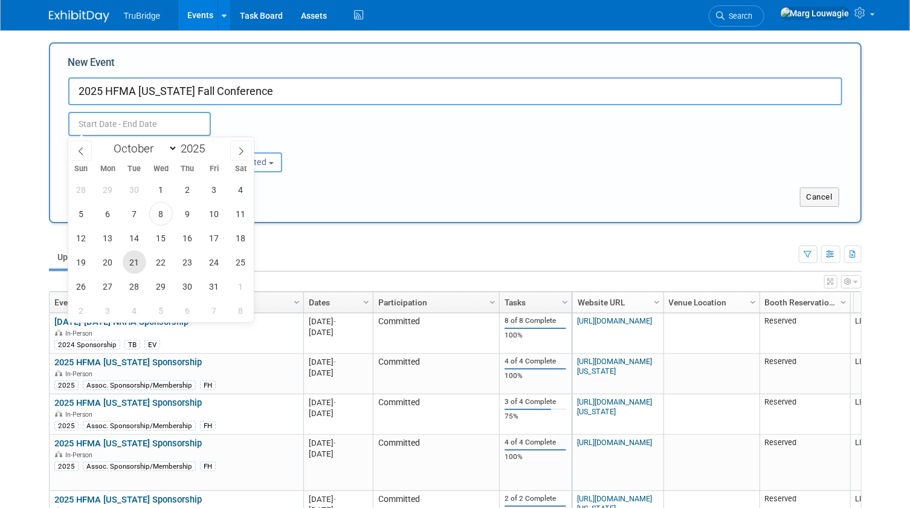
click at [138, 262] on span "21" at bounding box center [135, 262] width 24 height 24
click at [177, 259] on span "23" at bounding box center [188, 262] width 24 height 24
type input "Oct 21, 2025 to Oct 23, 2025"
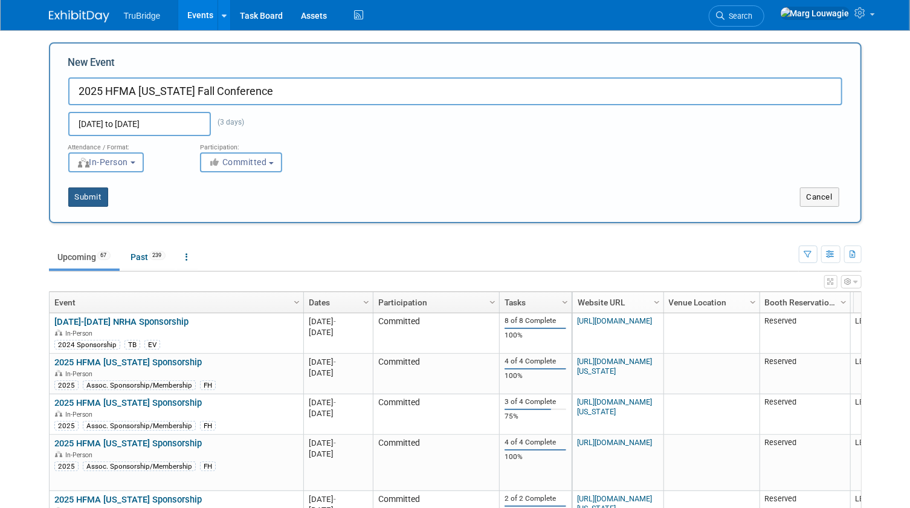
click at [98, 199] on button "Submit" at bounding box center [88, 196] width 40 height 19
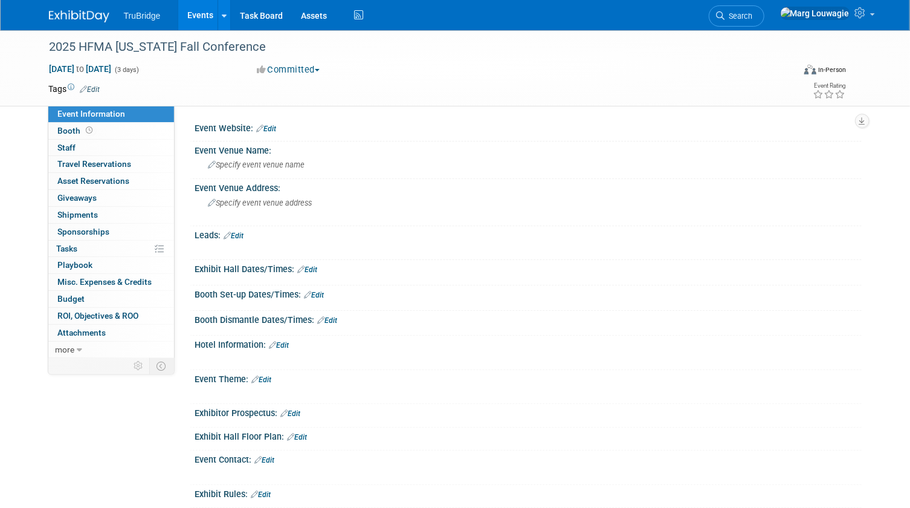
click at [97, 87] on link "Edit" at bounding box center [90, 89] width 20 height 8
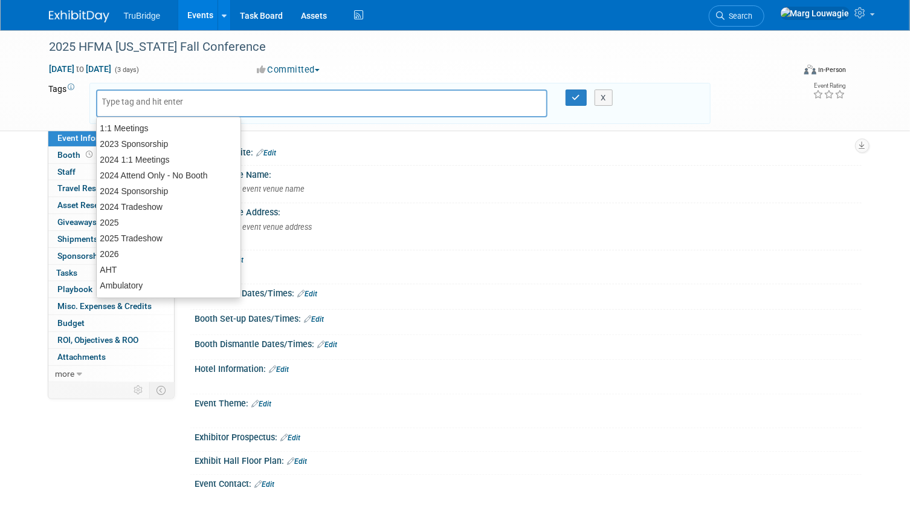
click at [122, 95] on input "text" at bounding box center [150, 101] width 97 height 12
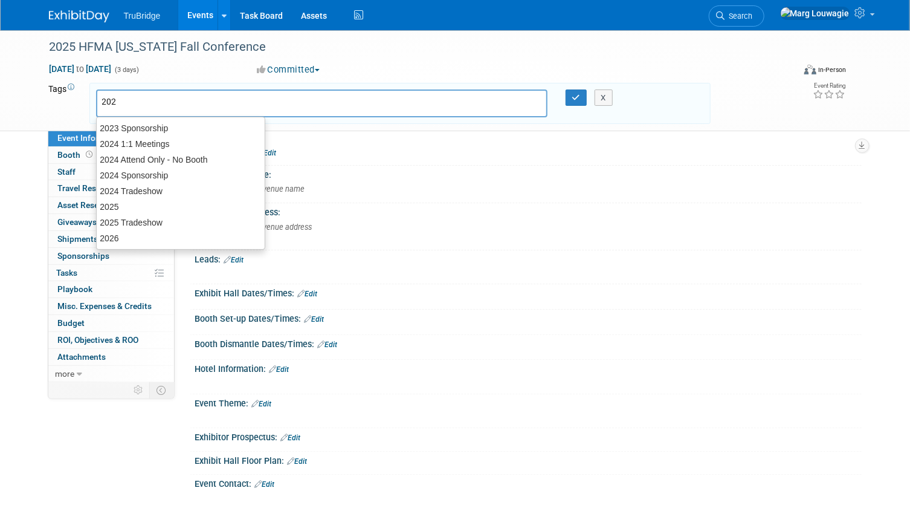
type input "2025"
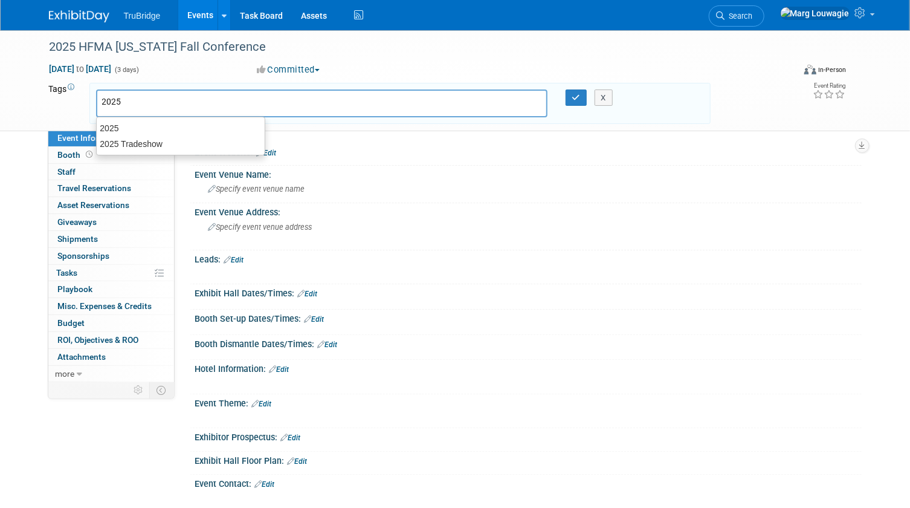
type input "2025"
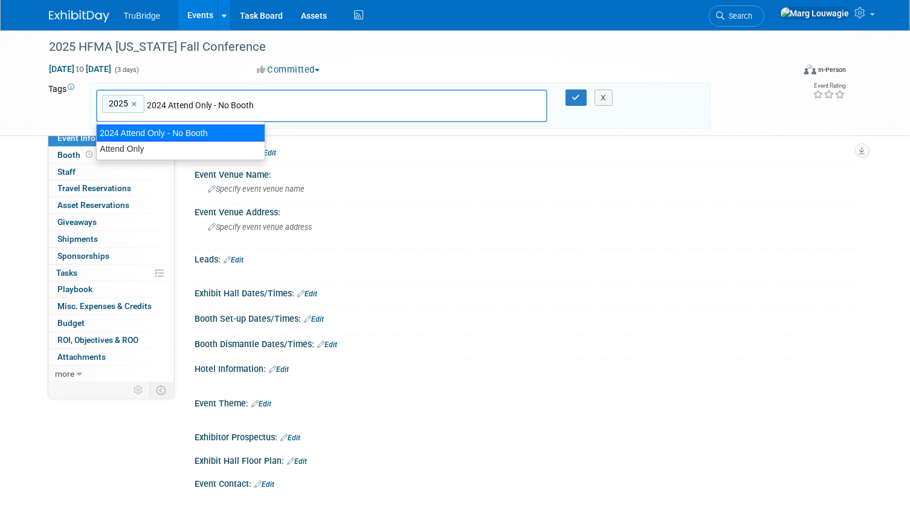
type input "Attend Only"
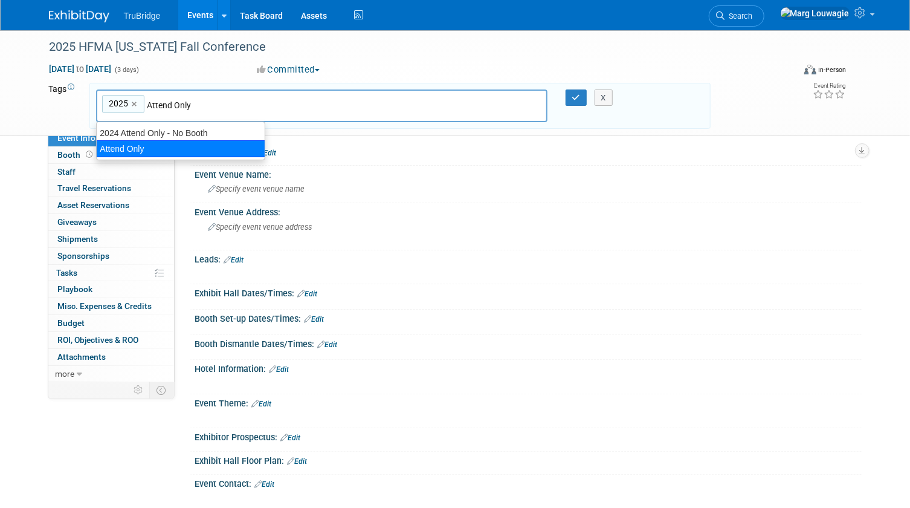
type input "2025, Attend Only"
type input "FH"
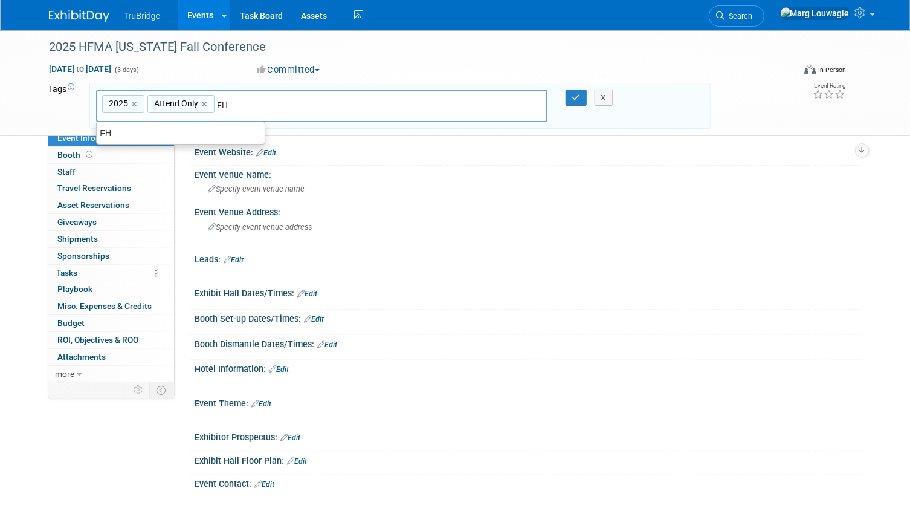
type input "2025, Attend Only, FH"
click at [575, 97] on icon "button" at bounding box center [576, 98] width 8 height 8
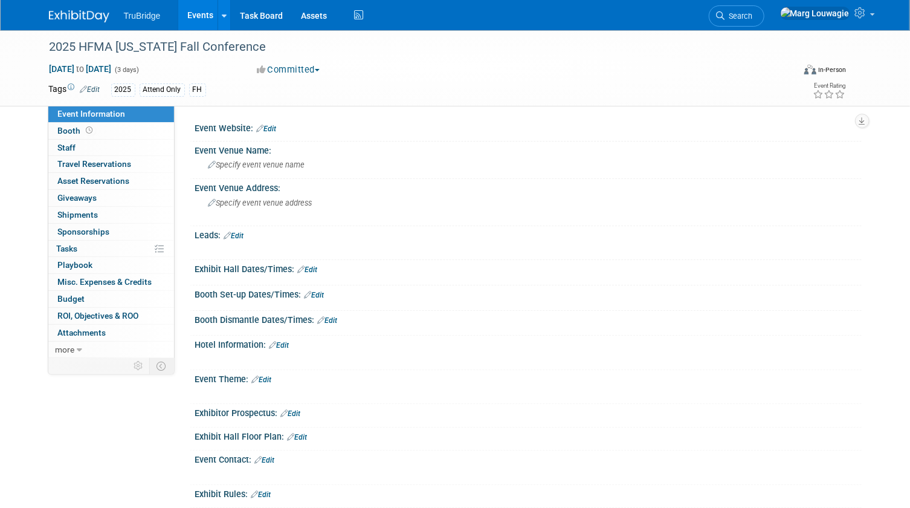
click at [269, 126] on link "Edit" at bounding box center [267, 128] width 20 height 8
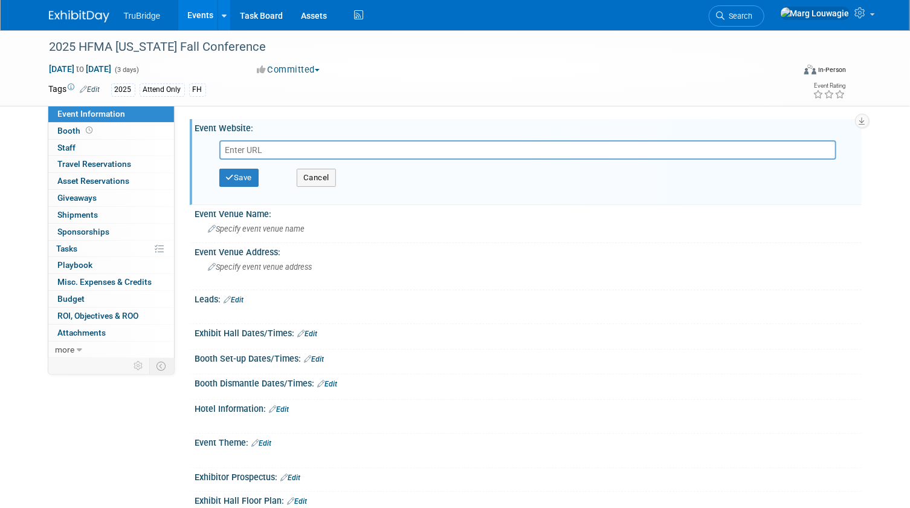
click at [290, 149] on input "text" at bounding box center [528, 149] width 618 height 19
type input "https://web.cvent.com/event/5a125db3-4fca-4460-8adc-08c2fb3be0d1/summary"
click at [242, 181] on button "Save" at bounding box center [239, 178] width 40 height 18
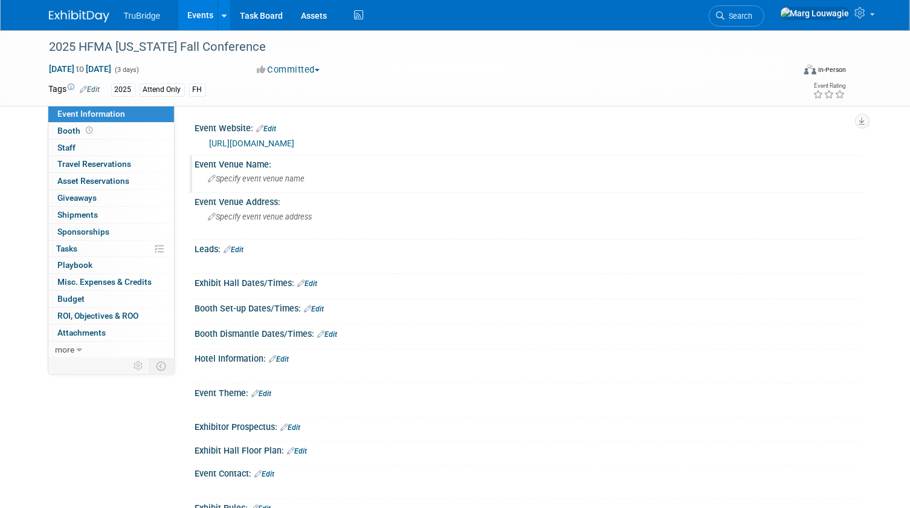
click at [269, 178] on span "Specify event venue name" at bounding box center [256, 178] width 97 height 9
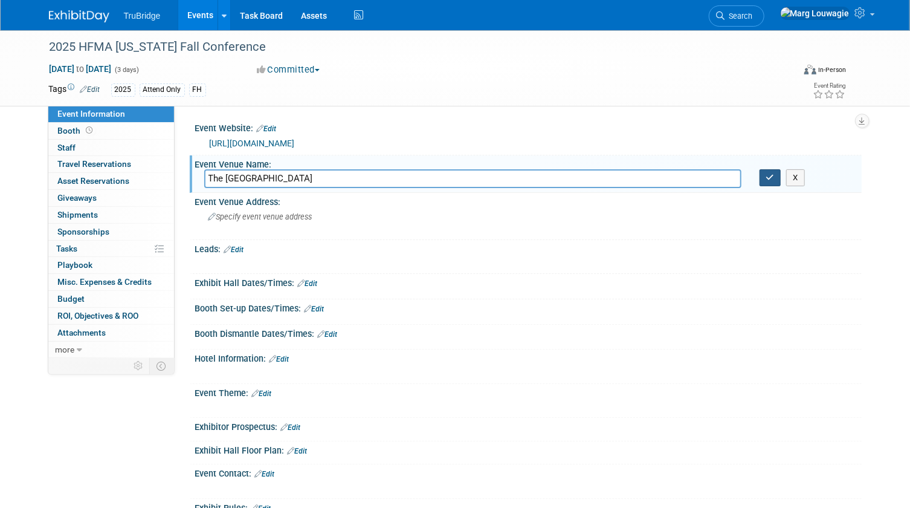
type input "The Blennerhassett Hotel"
click at [774, 178] on button "button" at bounding box center [771, 177] width 22 height 17
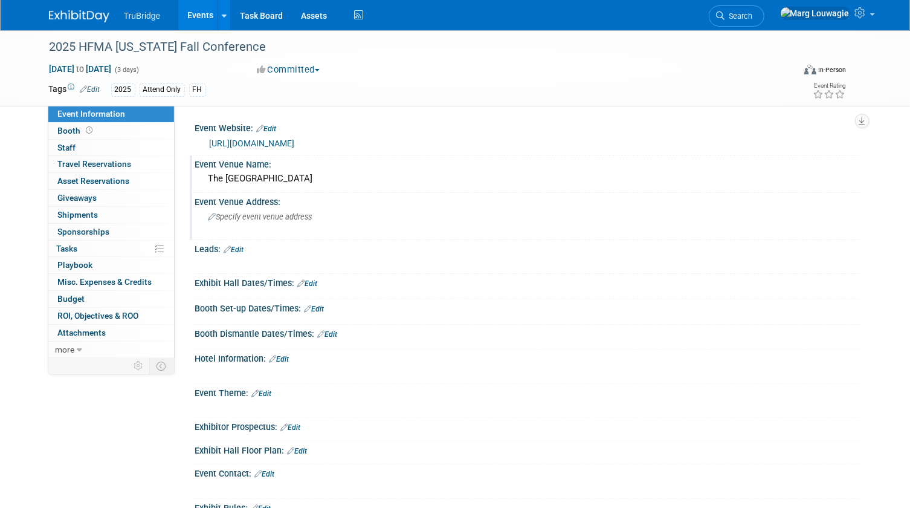
click at [279, 218] on span "Specify event venue address" at bounding box center [260, 216] width 104 height 9
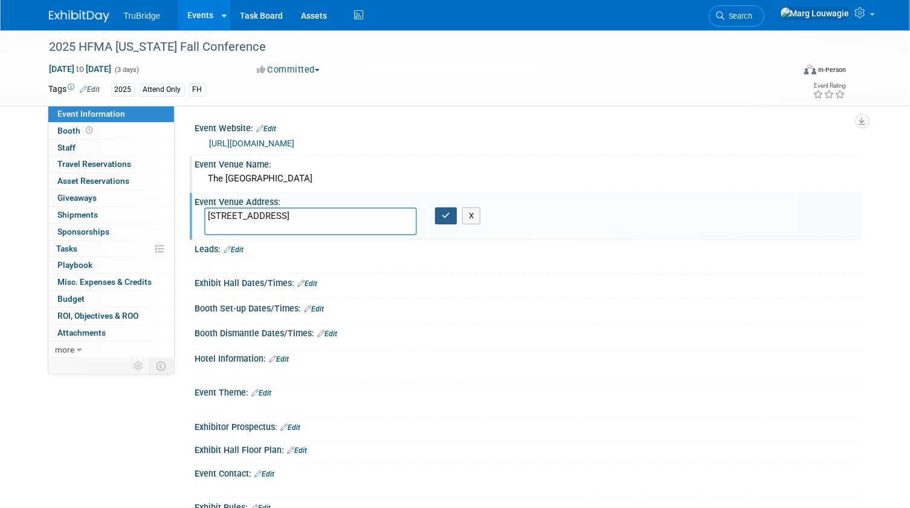
type textarea "320 Market Street Parkersburg, WV 26101"
click at [442, 215] on icon "button" at bounding box center [446, 215] width 8 height 8
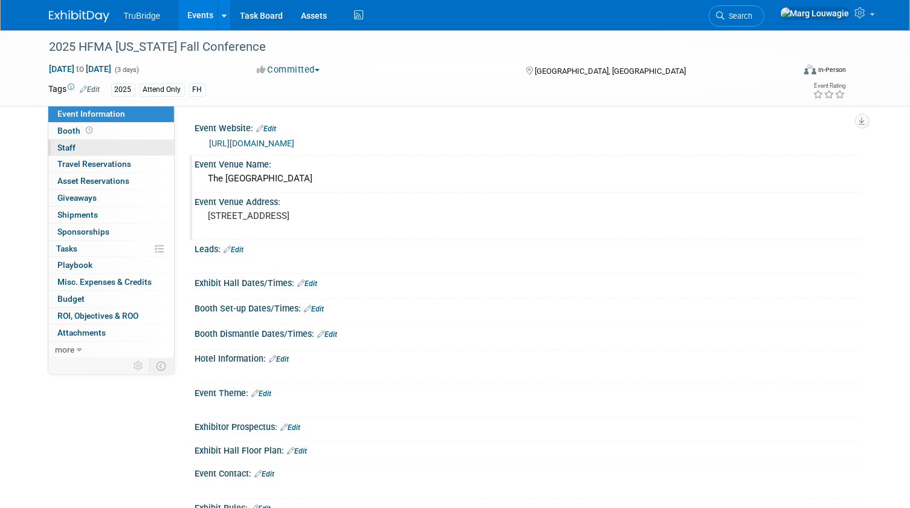
click at [94, 145] on link "0 Staff 0" at bounding box center [111, 148] width 126 height 16
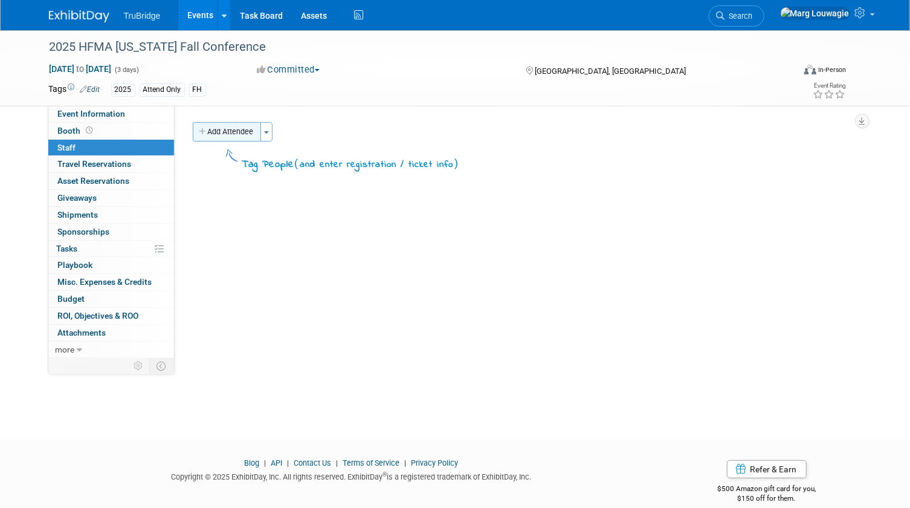
click at [218, 132] on button "Add Attendee" at bounding box center [227, 131] width 68 height 19
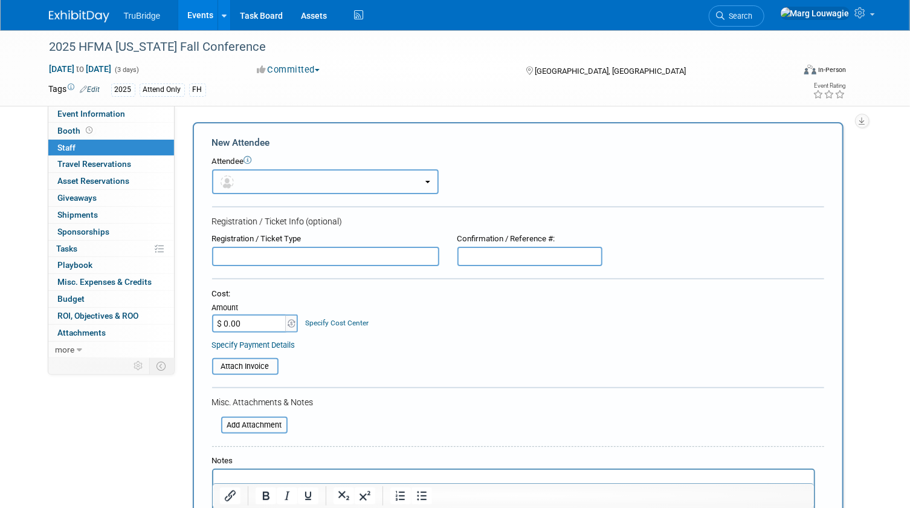
click at [249, 176] on button "button" at bounding box center [325, 181] width 227 height 25
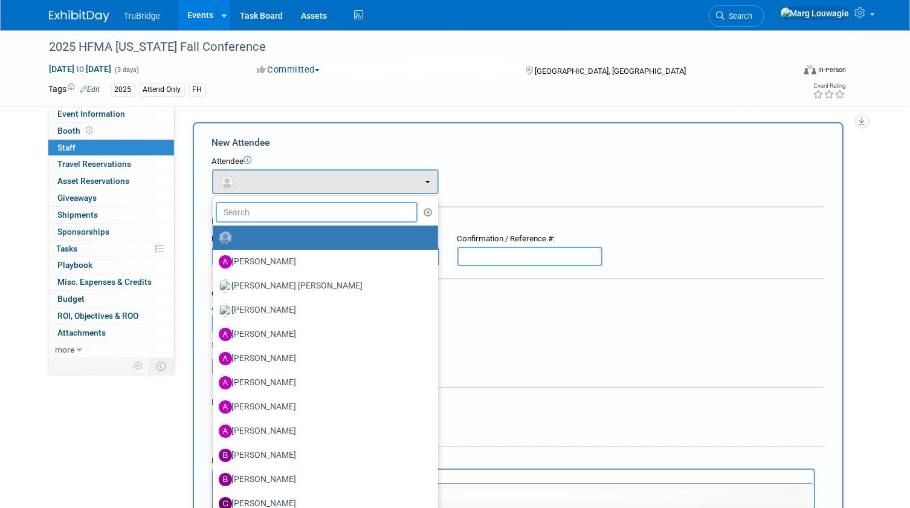
click at [261, 207] on input "text" at bounding box center [317, 212] width 202 height 21
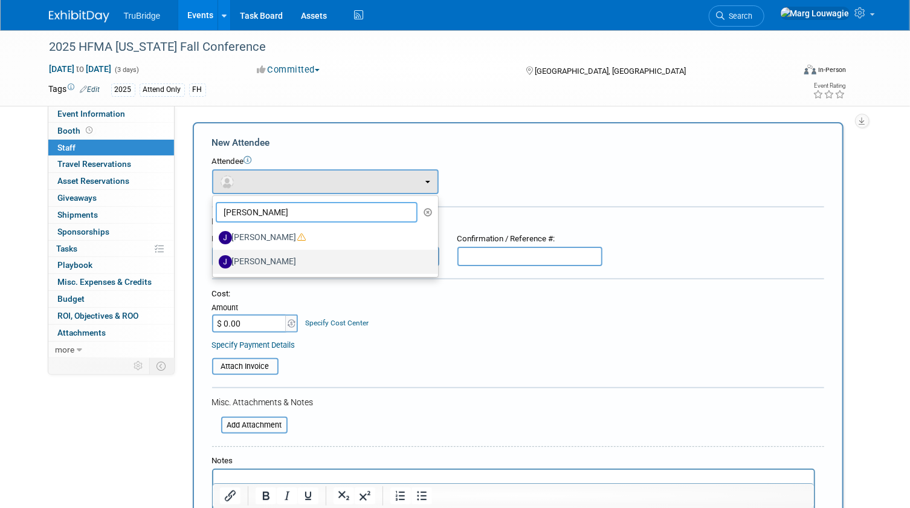
type input "Jeff"
click at [254, 255] on label "[PERSON_NAME]" at bounding box center [322, 261] width 207 height 19
click at [215, 256] on input "[PERSON_NAME]" at bounding box center [211, 260] width 8 height 8
select select "1a17d5e0-5391-4d89-9d11-eba27dab6b0b"
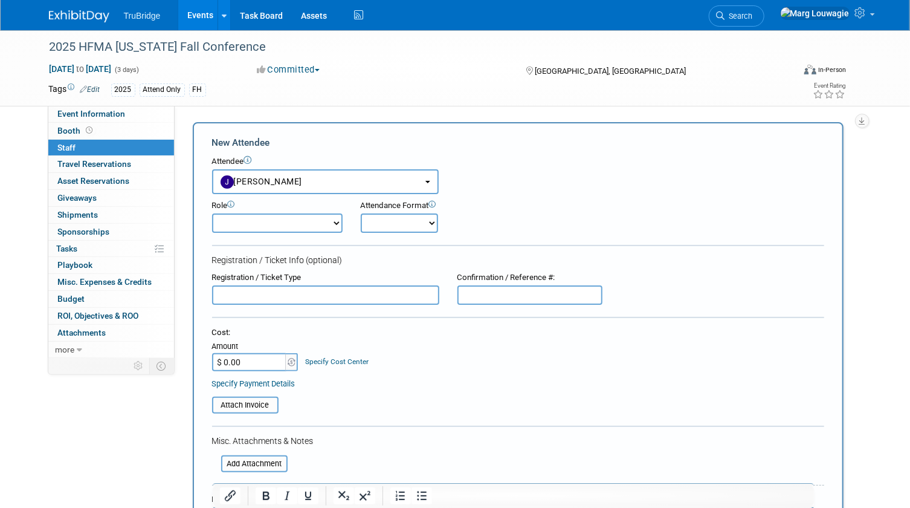
click at [292, 225] on select "Demonstrator Host Leadership Marketing Planner Presenter Sales Representative" at bounding box center [277, 222] width 131 height 19
select select "4"
click at [212, 213] on select "Demonstrator Host Leadership Marketing Planner Presenter Sales Representative" at bounding box center [277, 222] width 131 height 19
click at [384, 225] on select "Onsite Remote" at bounding box center [399, 222] width 77 height 19
select select "1"
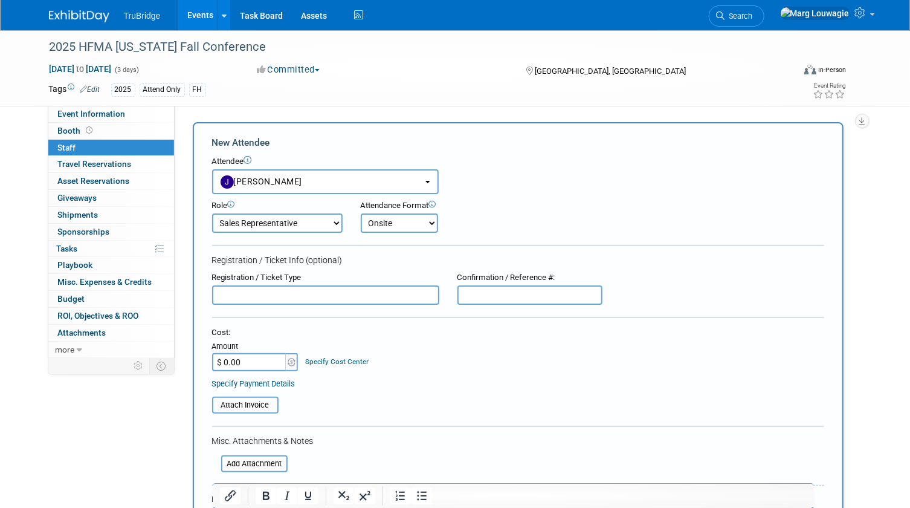
click at [361, 213] on select "Onsite Remote" at bounding box center [399, 222] width 77 height 19
click at [355, 295] on input "text" at bounding box center [325, 294] width 227 height 19
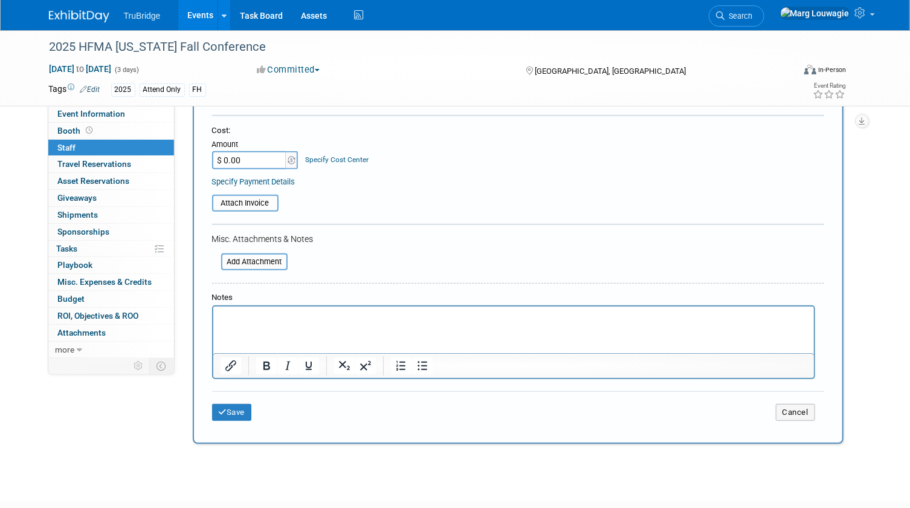
scroll to position [219, 0]
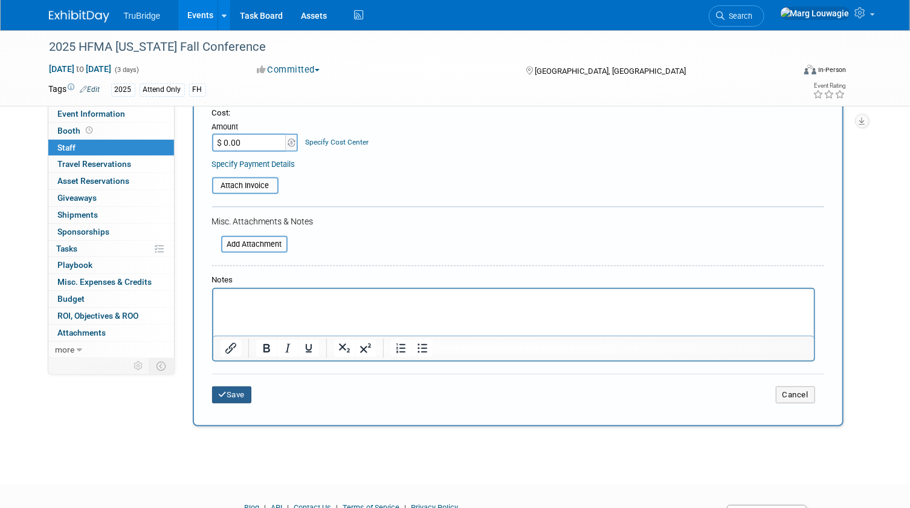
type input "Jeff registered himself"
click at [232, 391] on button "Save" at bounding box center [232, 394] width 40 height 17
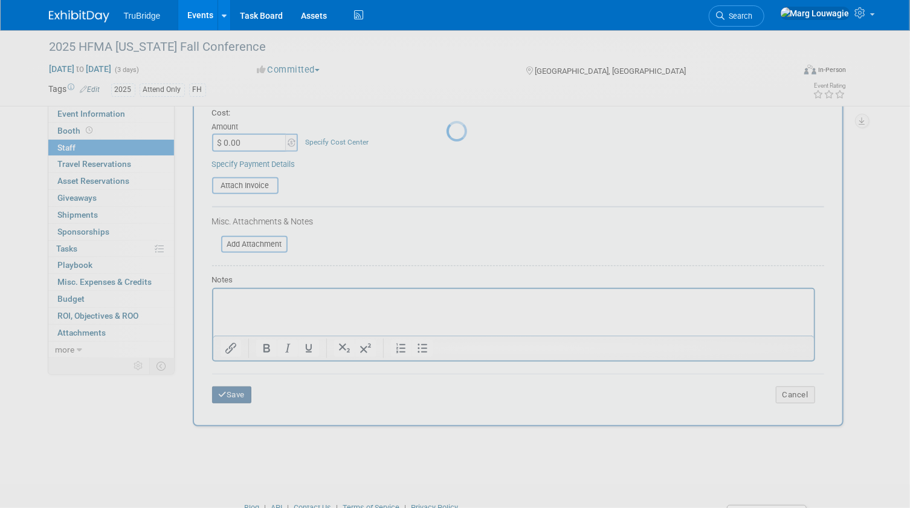
click at [447, 391] on div at bounding box center [455, 254] width 17 height 508
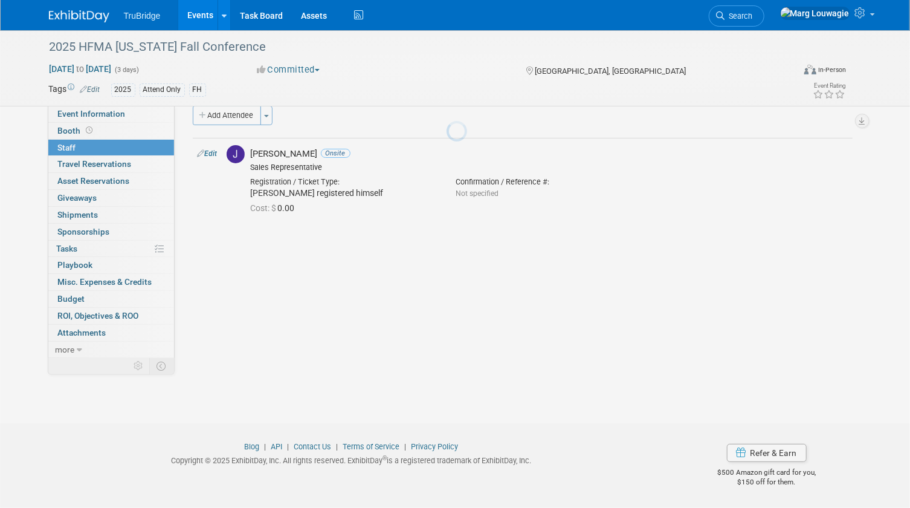
scroll to position [16, 0]
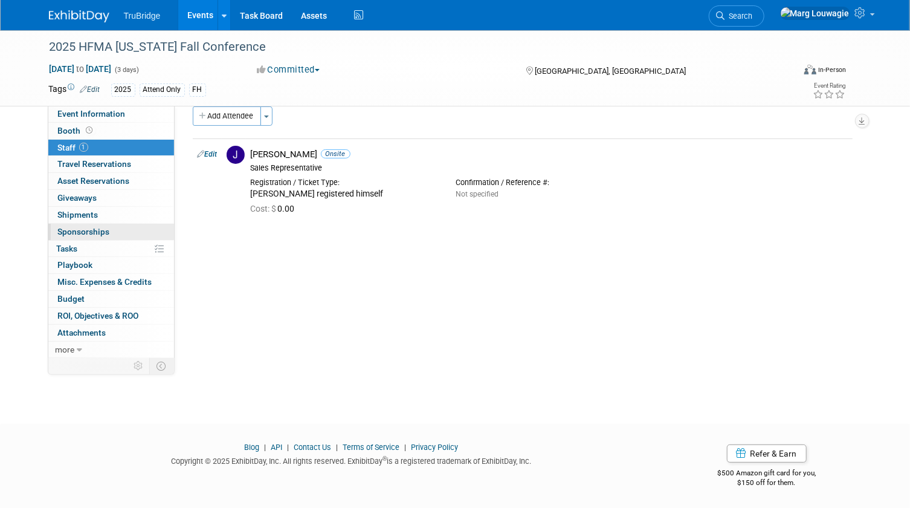
click at [100, 234] on span "Sponsorships 0" at bounding box center [84, 232] width 52 height 10
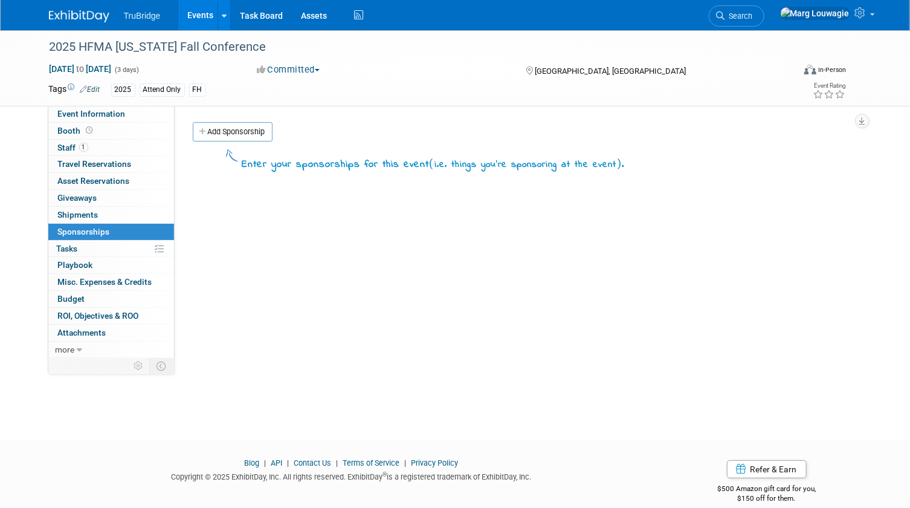
click at [247, 132] on link "Add Sponsorship" at bounding box center [233, 131] width 80 height 19
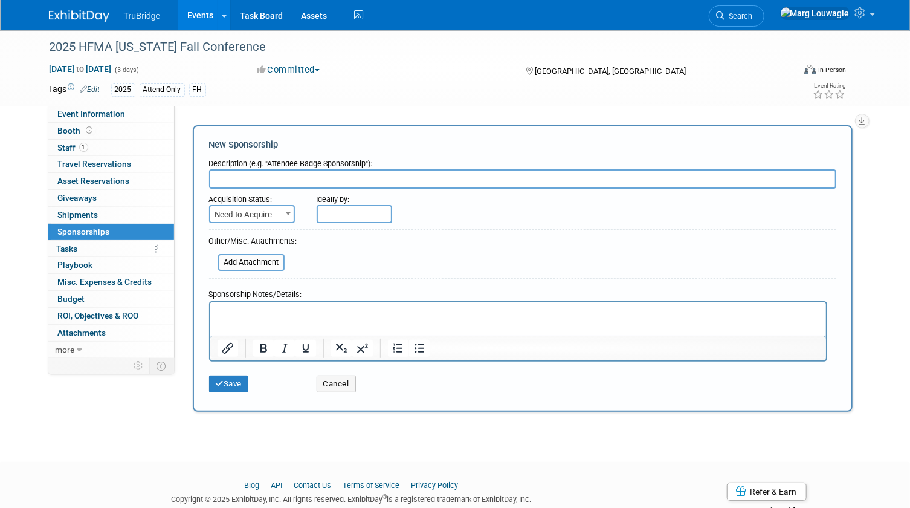
click at [267, 176] on input "text" at bounding box center [522, 178] width 627 height 19
type input "Golf Pin Sponsor"
click at [288, 212] on b at bounding box center [288, 213] width 5 height 3
select select "2"
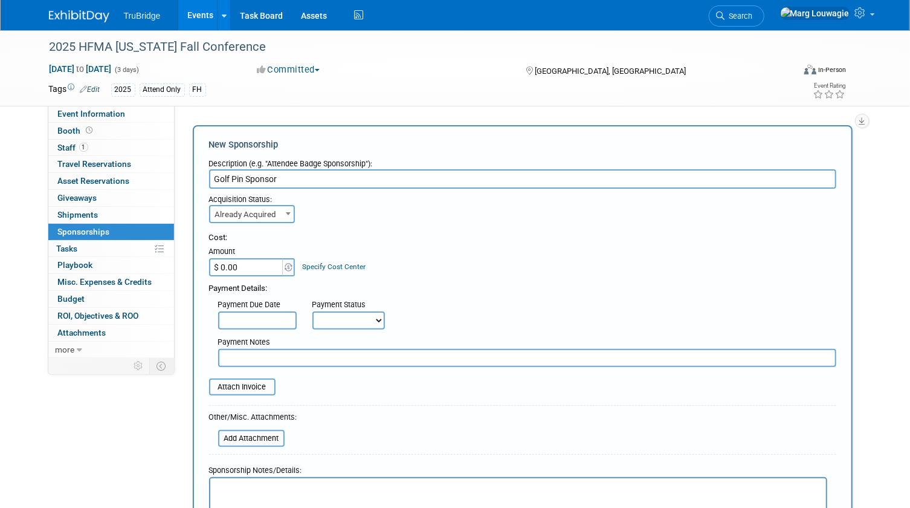
click at [289, 355] on input "text" at bounding box center [527, 358] width 618 height 18
click at [392, 353] on input "paid with my cc 10.7.25 - confirmation #:" at bounding box center [527, 358] width 618 height 18
type input "paid with my cc 10.7.25 - confirmation #: CVNJZ96V92"
click at [362, 320] on select "Not Paid Yet Partially Paid Paid in Full" at bounding box center [348, 320] width 73 height 18
select select "1"
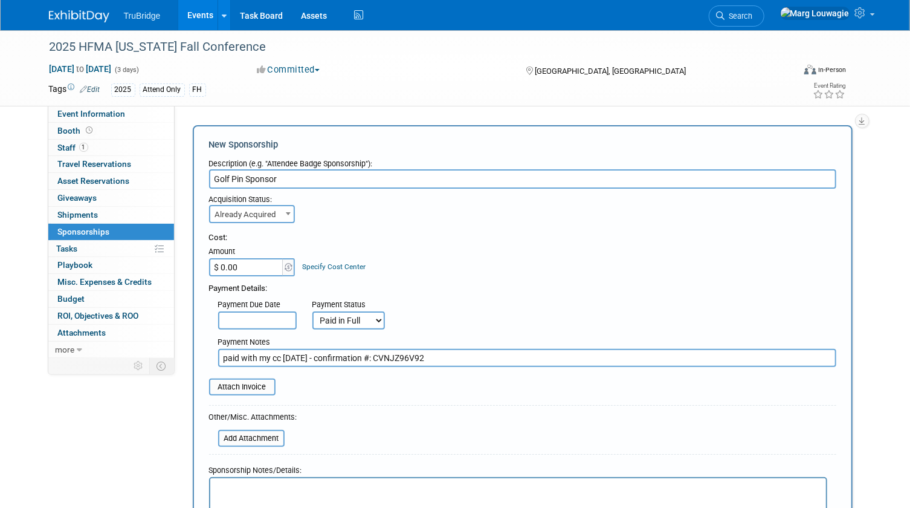
click at [312, 311] on select "Not Paid Yet Partially Paid Paid in Full" at bounding box center [348, 320] width 73 height 18
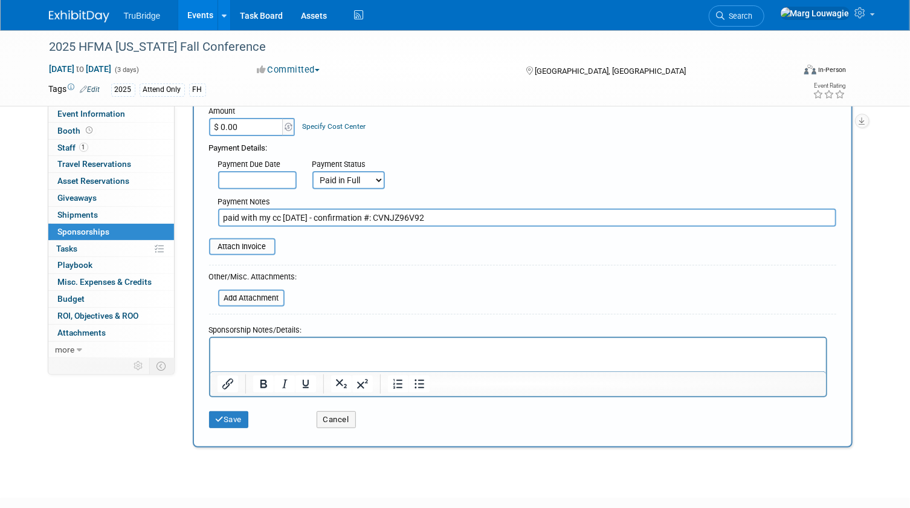
scroll to position [164, 0]
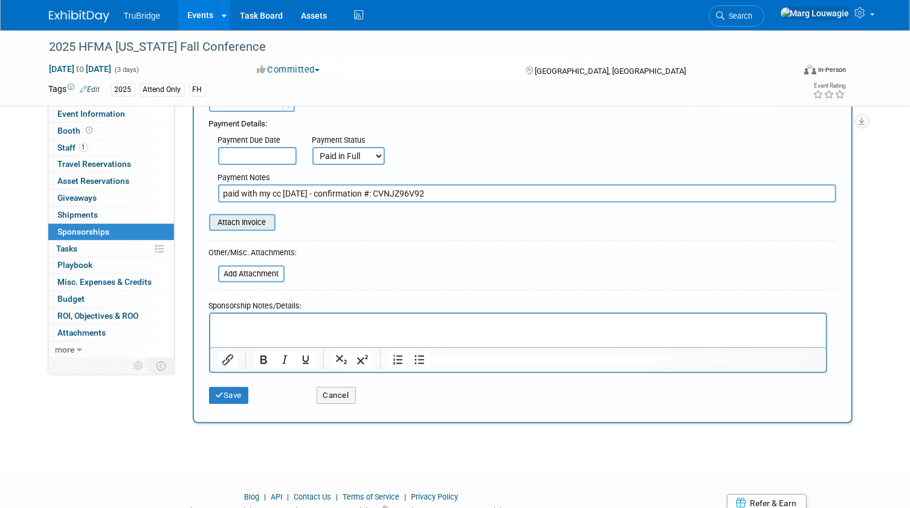
click at [256, 224] on input "file" at bounding box center [203, 222] width 144 height 15
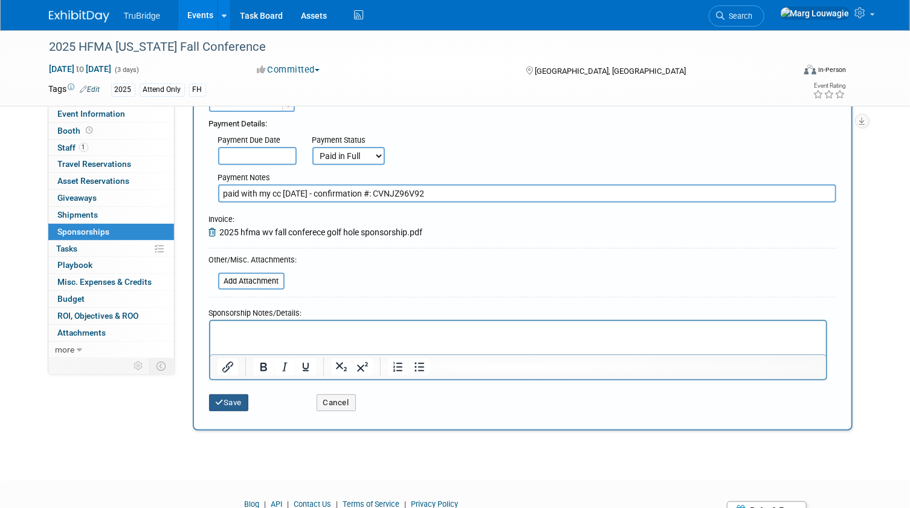
click at [237, 402] on button "Save" at bounding box center [229, 402] width 40 height 17
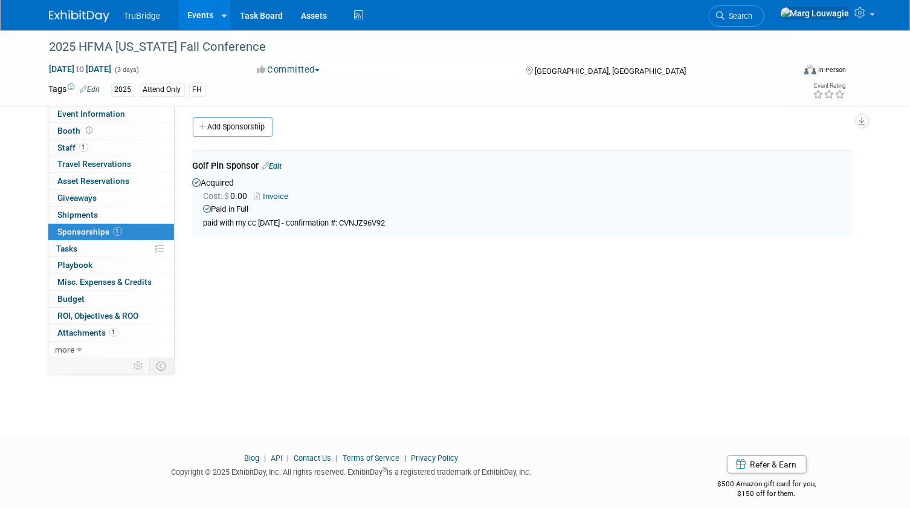
scroll to position [0, 0]
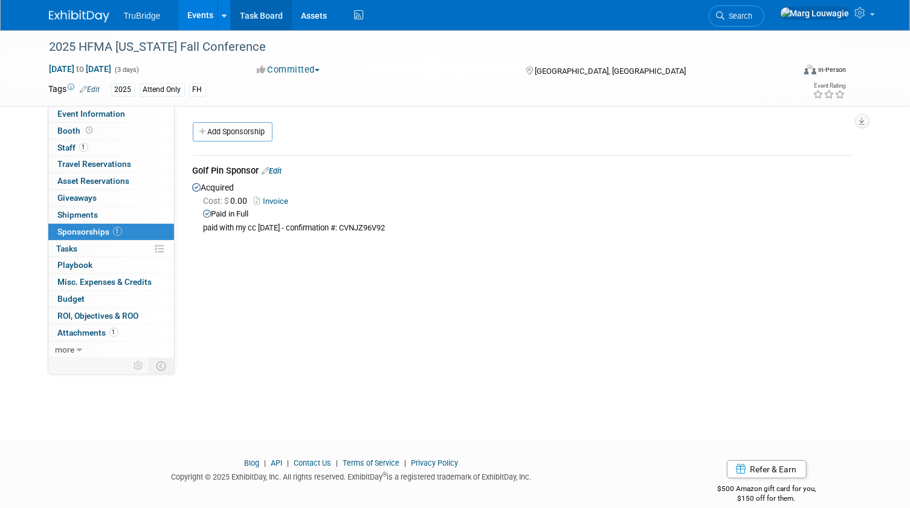
click at [261, 12] on link "Task Board" at bounding box center [261, 15] width 61 height 30
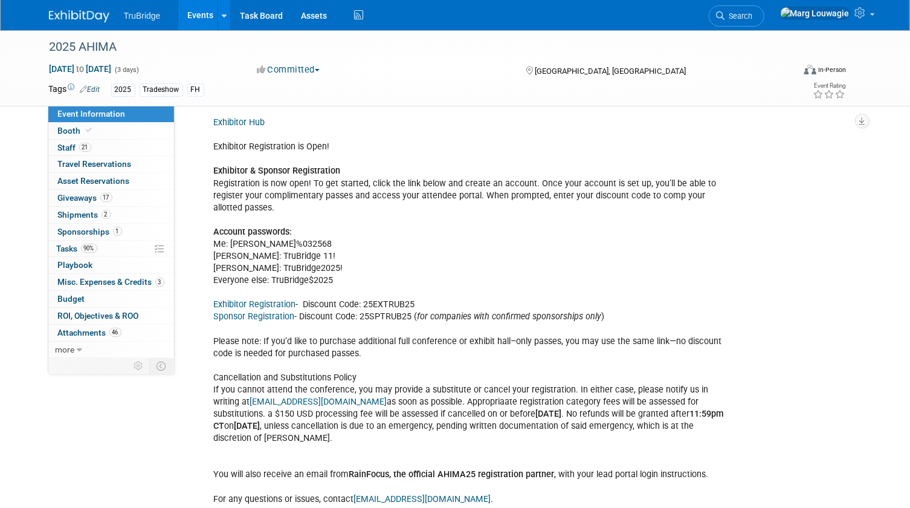
scroll to position [1648, 0]
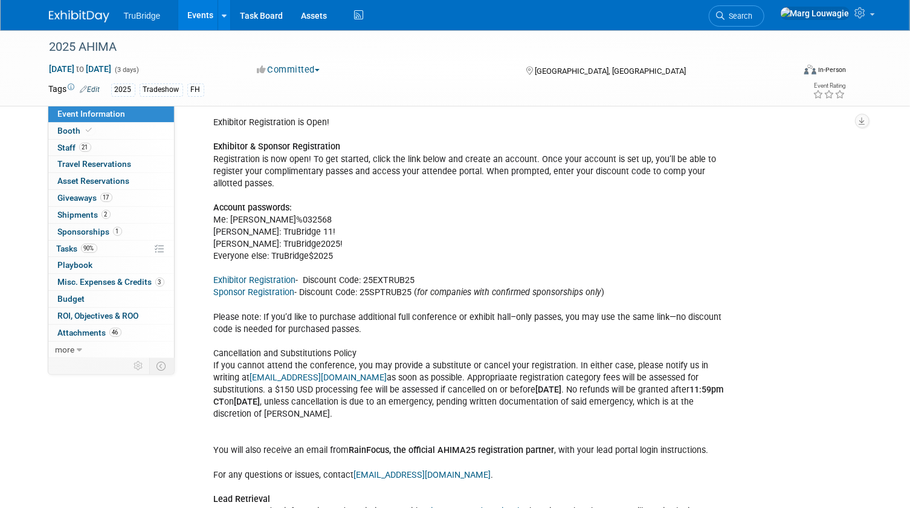
click at [280, 275] on link "Exhibitor Registration" at bounding box center [255, 280] width 82 height 10
drag, startPoint x: 365, startPoint y: 263, endPoint x: 423, endPoint y: 263, distance: 58.0
click at [423, 263] on div "Your company’s appointment time is as follows: Company Name: TruBridge Appointm…" at bounding box center [468, 341] width 527 height 825
drag, startPoint x: 423, startPoint y: 263, endPoint x: 400, endPoint y: 265, distance: 23.0
copy div "25EXTRUB25"
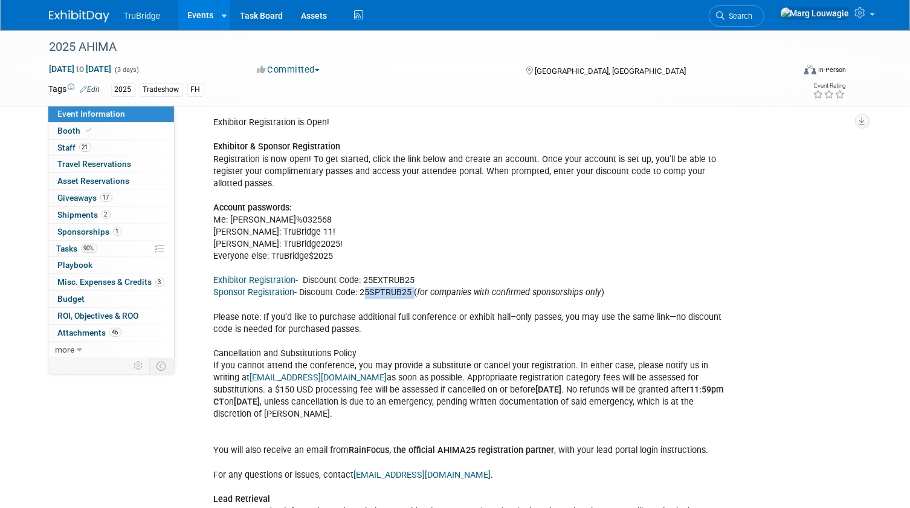
drag, startPoint x: 362, startPoint y: 274, endPoint x: 412, endPoint y: 277, distance: 50.3
click at [412, 277] on div "Your company’s appointment time is as follows: Company Name: TruBridge Appointm…" at bounding box center [468, 341] width 527 height 825
drag, startPoint x: 412, startPoint y: 277, endPoint x: 405, endPoint y: 276, distance: 7.5
copy div "25SPTRUB25"
drag, startPoint x: 314, startPoint y: 360, endPoint x: 221, endPoint y: 360, distance: 92.4
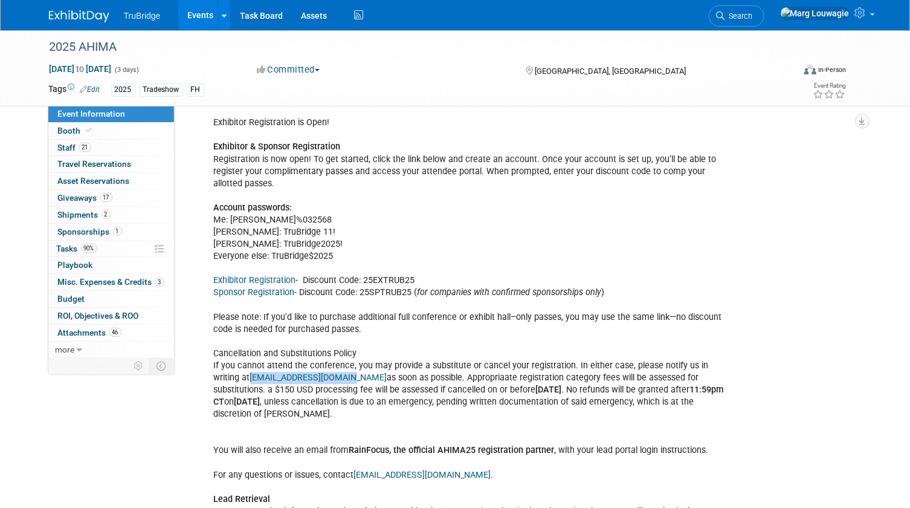
click at [221, 360] on div "Your company’s appointment time is as follows: Company Name: TruBridge Appointm…" at bounding box center [468, 341] width 527 height 825
drag, startPoint x: 221, startPoint y: 360, endPoint x: 228, endPoint y: 358, distance: 7.6
click at [250, 372] on link "[EMAIL_ADDRESS][DOMAIN_NAME]" at bounding box center [318, 377] width 137 height 10
copy div "[EMAIL_ADDRESS][DOMAIN_NAME]"
click at [437, 319] on div "Your company’s appointment time is as follows: Company Name: TruBridge Appointm…" at bounding box center [468, 341] width 527 height 825
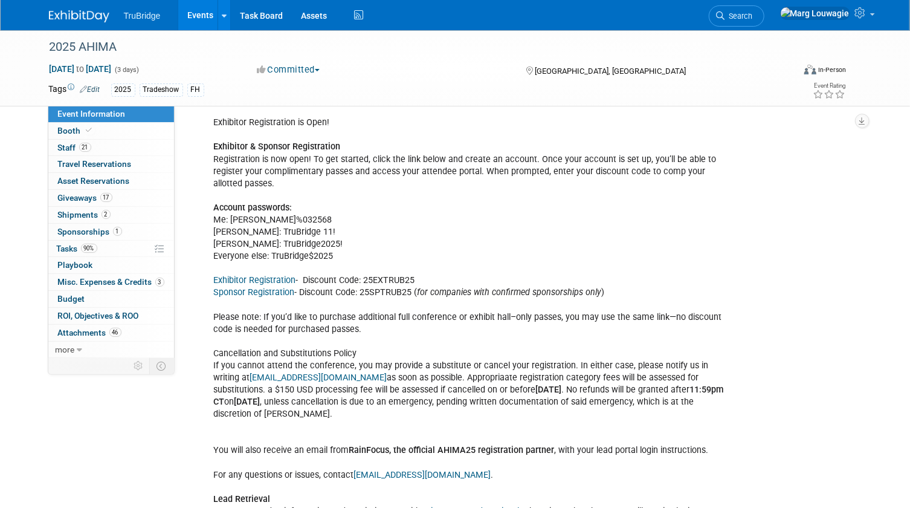
click at [252, 275] on link "Exhibitor Registration" at bounding box center [255, 280] width 82 height 10
click at [753, 18] on span "Search" at bounding box center [739, 15] width 28 height 9
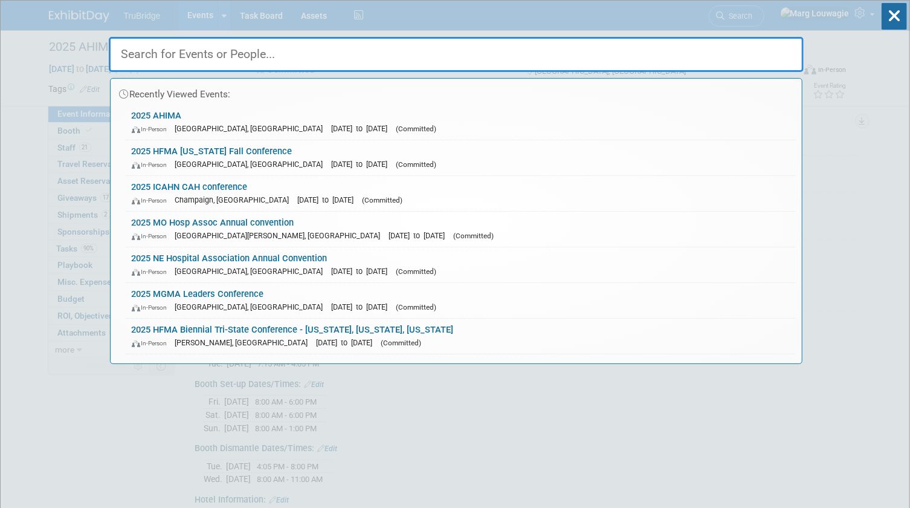
click at [783, 57] on input "text" at bounding box center [456, 54] width 695 height 35
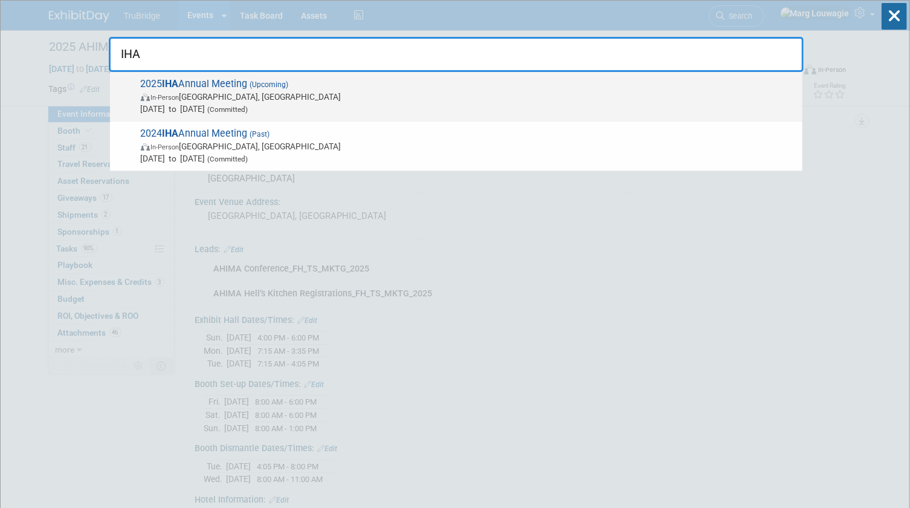
type input "IHA"
click at [231, 82] on span "2025 IHA Annual Meeting (Upcoming) In-Person [GEOGRAPHIC_DATA], [GEOGRAPHIC_DAT…" at bounding box center [466, 96] width 659 height 37
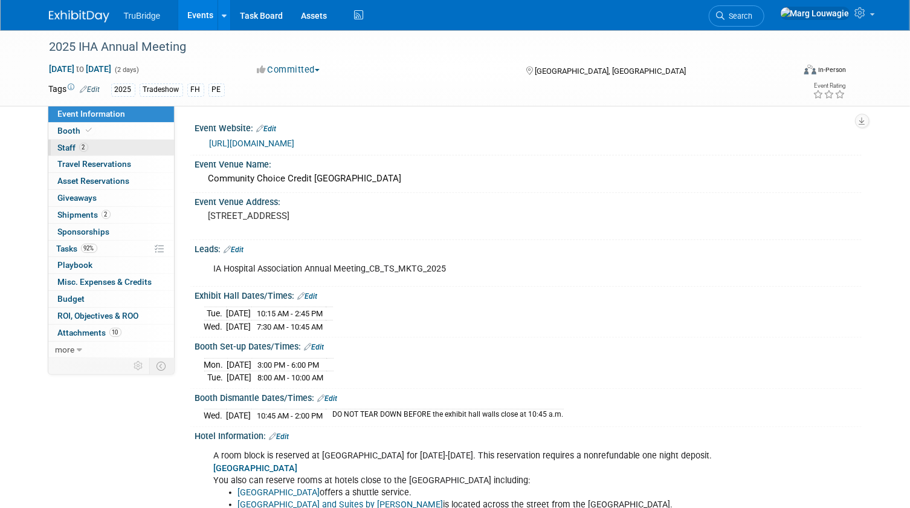
click at [117, 147] on link "2 Staff 2" at bounding box center [111, 148] width 126 height 16
